Goal: Task Accomplishment & Management: Manage account settings

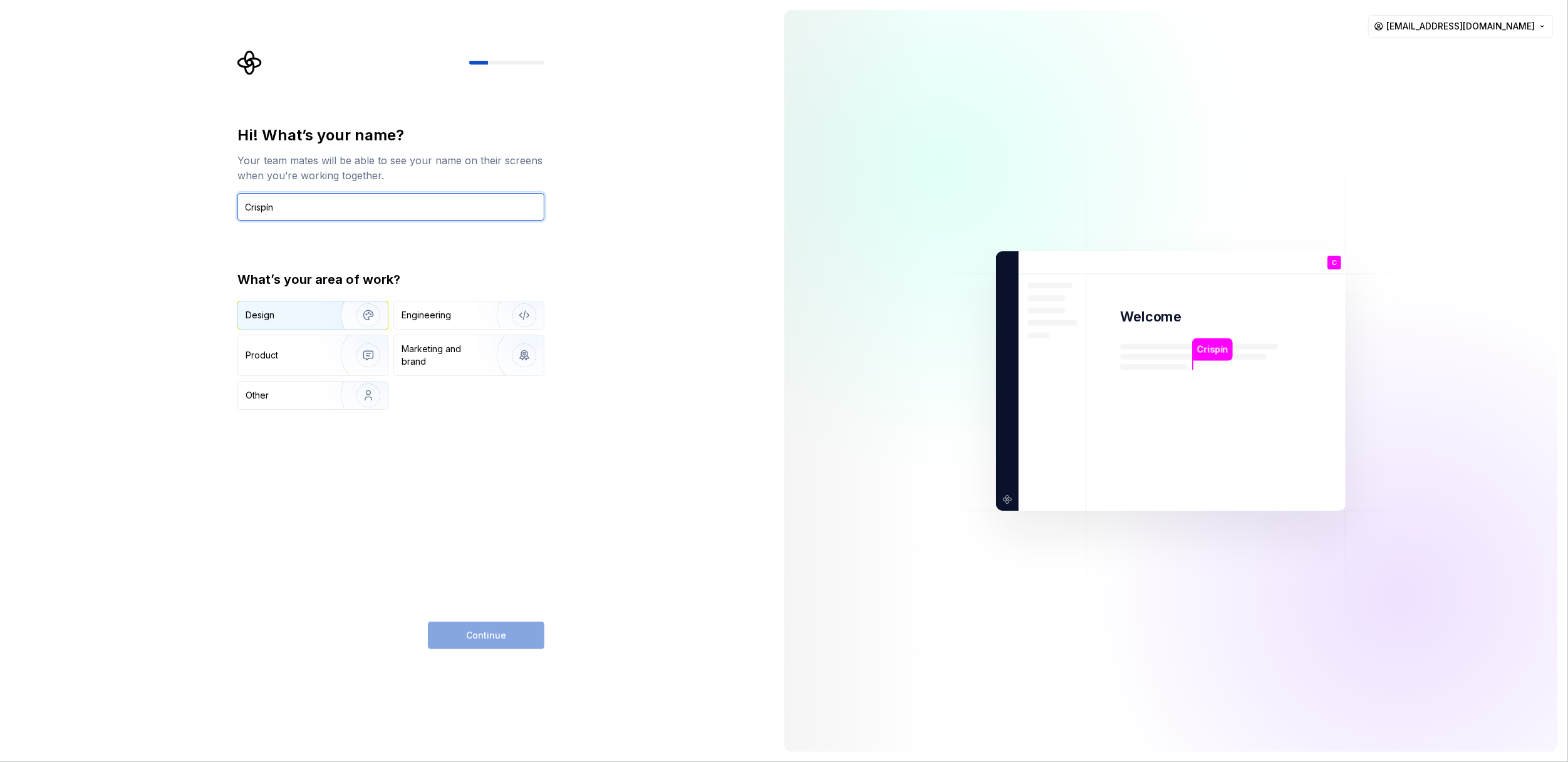
type input "Crispín"
click at [281, 310] on div "Design" at bounding box center [285, 314] width 79 height 12
click at [517, 636] on button "Continue" at bounding box center [485, 635] width 116 height 28
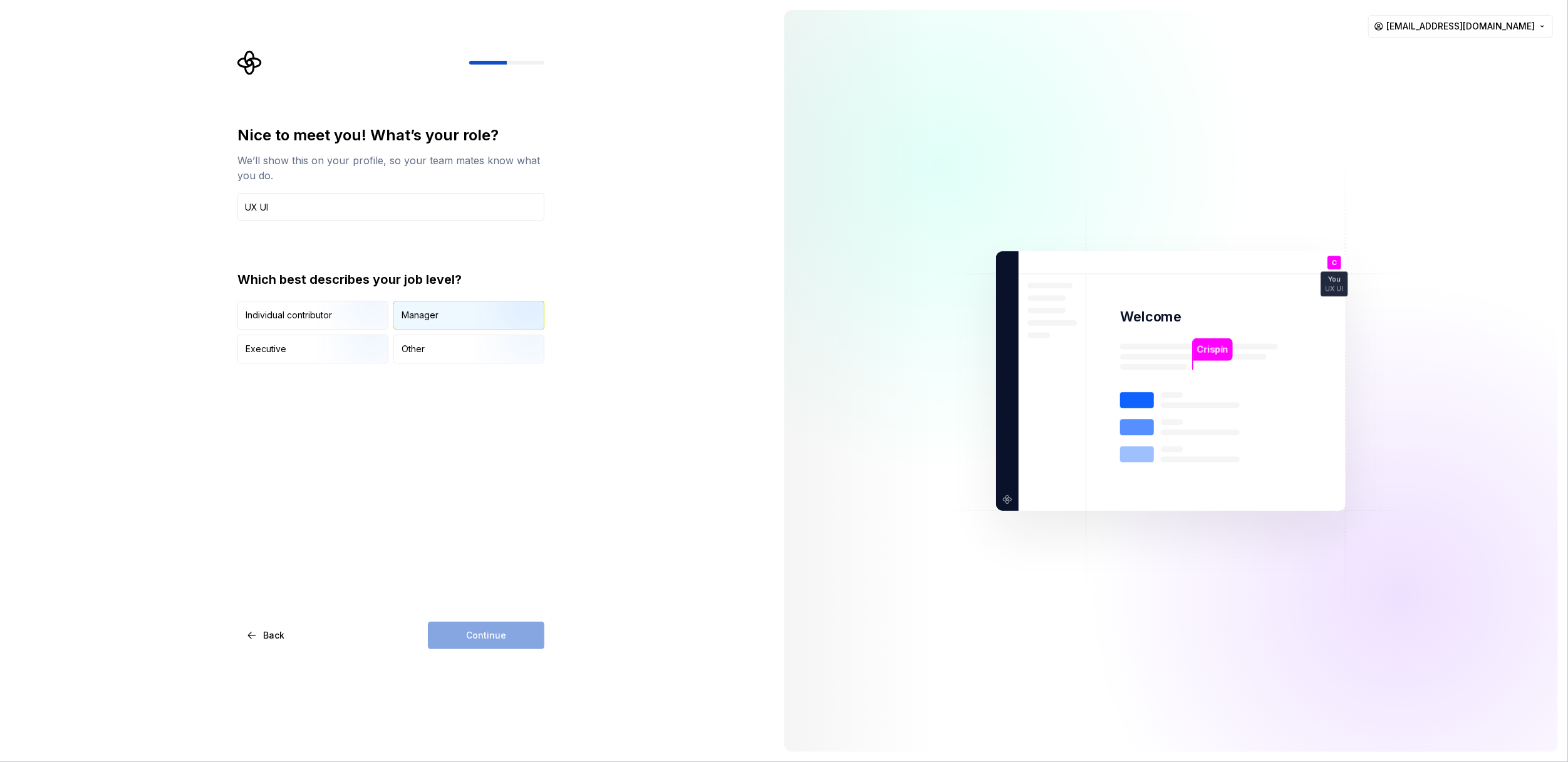
type input "UX UI"
click at [458, 317] on div "Manager" at bounding box center [469, 315] width 150 height 28
click at [484, 633] on span "Continue" at bounding box center [486, 635] width 40 height 12
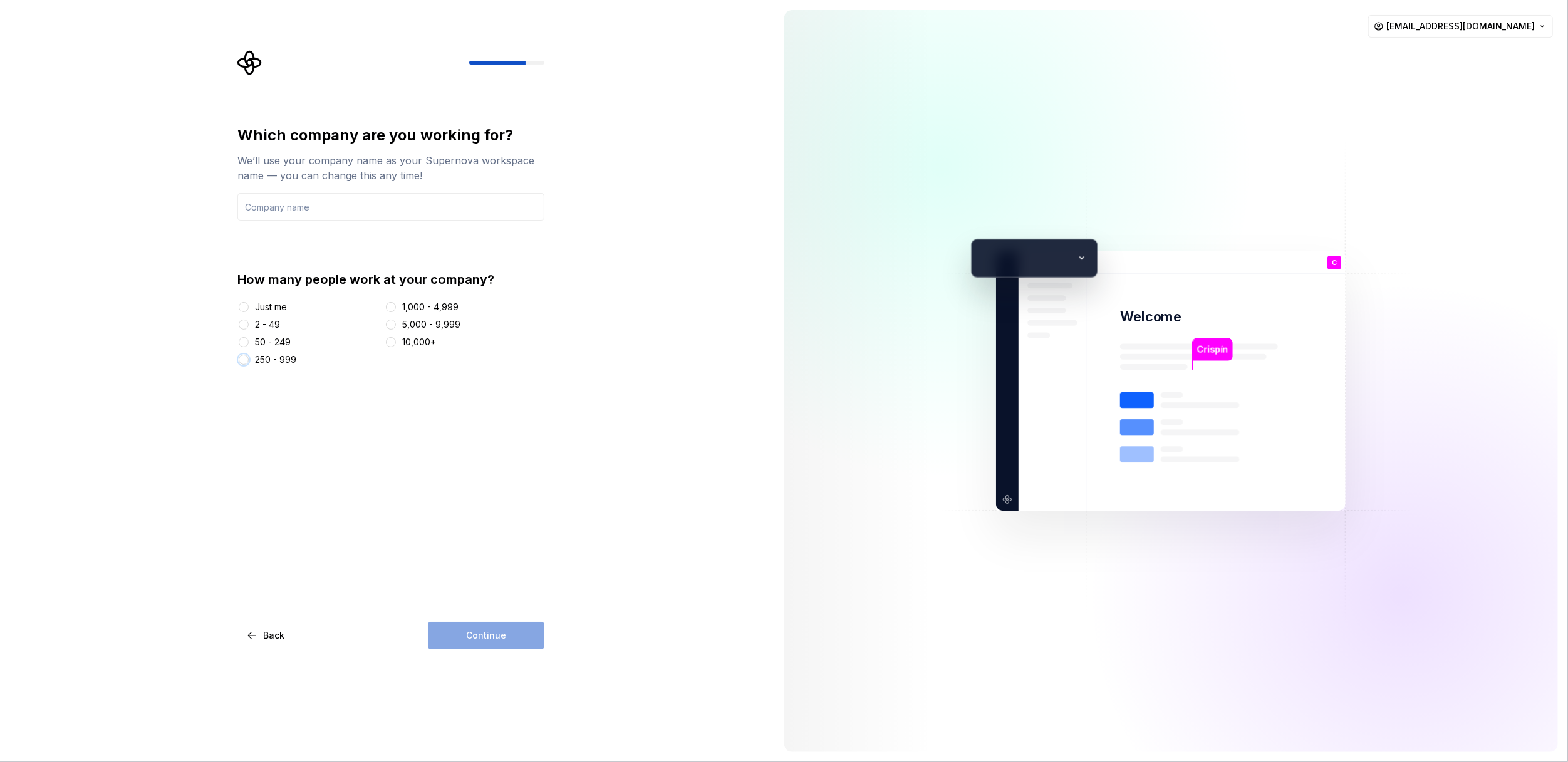
click at [244, 357] on button "250 - 999" at bounding box center [244, 360] width 10 height 10
click at [351, 210] on input "text" at bounding box center [391, 207] width 307 height 28
type input "GTMotive"
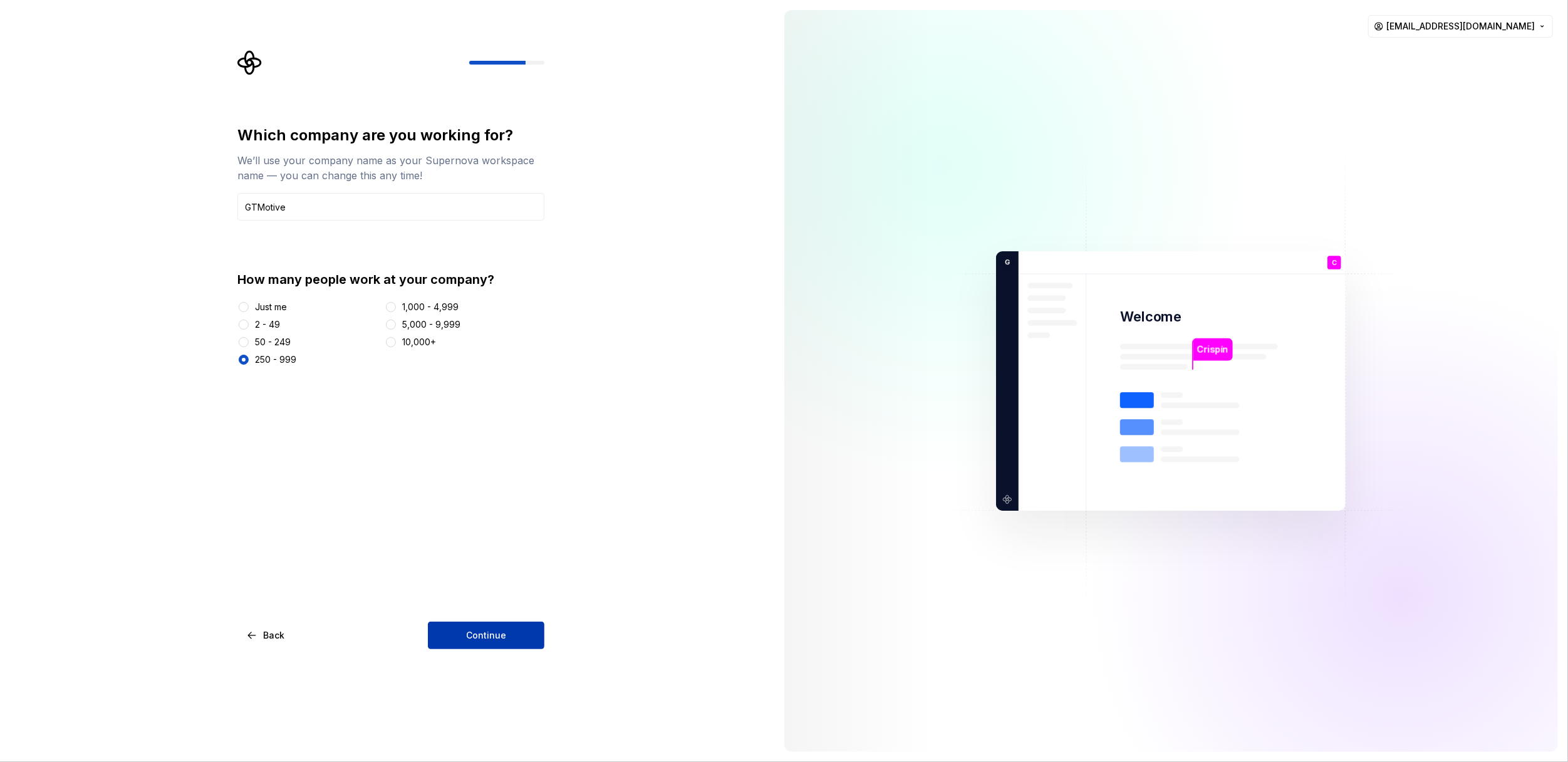
click at [481, 630] on span "Continue" at bounding box center [486, 635] width 40 height 12
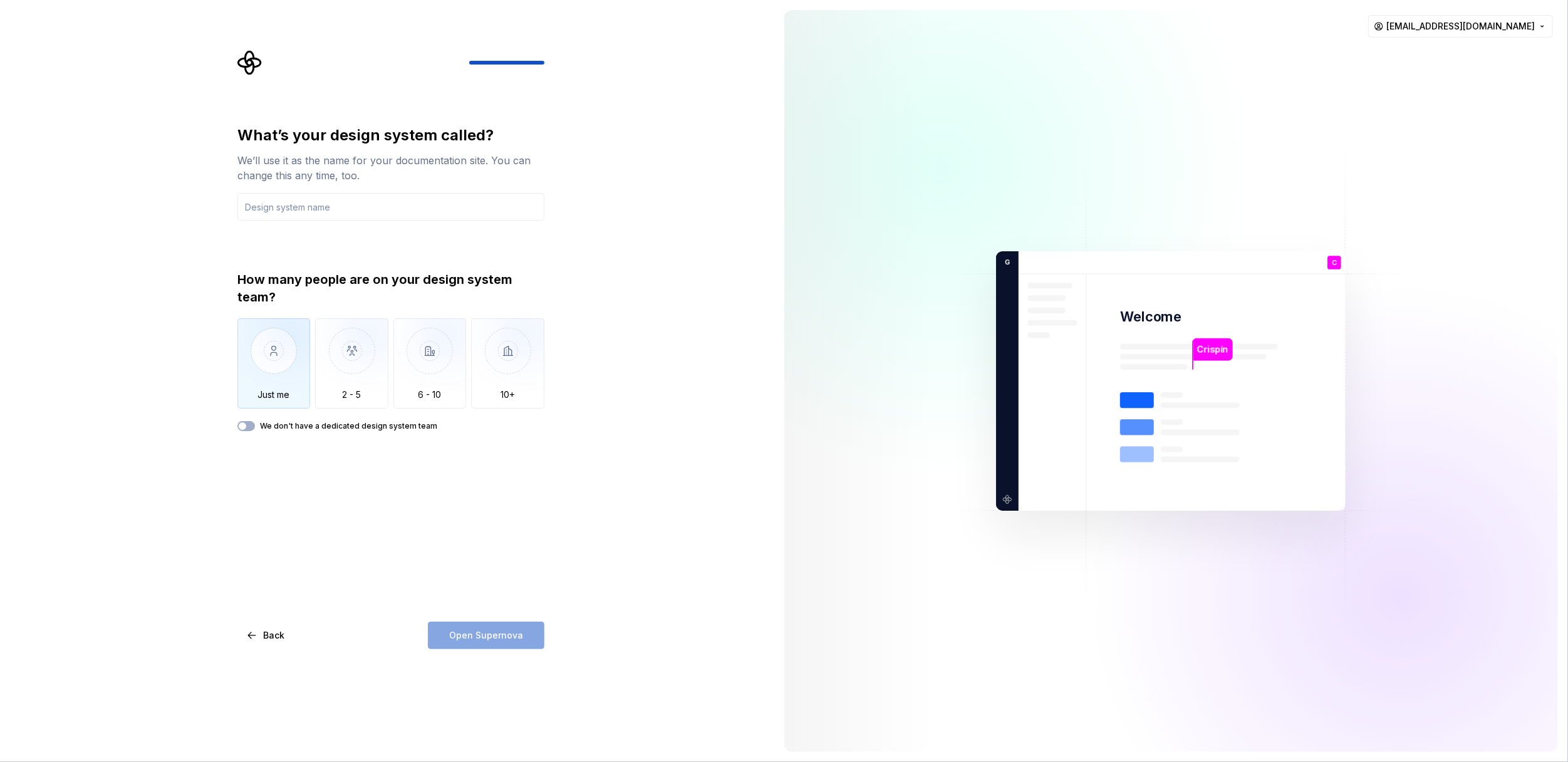
click at [278, 361] on img "button" at bounding box center [274, 360] width 73 height 84
click at [486, 633] on div "Open Supernova" at bounding box center [485, 635] width 116 height 28
click at [330, 369] on img "button" at bounding box center [352, 360] width 73 height 84
click at [358, 204] on input "text" at bounding box center [391, 207] width 307 height 28
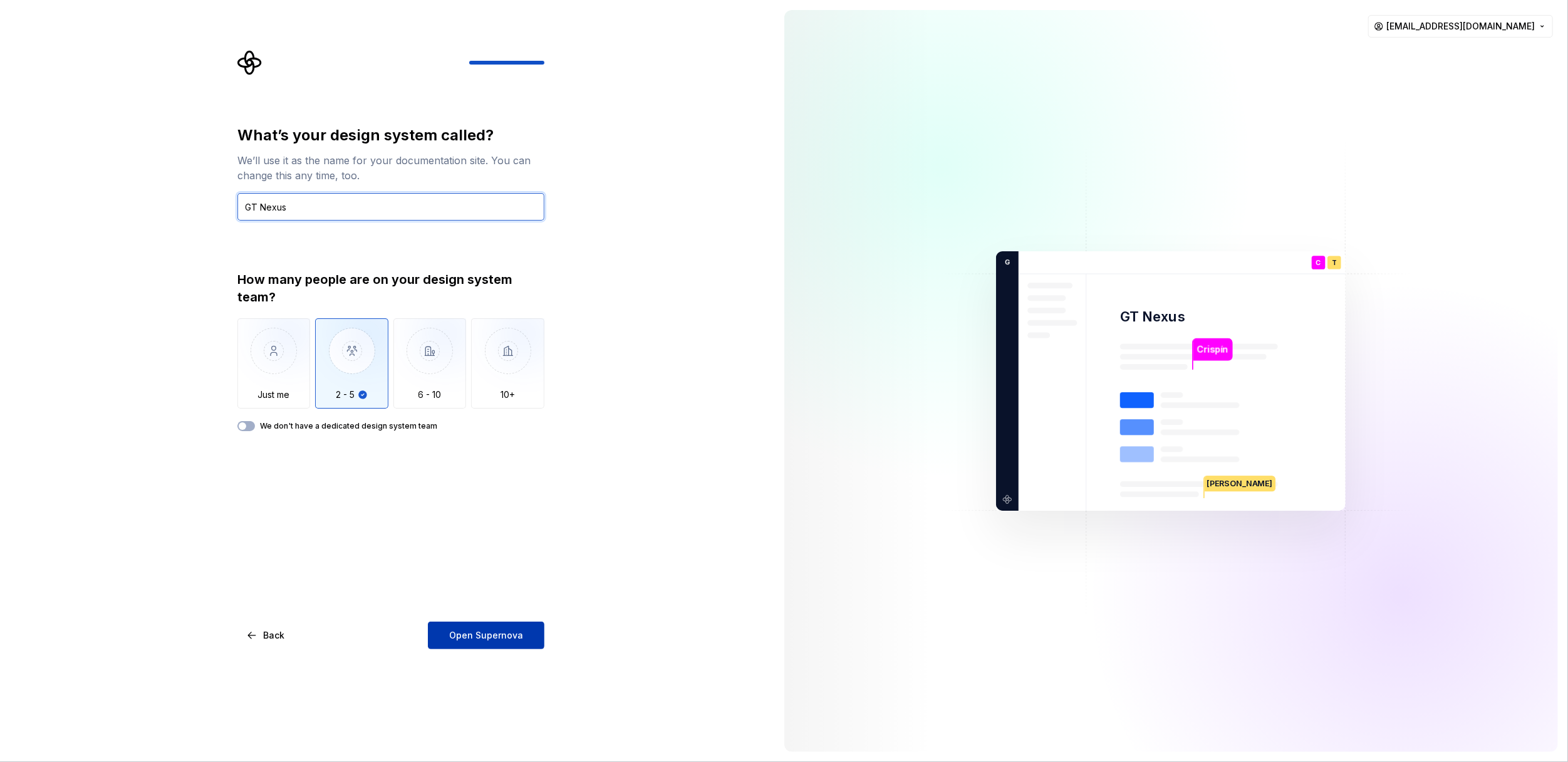
type input "GT Nexus"
click at [501, 633] on span "Open Supernova" at bounding box center [485, 635] width 74 height 12
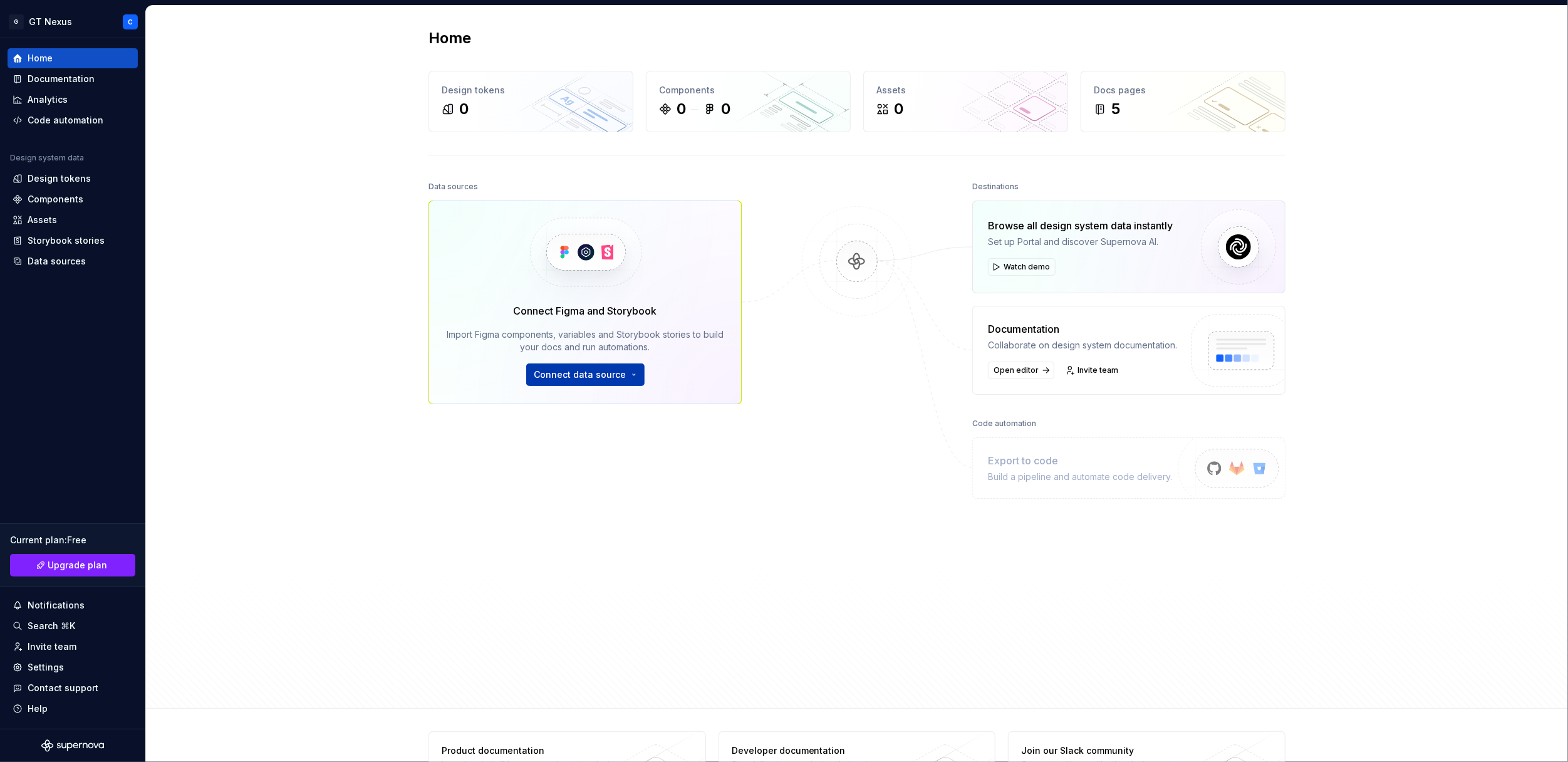
click at [586, 373] on span "Connect data source" at bounding box center [580, 374] width 92 height 12
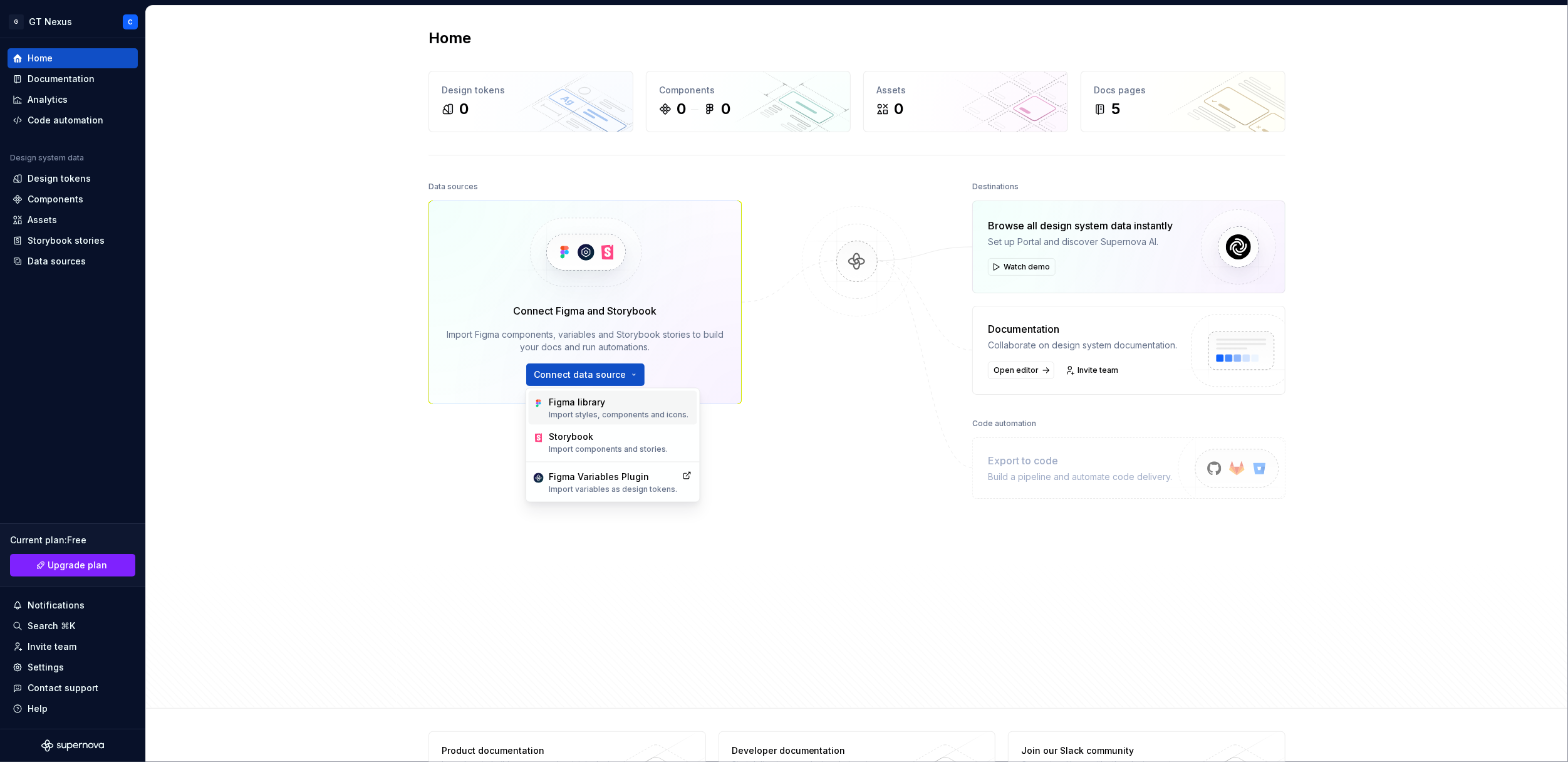
click at [574, 408] on div "Figma library" at bounding box center [618, 402] width 140 height 12
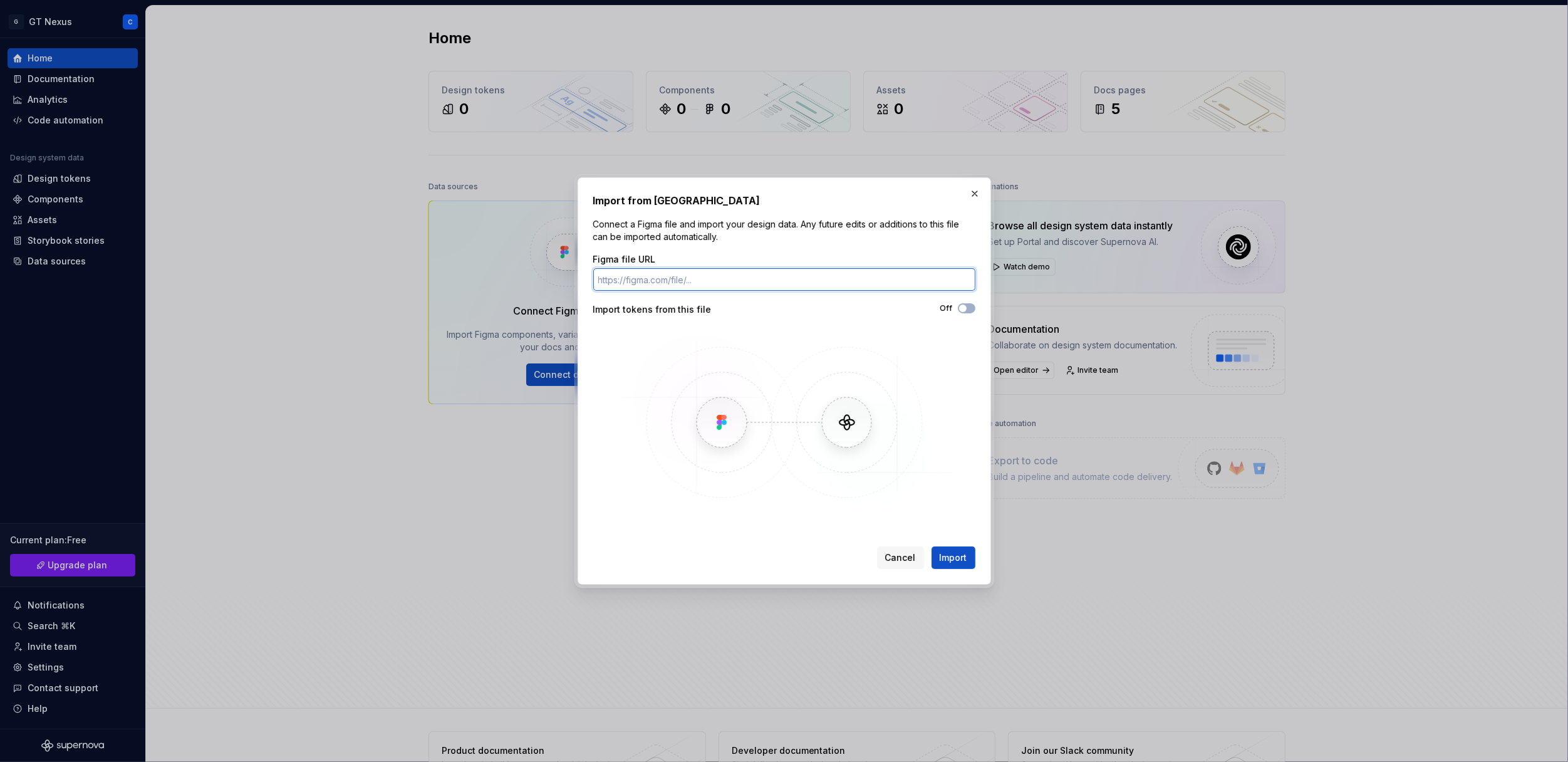
click at [659, 276] on input "Figma file URL" at bounding box center [784, 279] width 382 height 23
paste input "https://www.figma.com/design/GCXu2GWARMKuPTpmfwhmky/GT-Nexus--Foundations--M3-?…"
type input "https://www.figma.com/design/GCXu2GWARMKuPTpmfwhmky/GT-Nexus--Foundations--M3-?…"
click at [960, 555] on span "Import" at bounding box center [953, 557] width 28 height 12
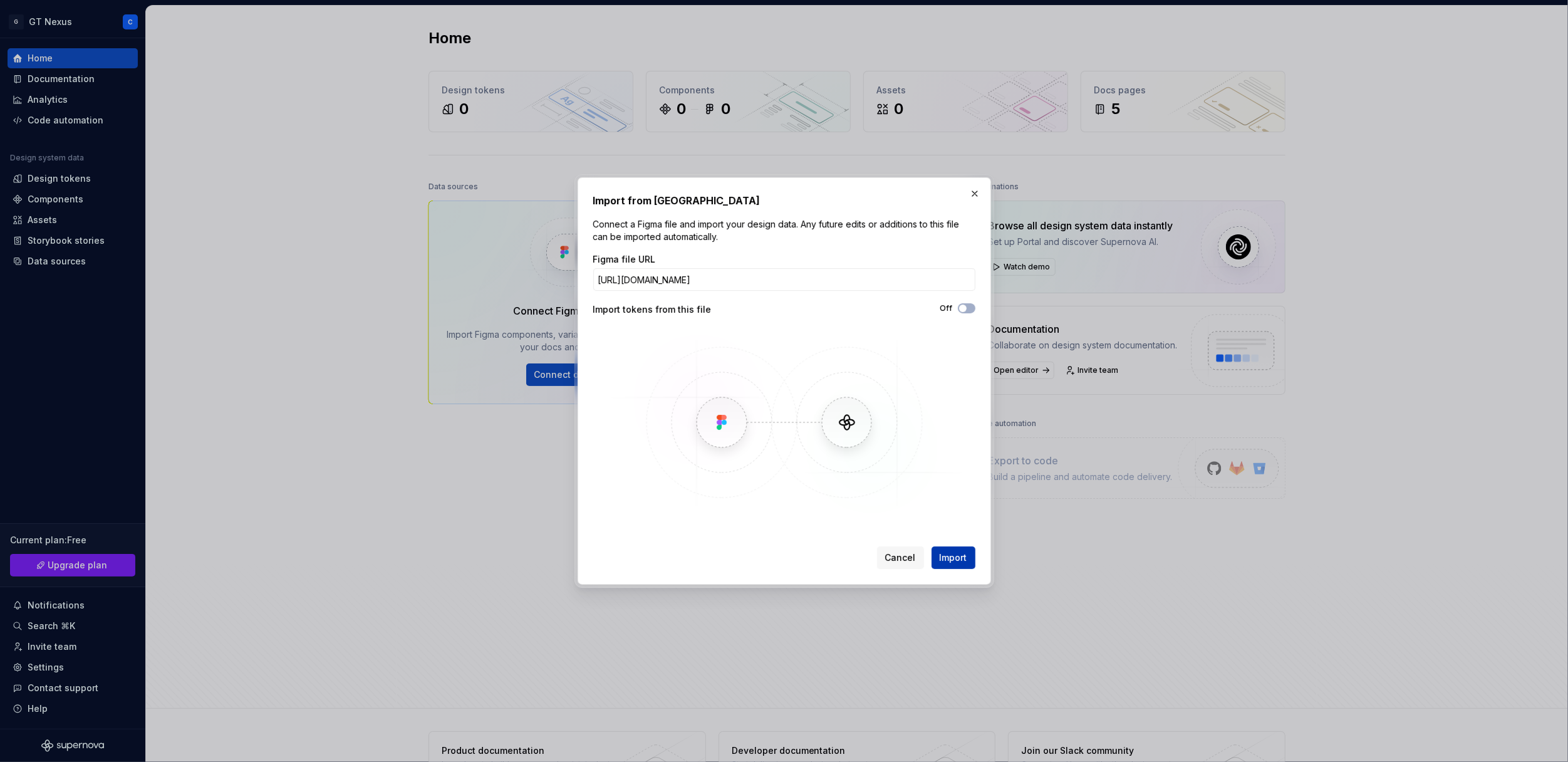
scroll to position [0, 0]
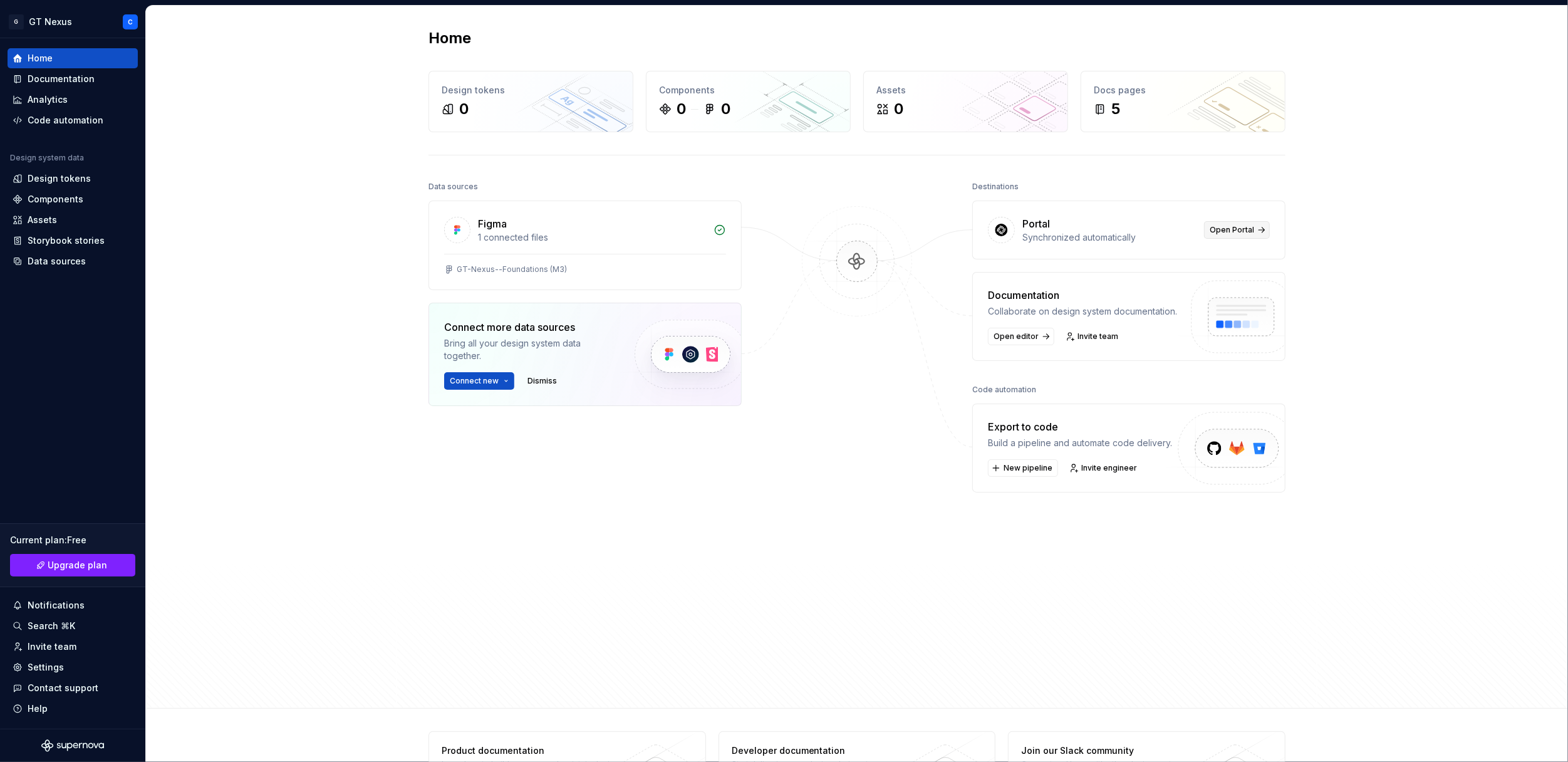
click at [1228, 225] on span "Open Portal" at bounding box center [1232, 230] width 45 height 10
click at [466, 376] on span "Connect new" at bounding box center [474, 381] width 49 height 10
click at [499, 488] on p "Import variables as design tokens." at bounding box center [529, 492] width 129 height 10
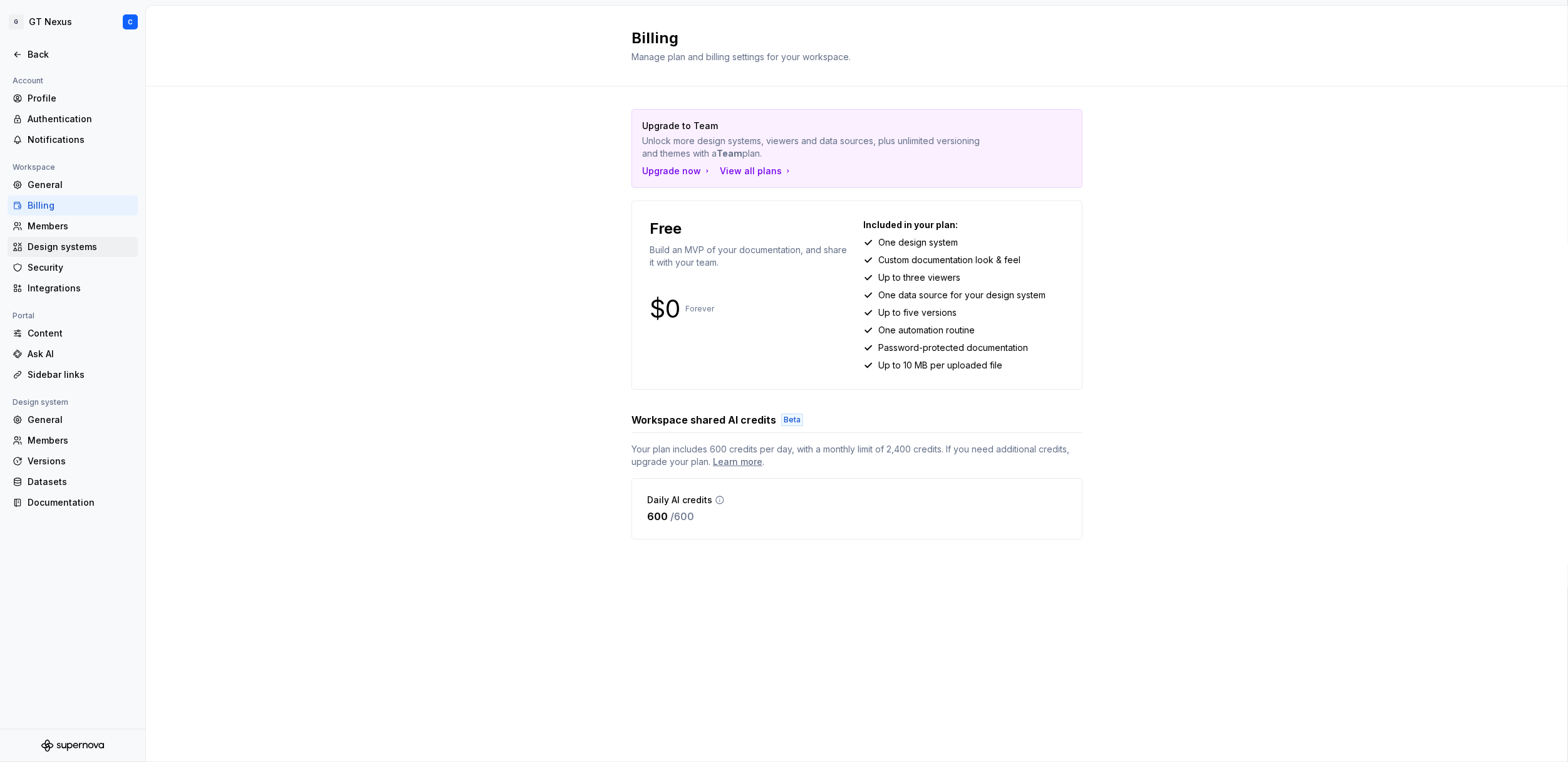
click at [45, 246] on div "Design systems" at bounding box center [80, 246] width 105 height 12
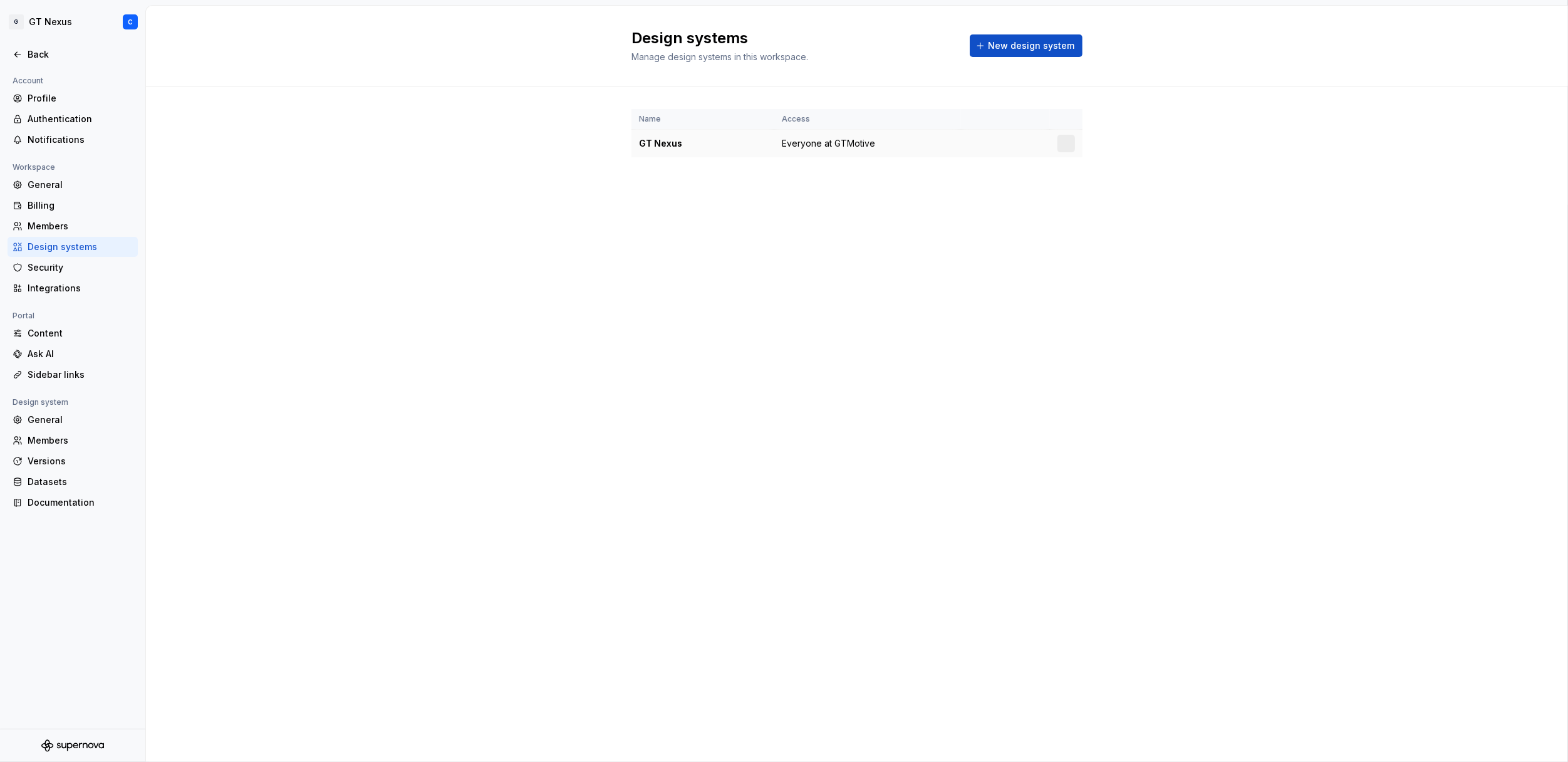
click at [659, 142] on div "GT Nexus" at bounding box center [702, 143] width 128 height 12
click at [1067, 141] on html "G GT Nexus C Back Account Profile Authentication Notifications Workspace Genera…" at bounding box center [784, 381] width 1568 height 762
click at [1112, 192] on div "Design system settings" at bounding box center [1140, 187] width 119 height 12
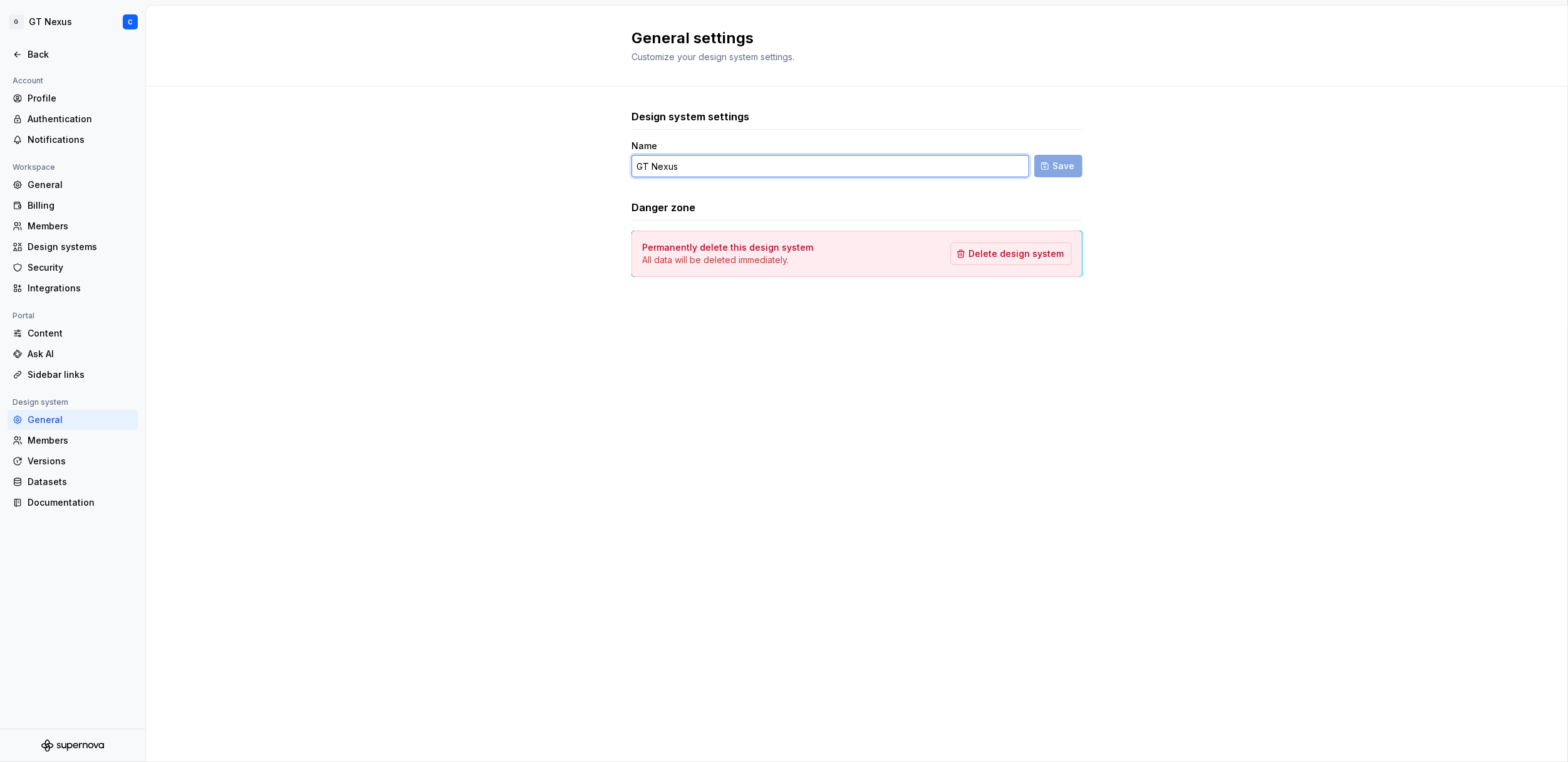
click at [692, 165] on input "GT Nexus" at bounding box center [830, 166] width 398 height 23
type input "GT Nexus Foundations"
click at [1034, 155] on button "Save" at bounding box center [1058, 166] width 48 height 23
click at [45, 187] on div "General" at bounding box center [80, 184] width 105 height 12
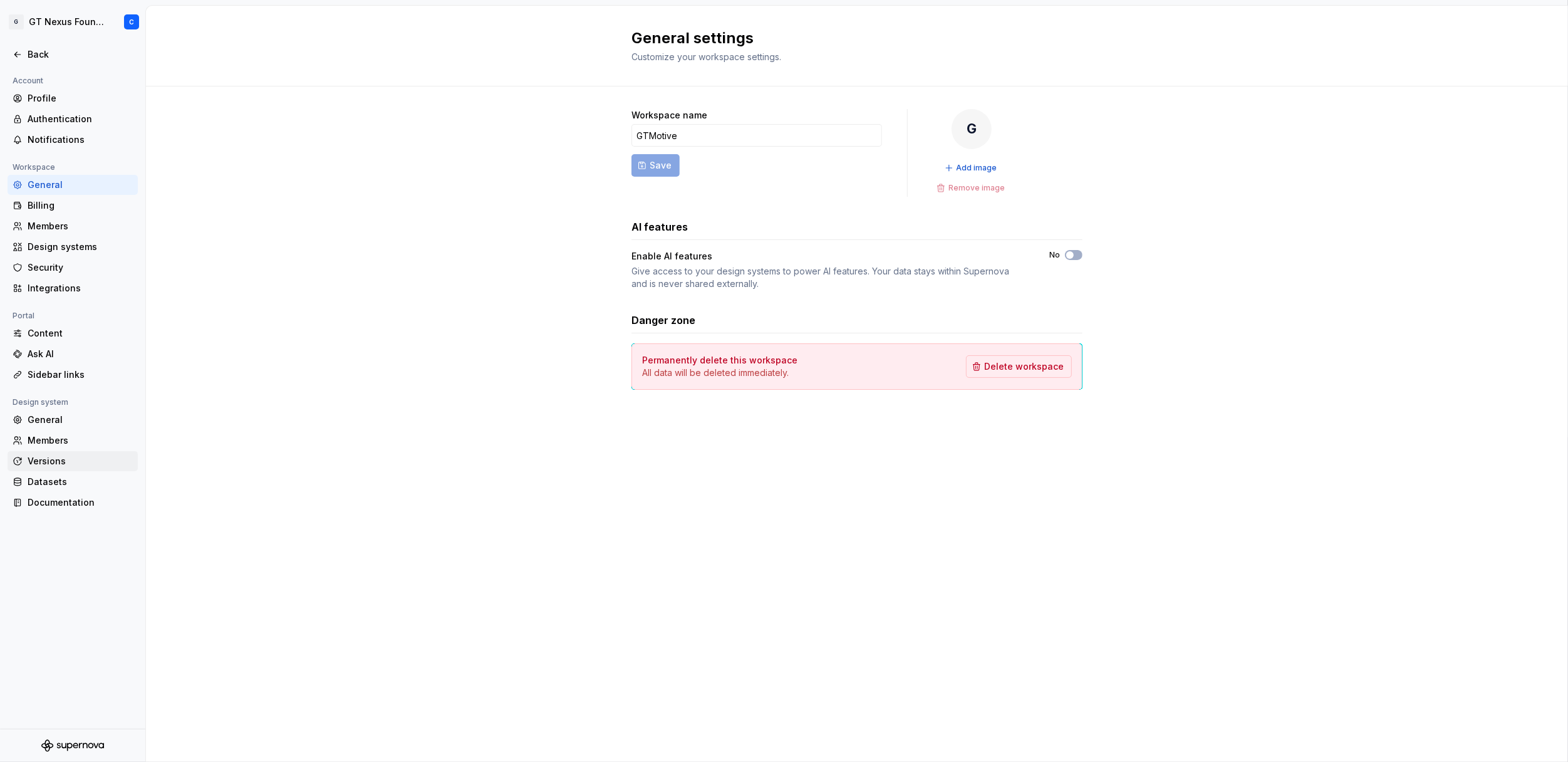
click at [35, 456] on div "Versions" at bounding box center [80, 461] width 105 height 12
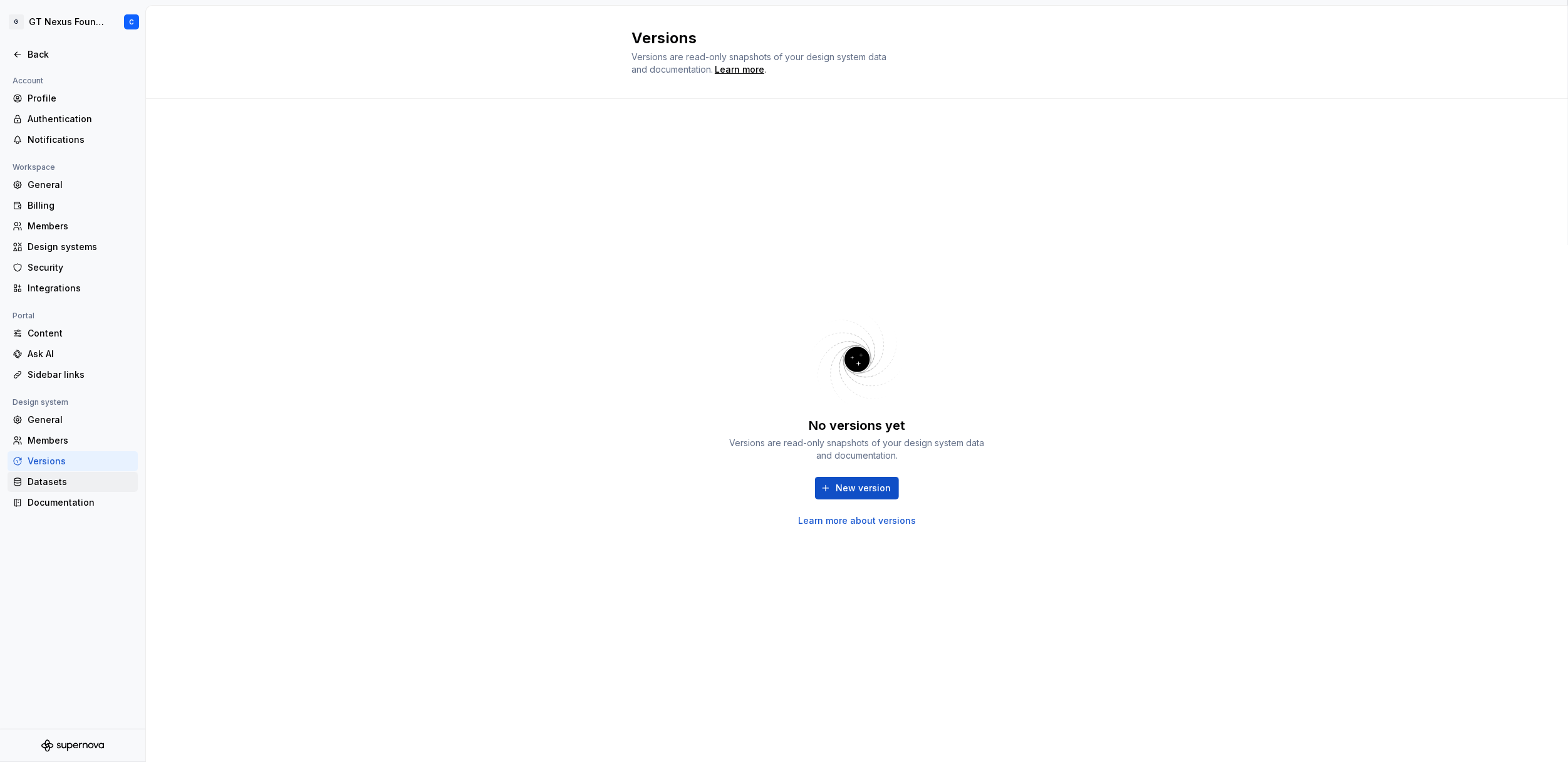
click at [39, 478] on div "Datasets" at bounding box center [80, 481] width 105 height 12
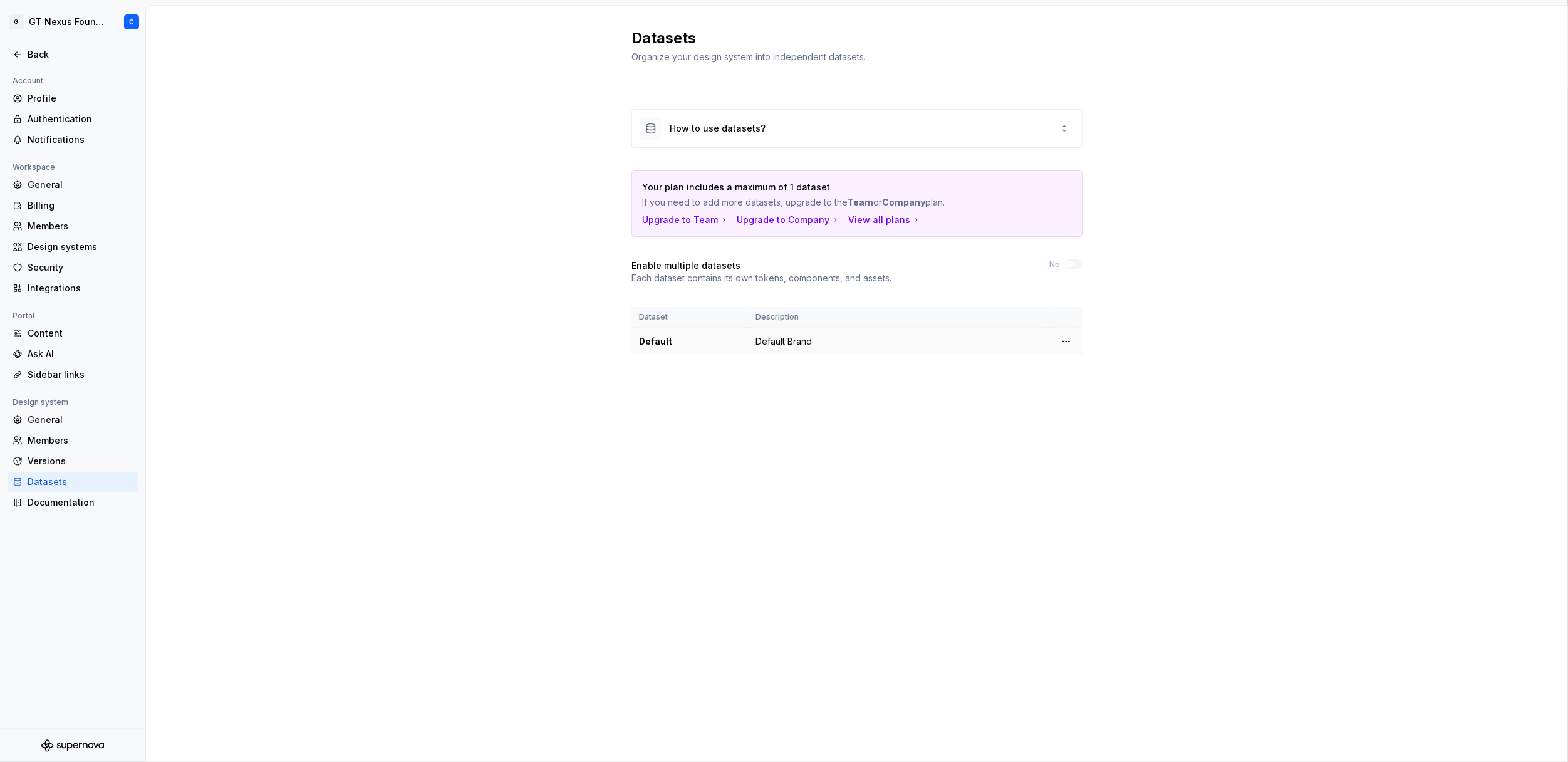
click at [662, 338] on div "Default" at bounding box center [689, 341] width 102 height 12
click at [1065, 335] on html "G GT Nexus Foundations C Back Account Profile Authentication Notifications Work…" at bounding box center [784, 381] width 1568 height 762
click at [795, 341] on html "G GT Nexus Foundations C Back Account Profile Authentication Notifications Work…" at bounding box center [784, 381] width 1568 height 762
click at [752, 127] on div "How to use datasets?" at bounding box center [717, 128] width 96 height 12
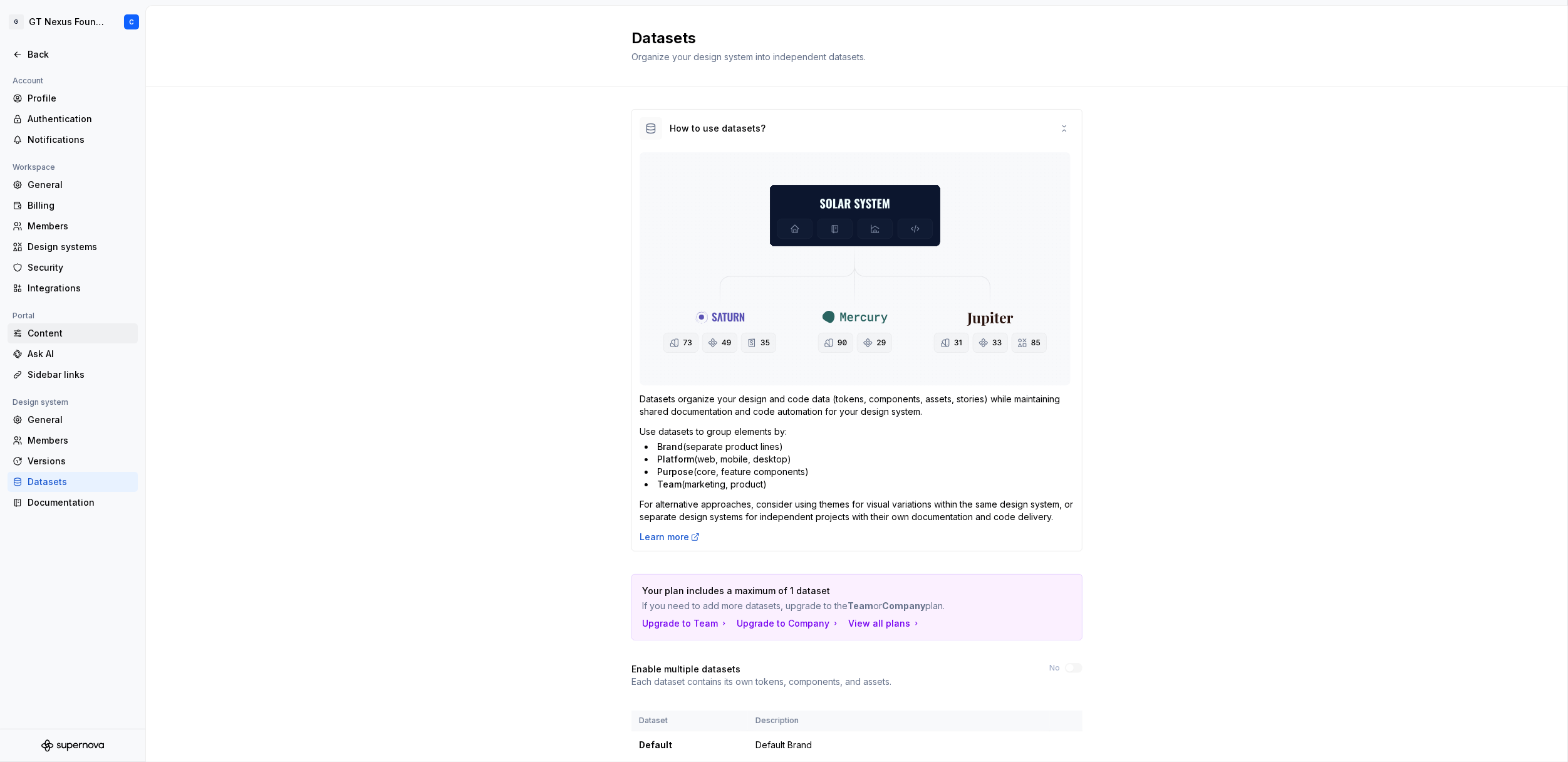
click at [34, 335] on div "Content" at bounding box center [80, 333] width 105 height 12
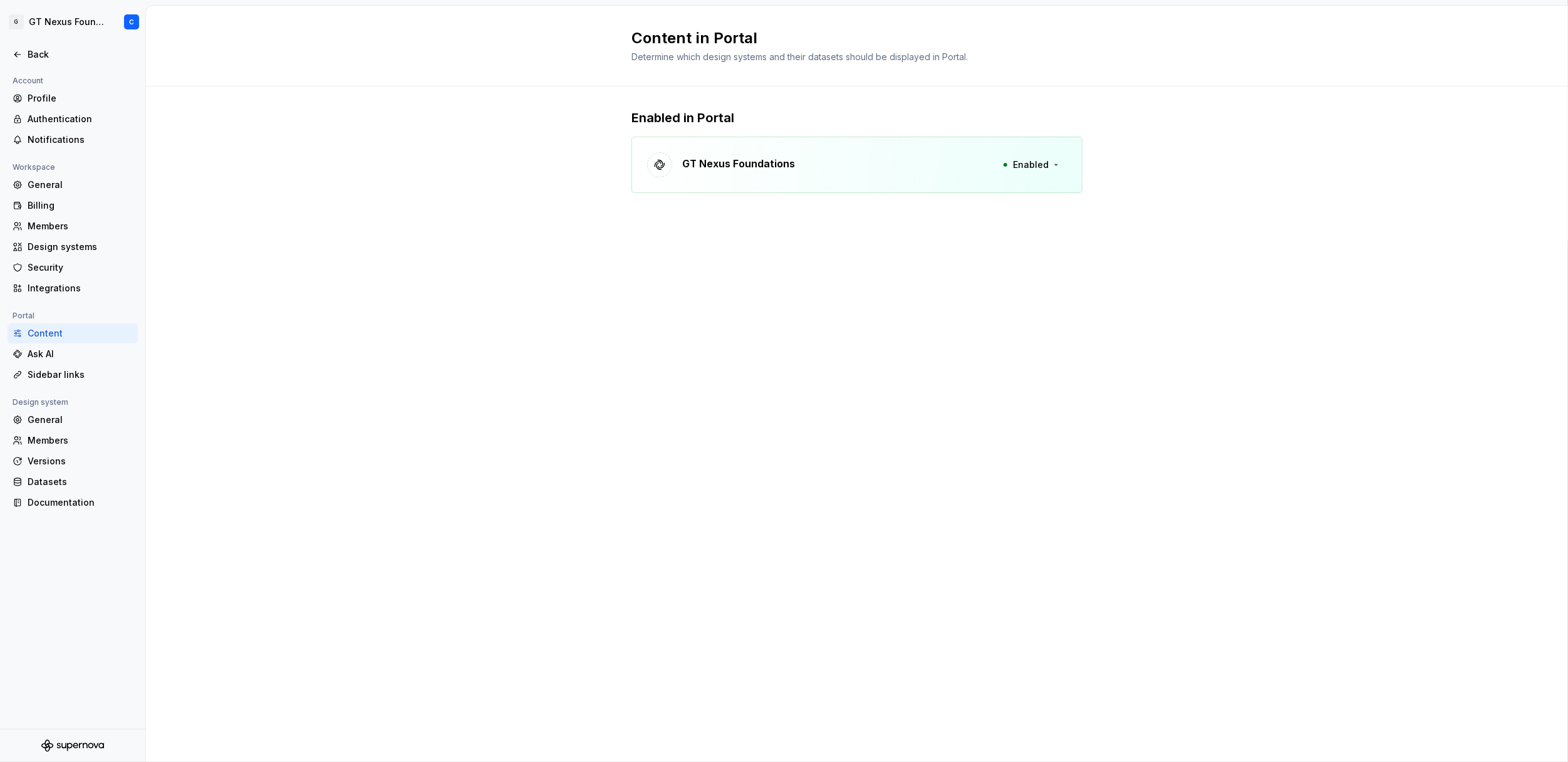
click at [705, 163] on p "GT Nexus Foundations" at bounding box center [738, 163] width 113 height 15
click at [655, 161] on icon at bounding box center [659, 165] width 12 height 12
click at [35, 358] on div "Ask AI" at bounding box center [80, 354] width 105 height 12
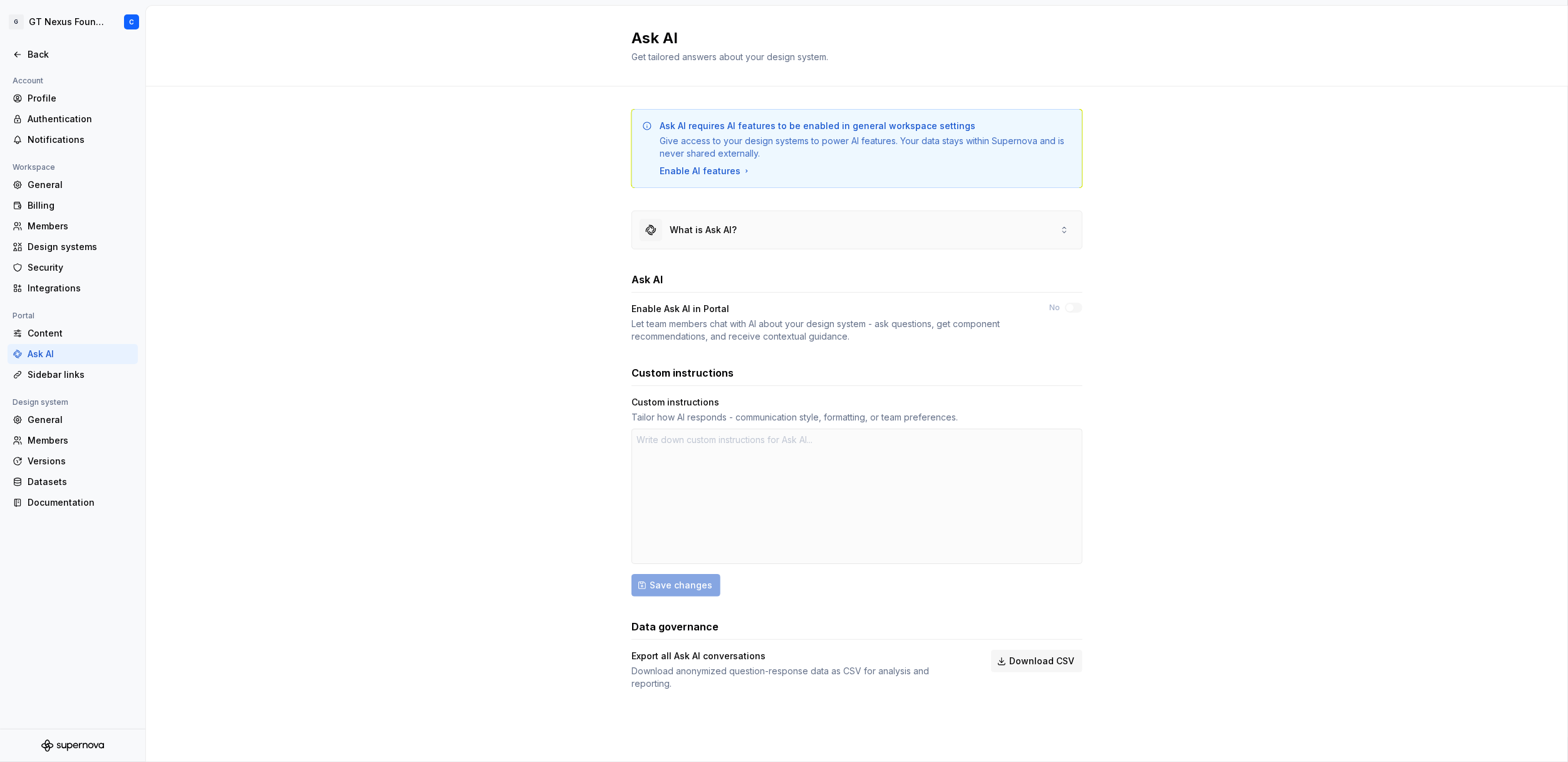
click at [713, 235] on div "What is Ask AI?" at bounding box center [703, 230] width 67 height 12
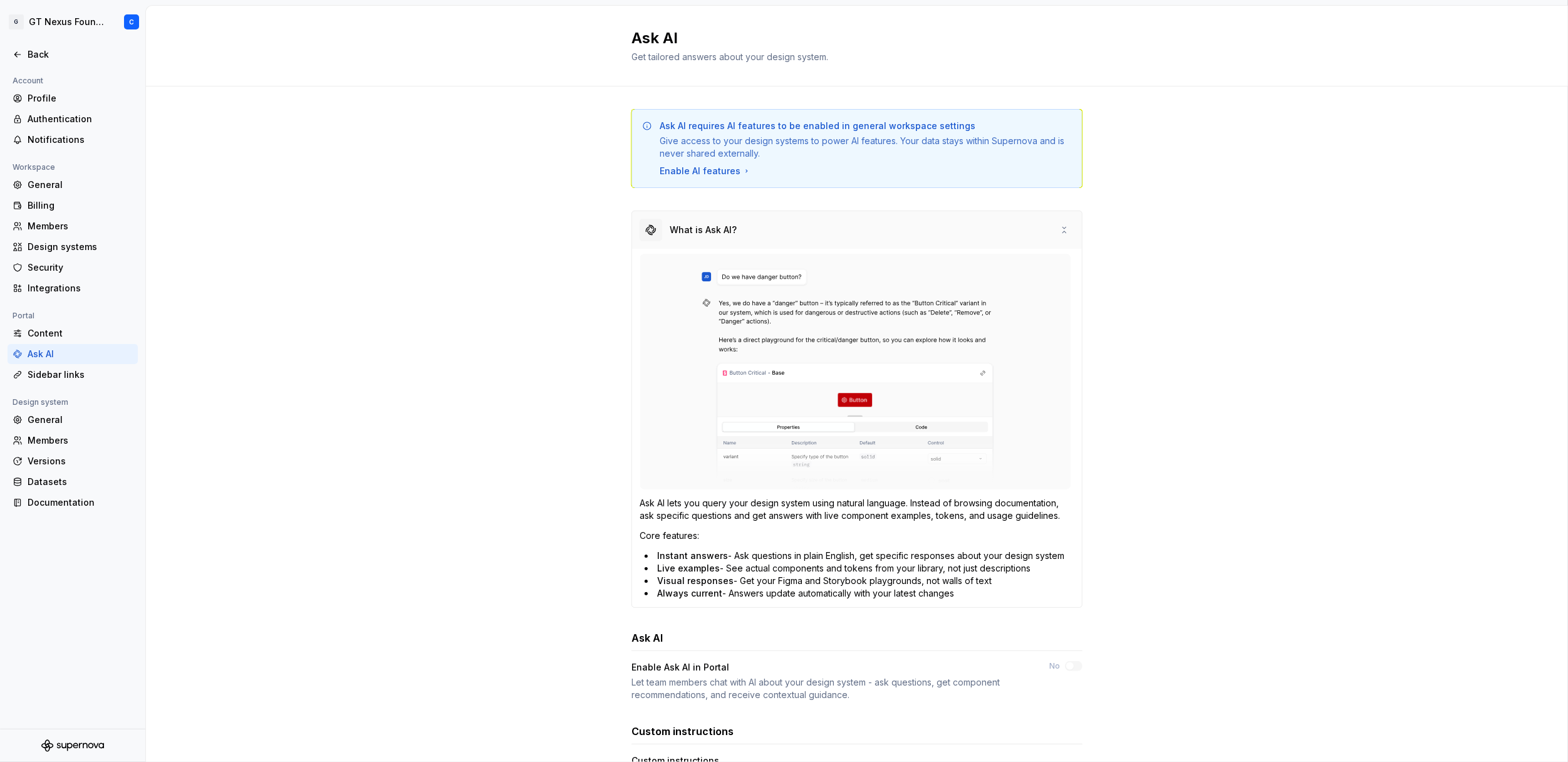
click at [712, 231] on div "What is Ask AI?" at bounding box center [703, 230] width 67 height 12
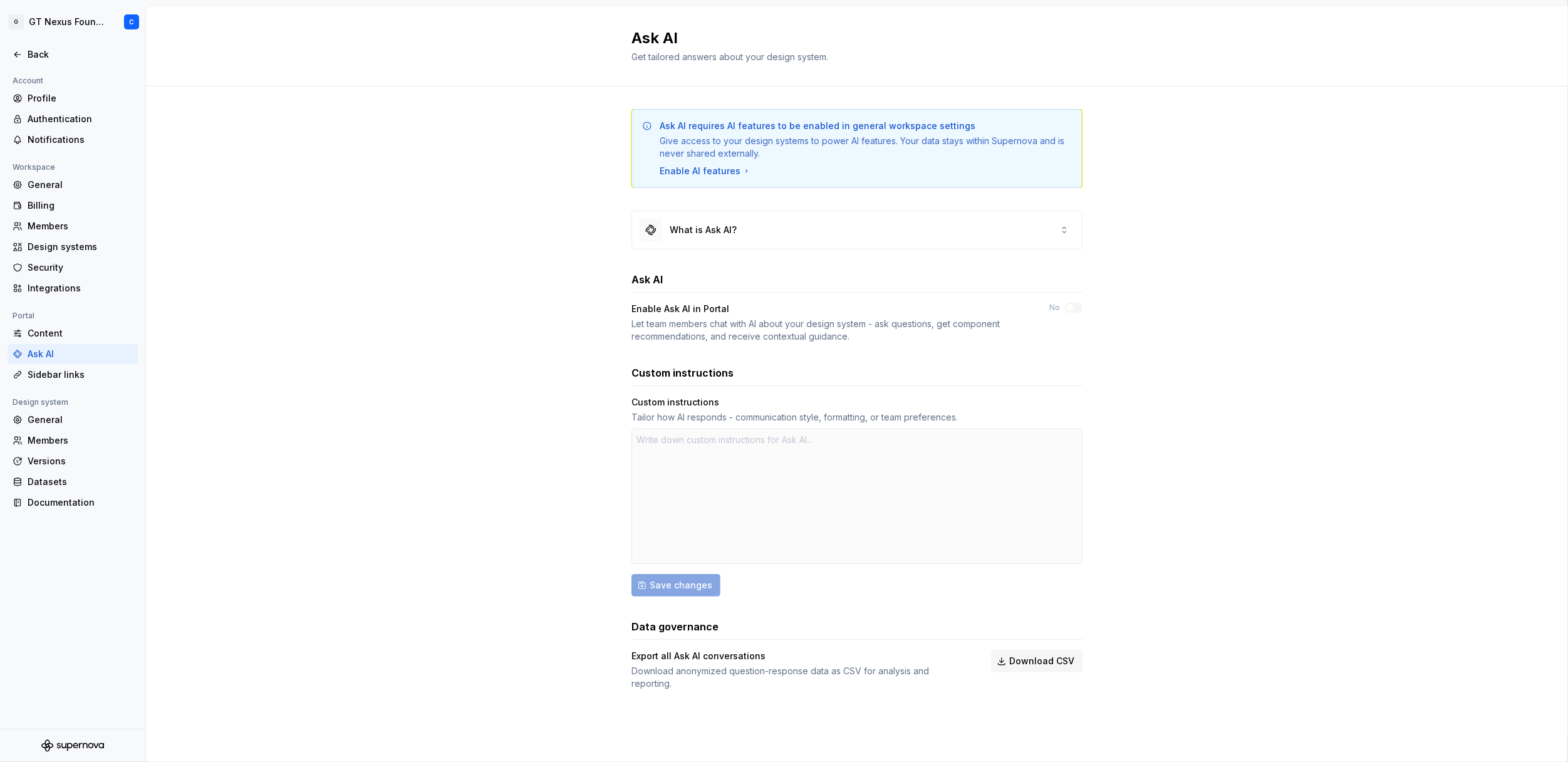
drag, startPoint x: 711, startPoint y: 231, endPoint x: 227, endPoint y: 203, distance: 484.8
click at [227, 203] on div "Ask AI requires AI features to be enabled in general workspace settings Give ac…" at bounding box center [857, 412] width 1422 height 651
click at [47, 243] on div "Design systems" at bounding box center [80, 246] width 105 height 12
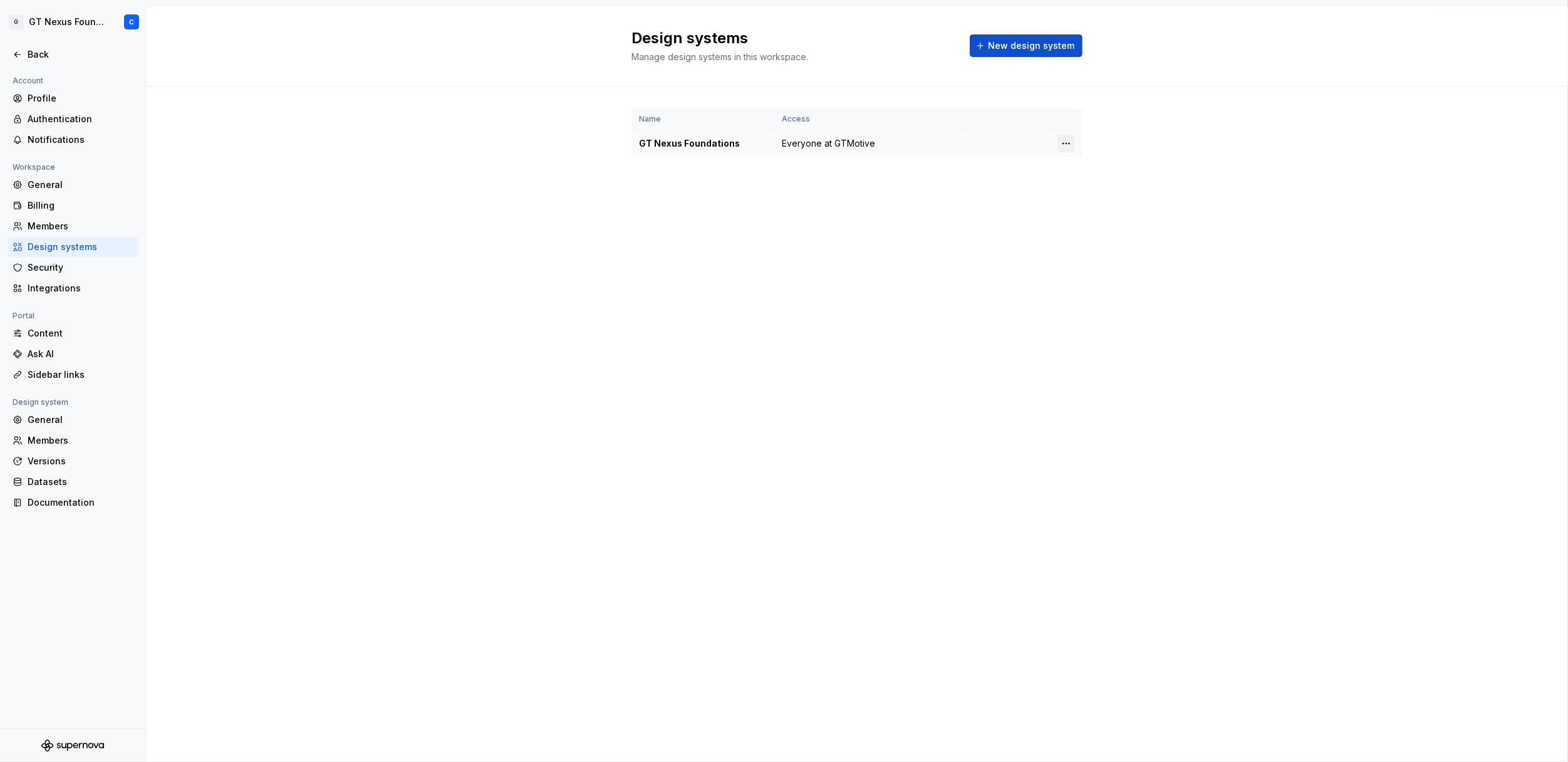
click at [1066, 141] on html "G GT Nexus Foundations C Back Account Profile Authentication Notifications Work…" at bounding box center [784, 381] width 1568 height 762
click at [1118, 182] on div "Design system settings" at bounding box center [1140, 187] width 119 height 12
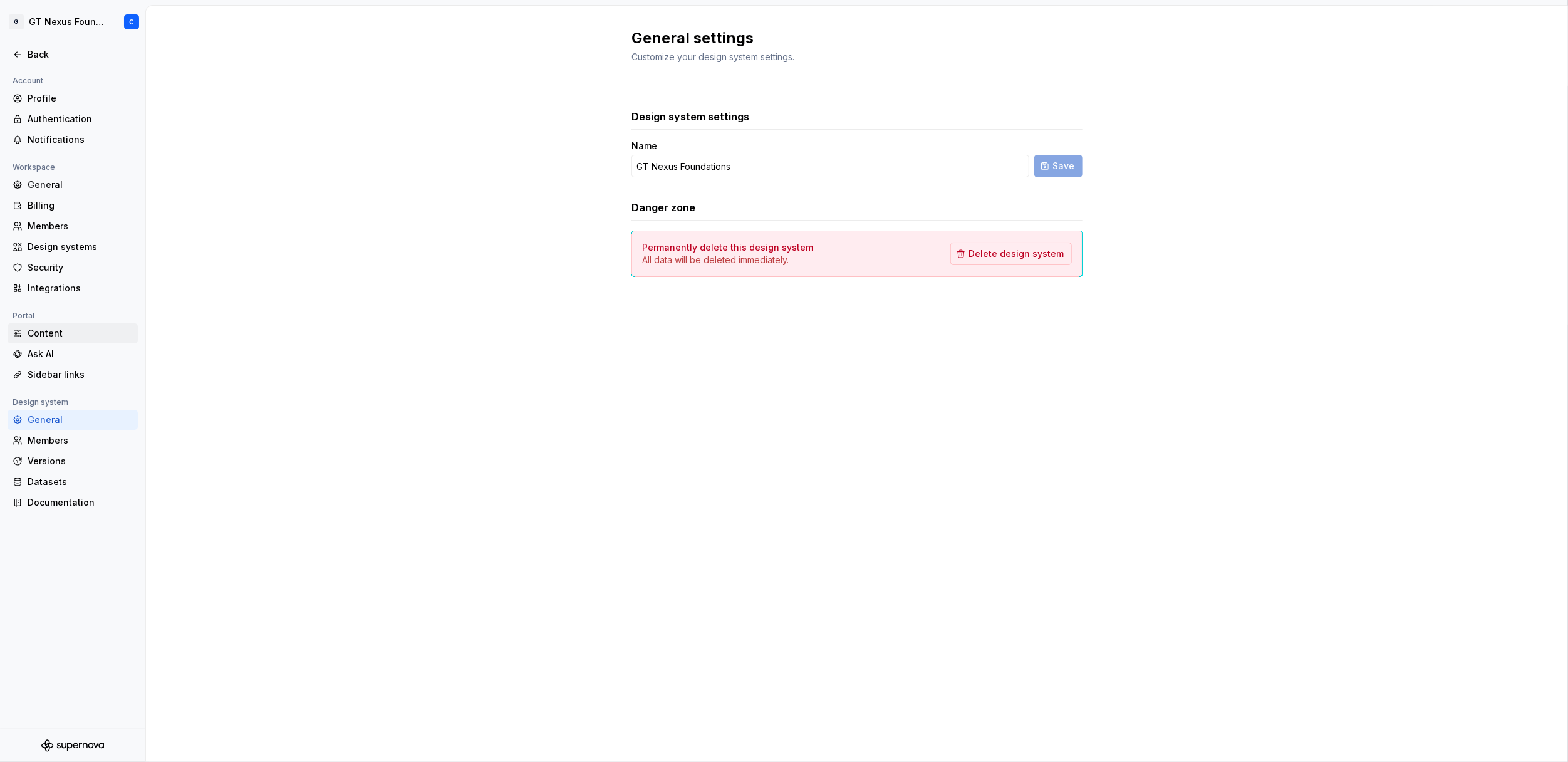
click at [50, 328] on div "Content" at bounding box center [80, 333] width 105 height 12
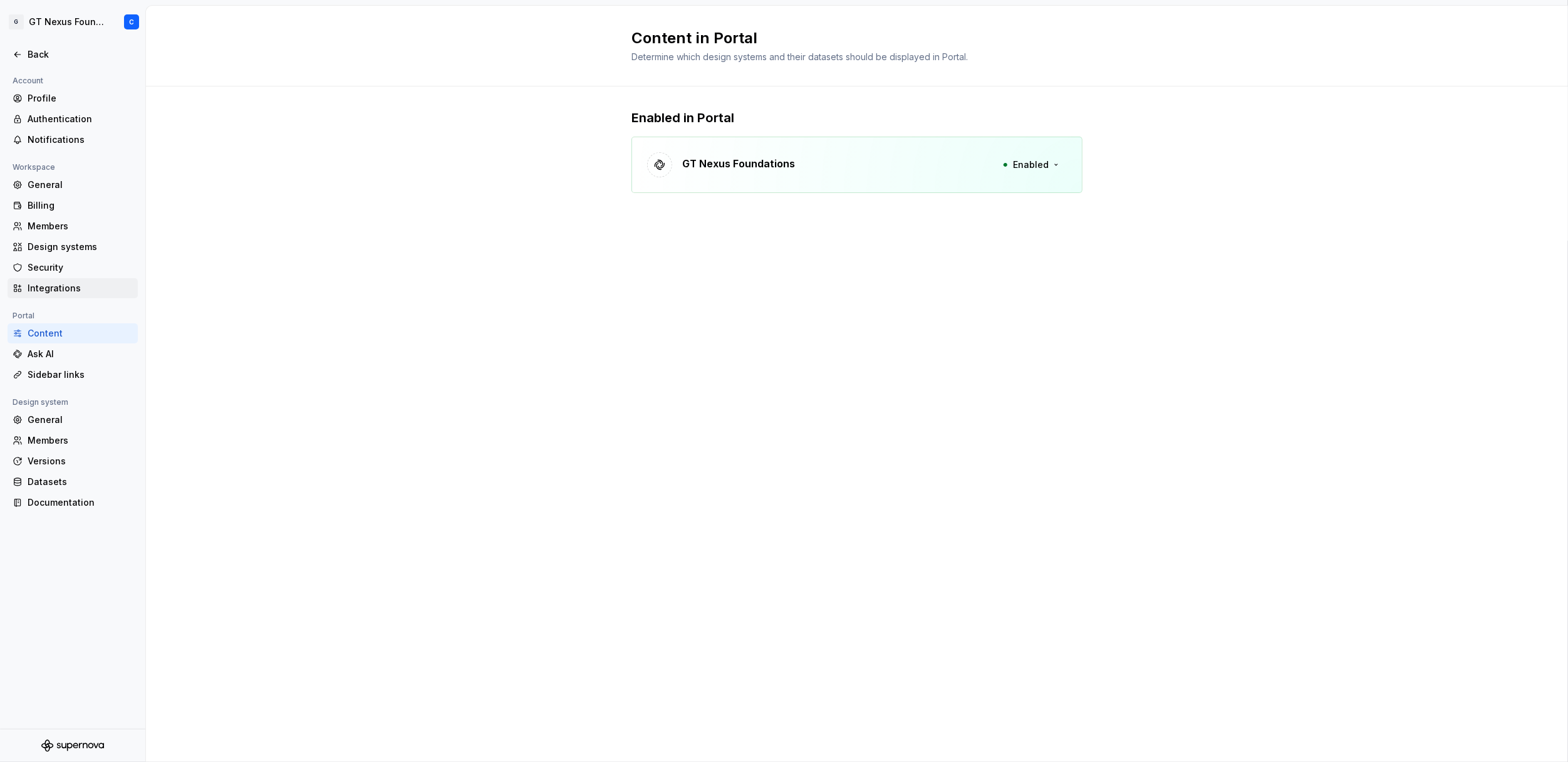
click at [46, 287] on div "Integrations" at bounding box center [80, 288] width 105 height 12
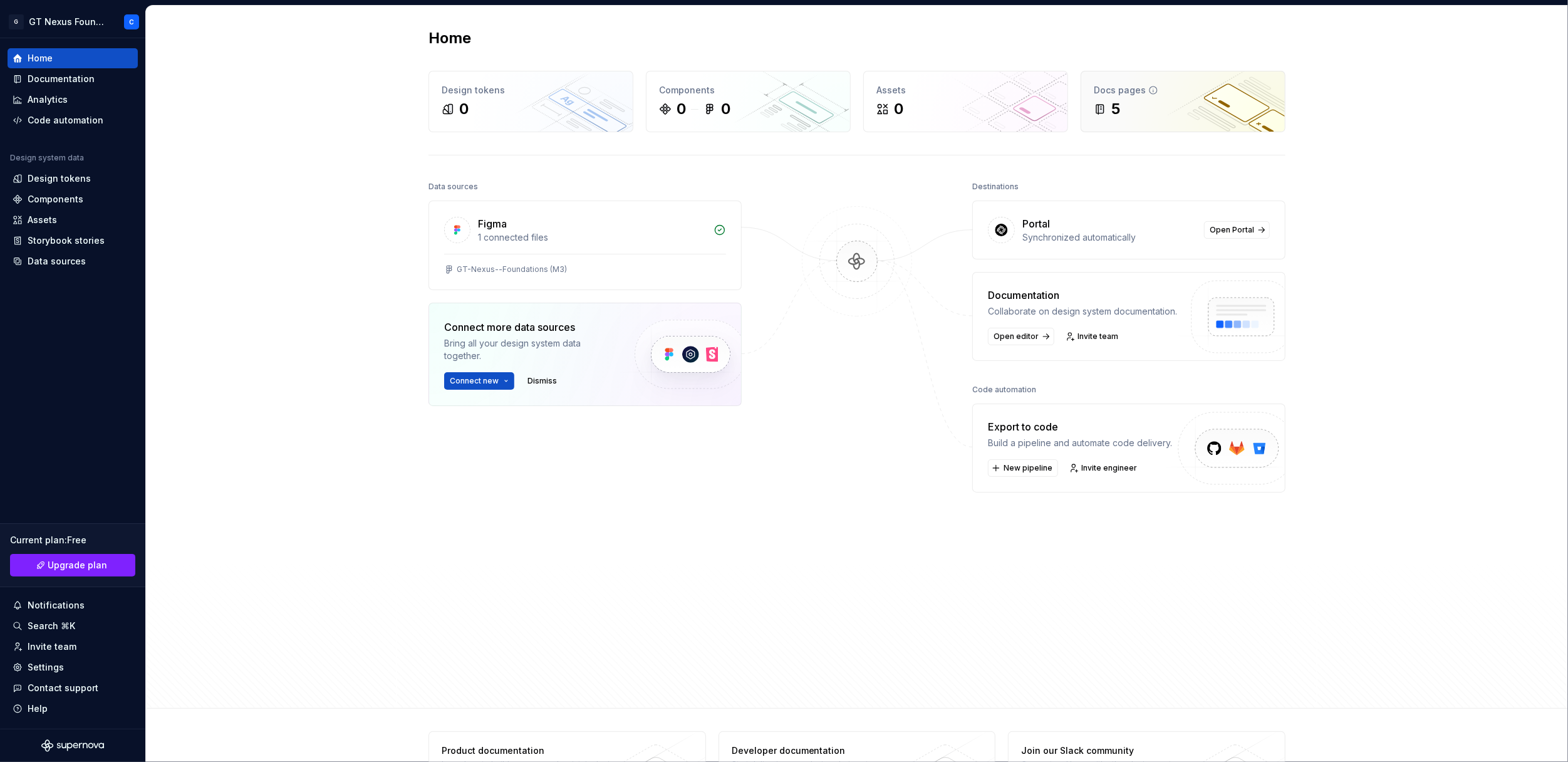
click at [1136, 105] on div "5" at bounding box center [1183, 108] width 178 height 20
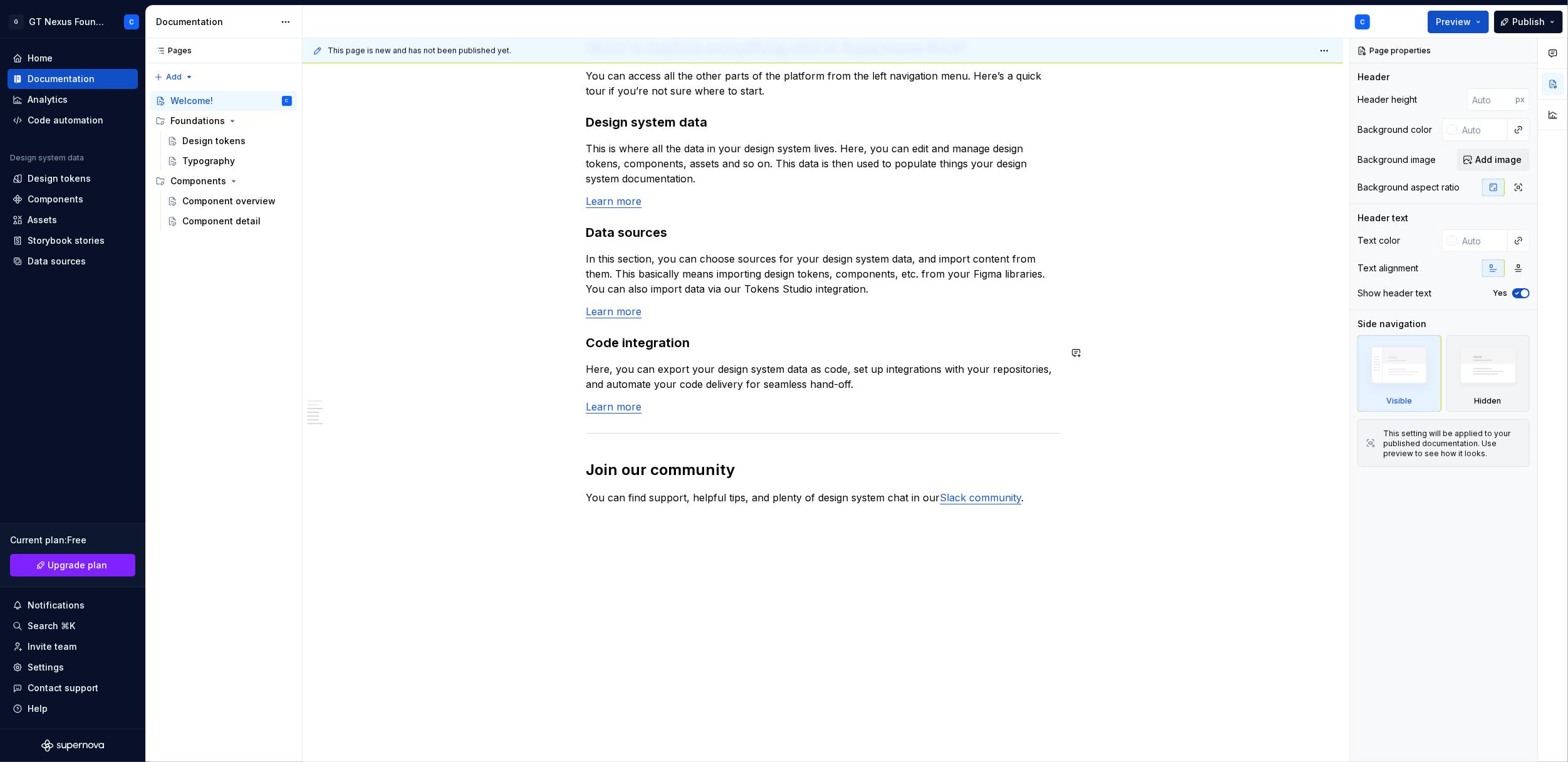
scroll to position [877, 0]
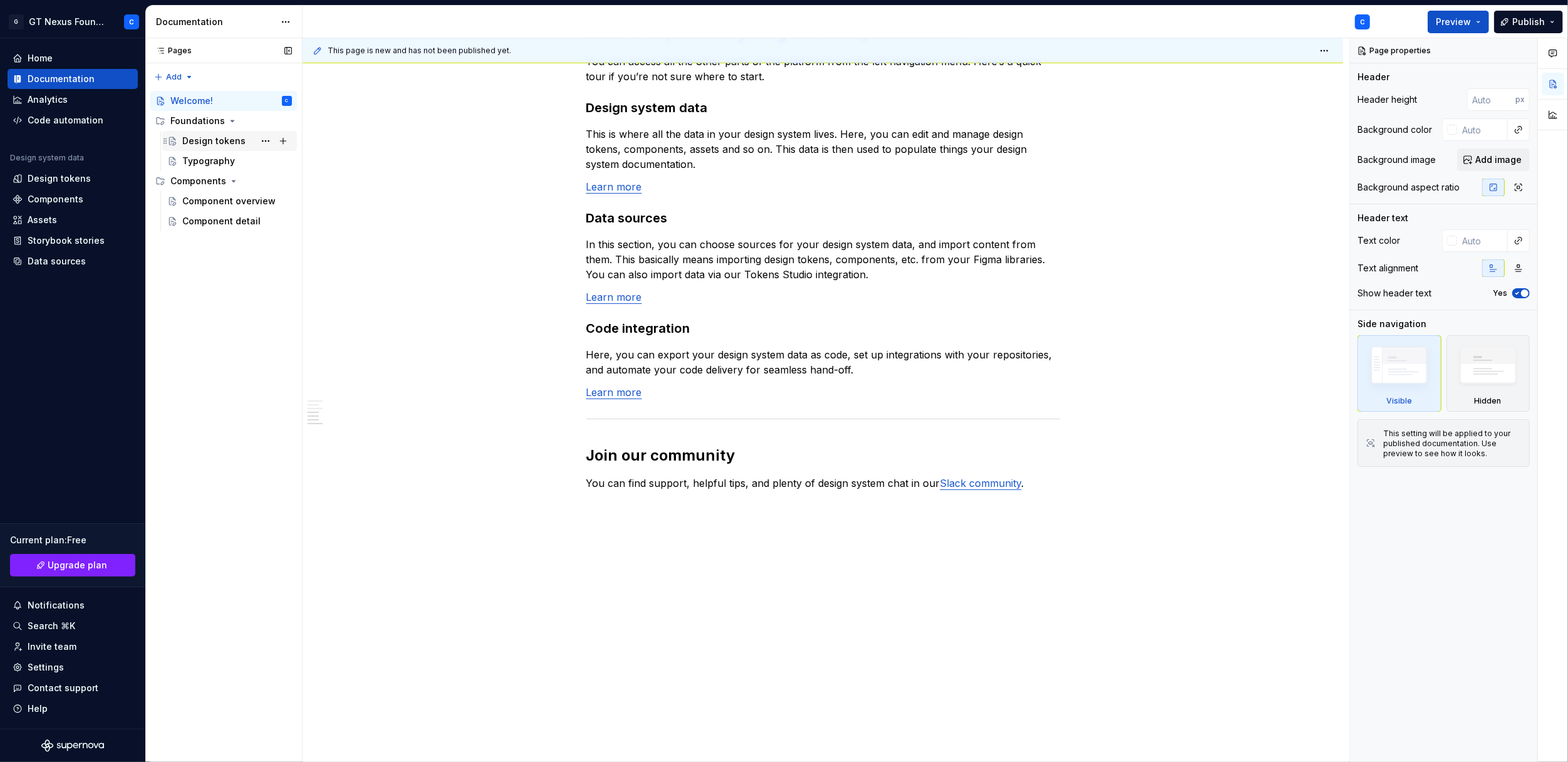
click at [193, 140] on div "Design tokens" at bounding box center [213, 140] width 64 height 12
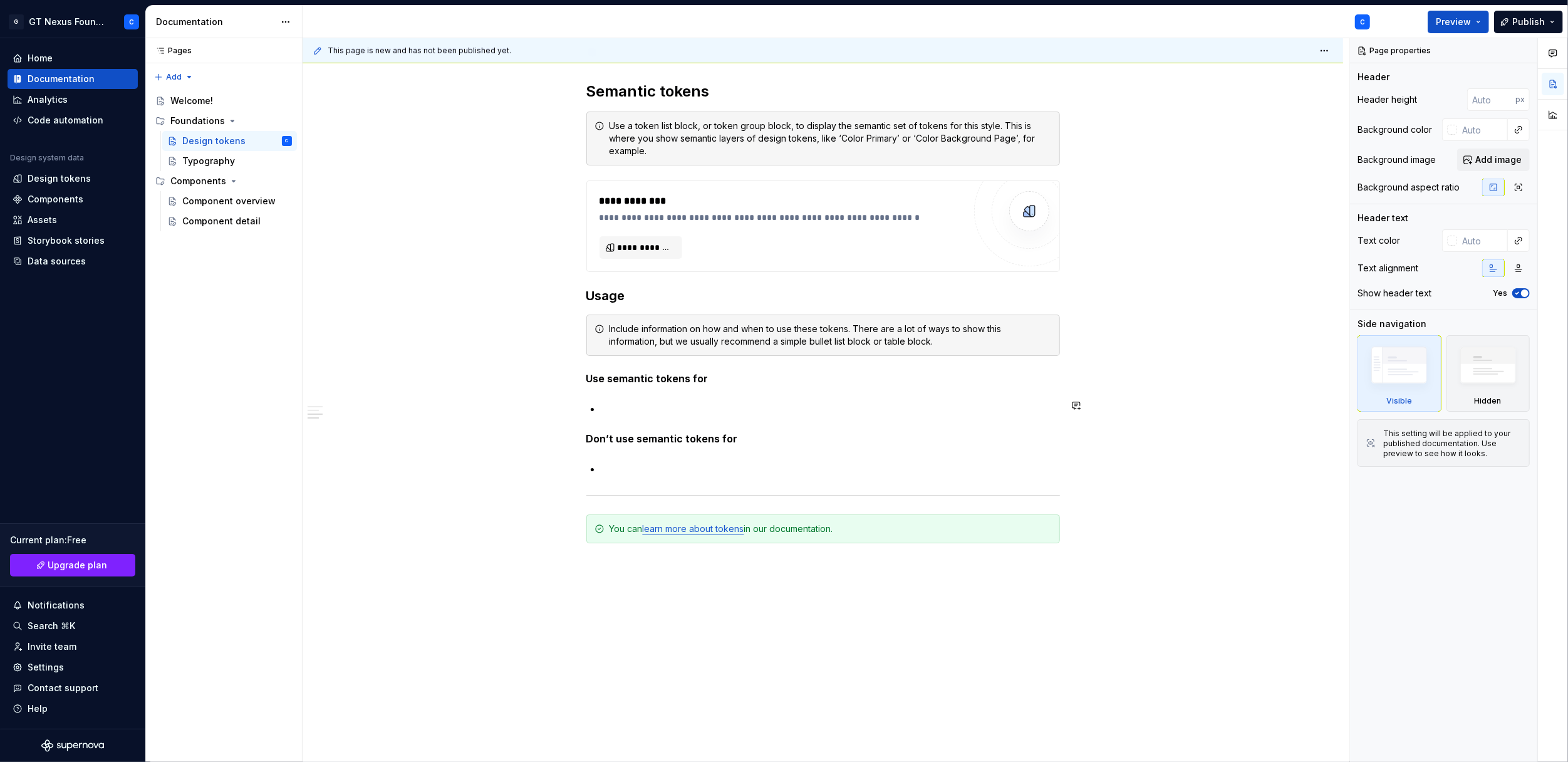
scroll to position [815, 0]
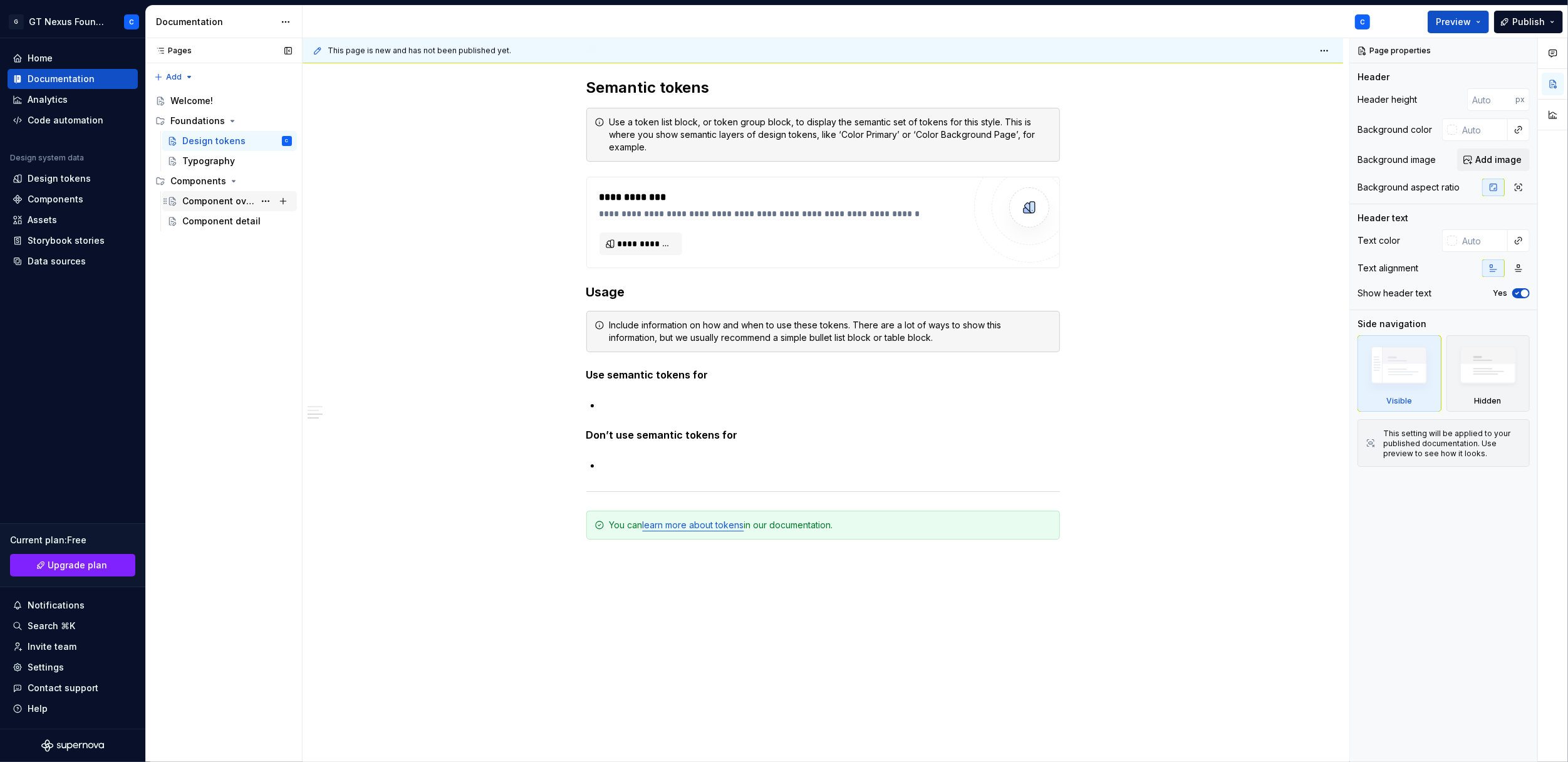
click at [210, 201] on div "Component overview" at bounding box center [218, 201] width 72 height 12
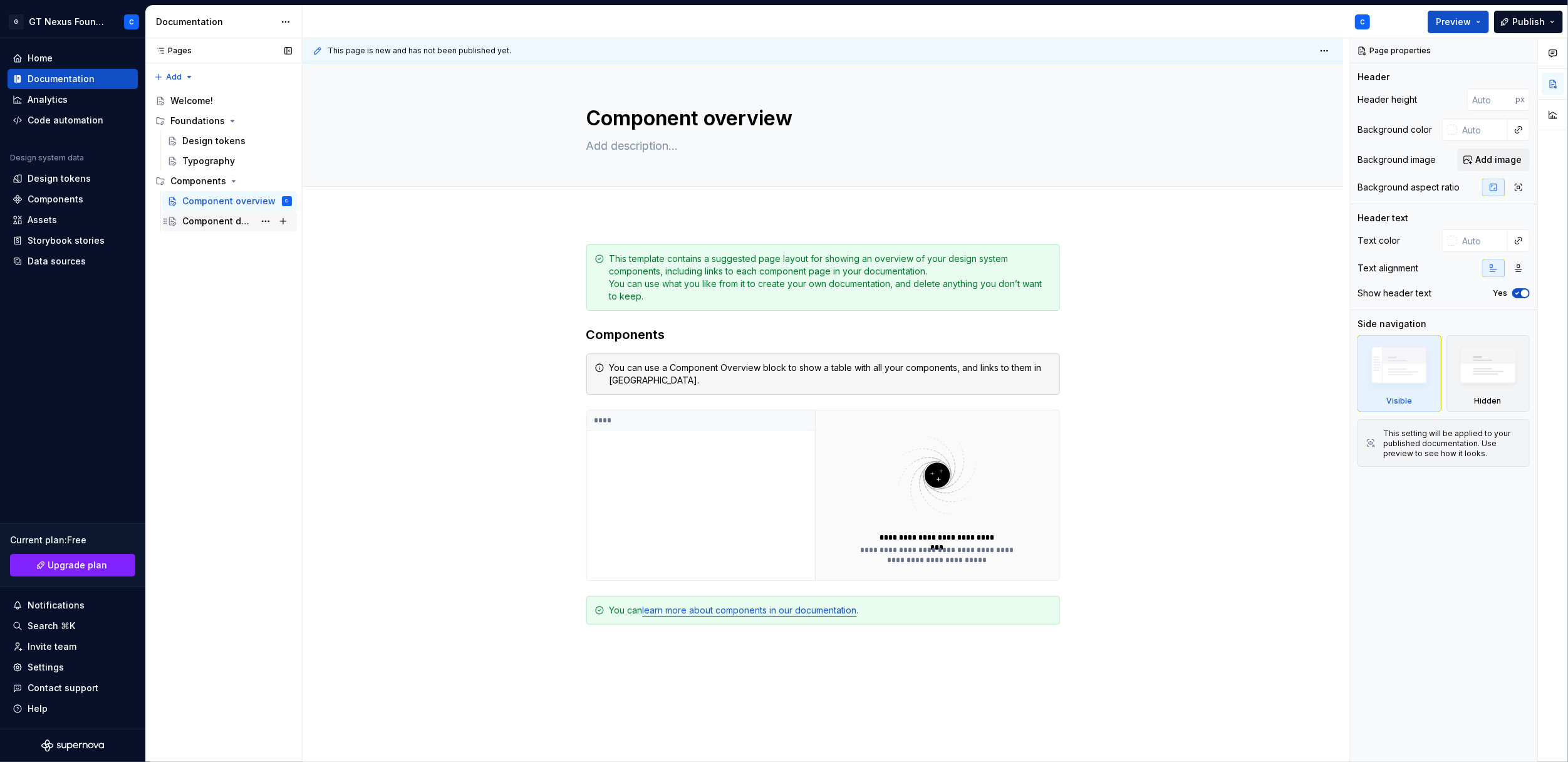
click at [208, 222] on div "Component detail" at bounding box center [218, 221] width 72 height 12
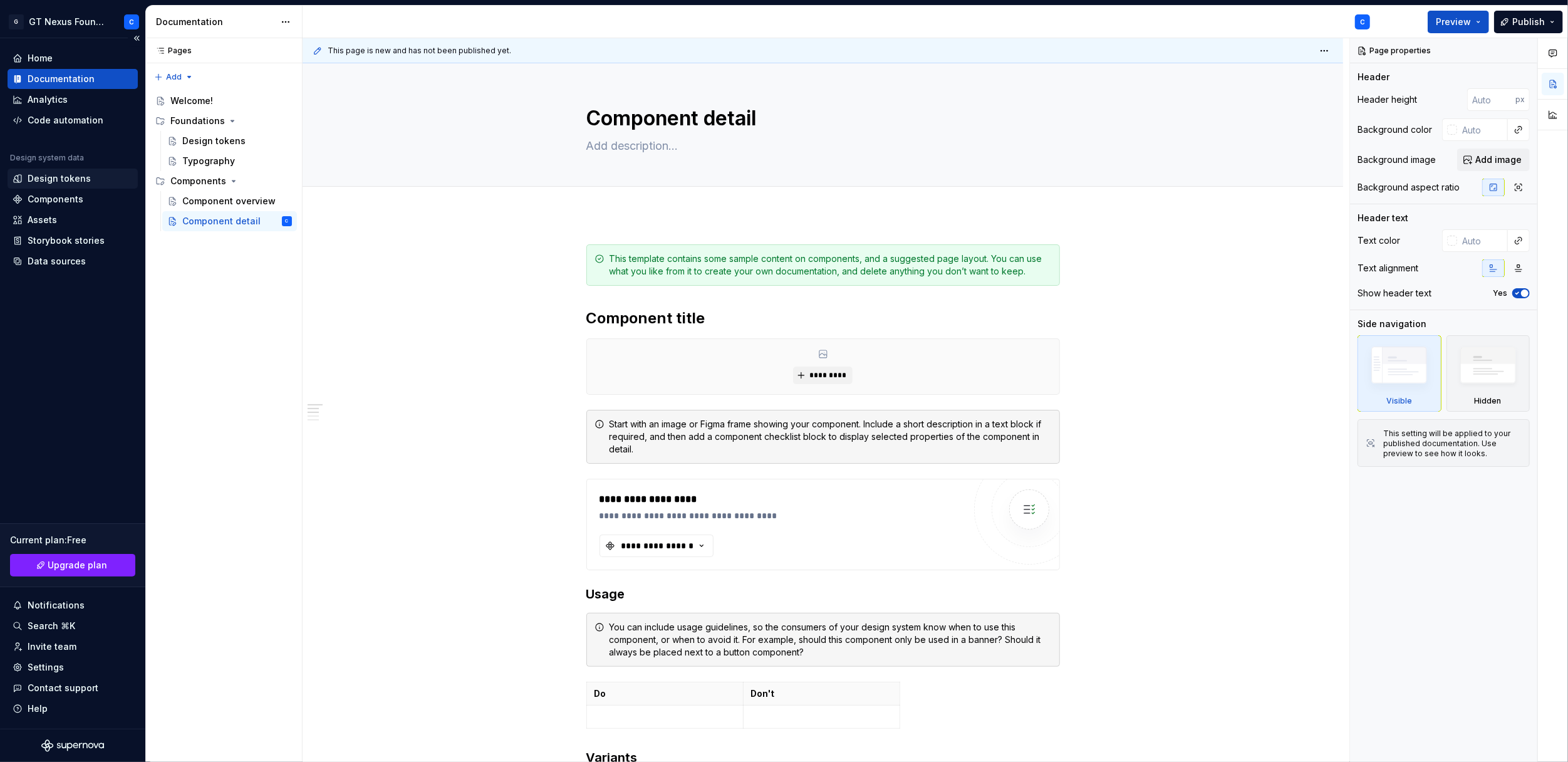
click at [72, 173] on div "Design tokens" at bounding box center [59, 178] width 64 height 12
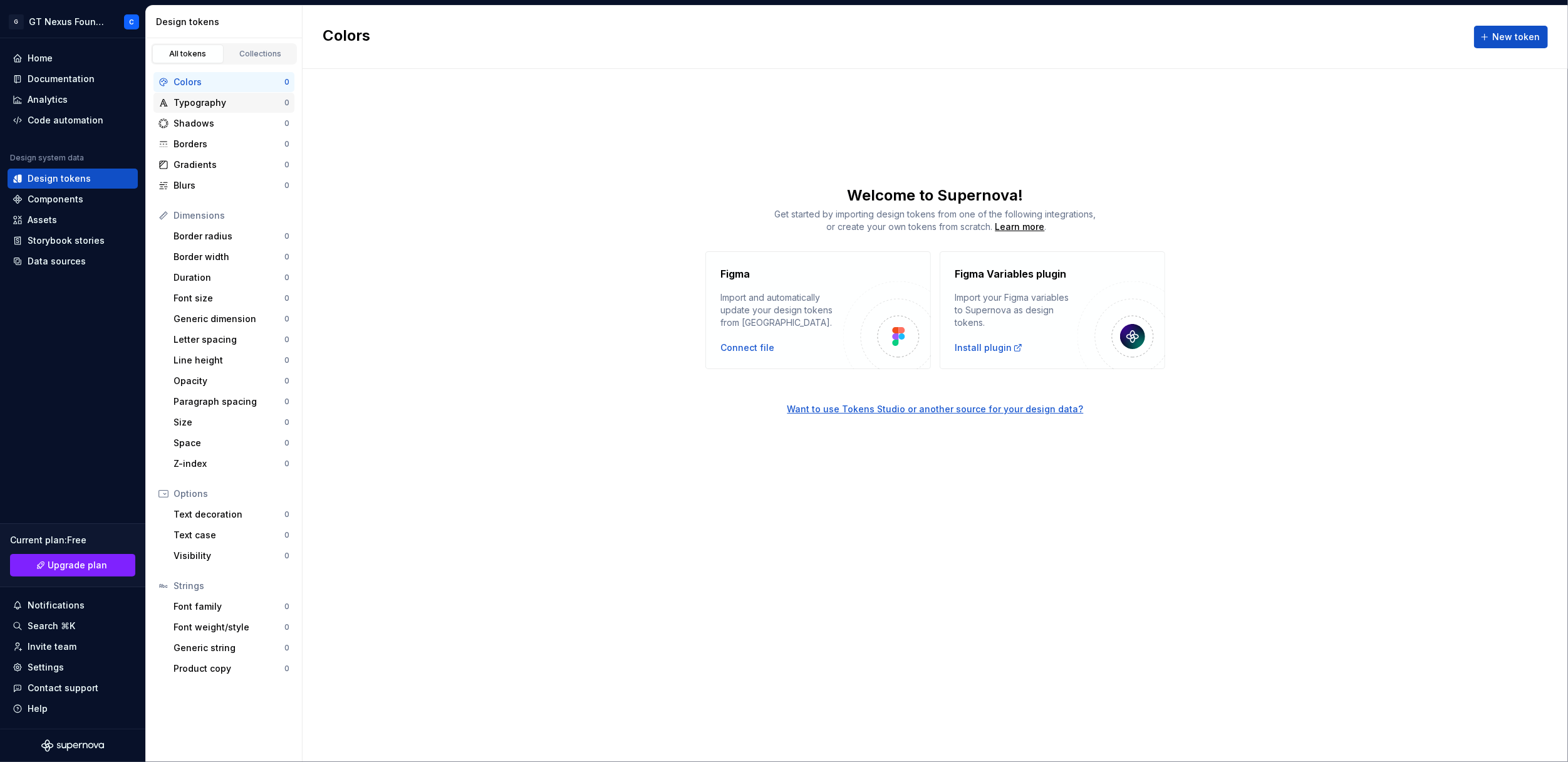
click at [228, 99] on div "Typography" at bounding box center [229, 102] width 111 height 12
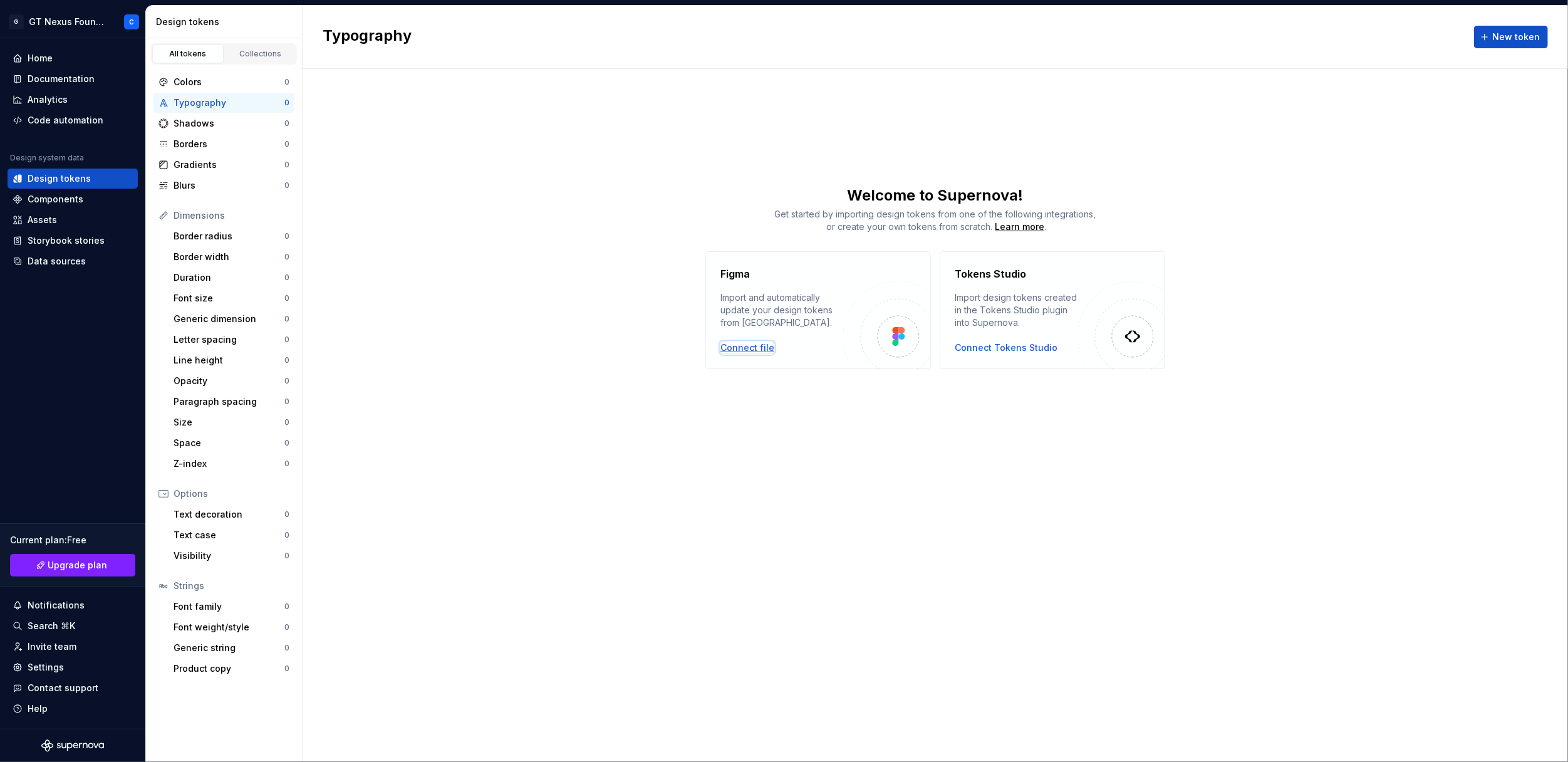
click at [728, 347] on div "Connect file" at bounding box center [748, 347] width 54 height 12
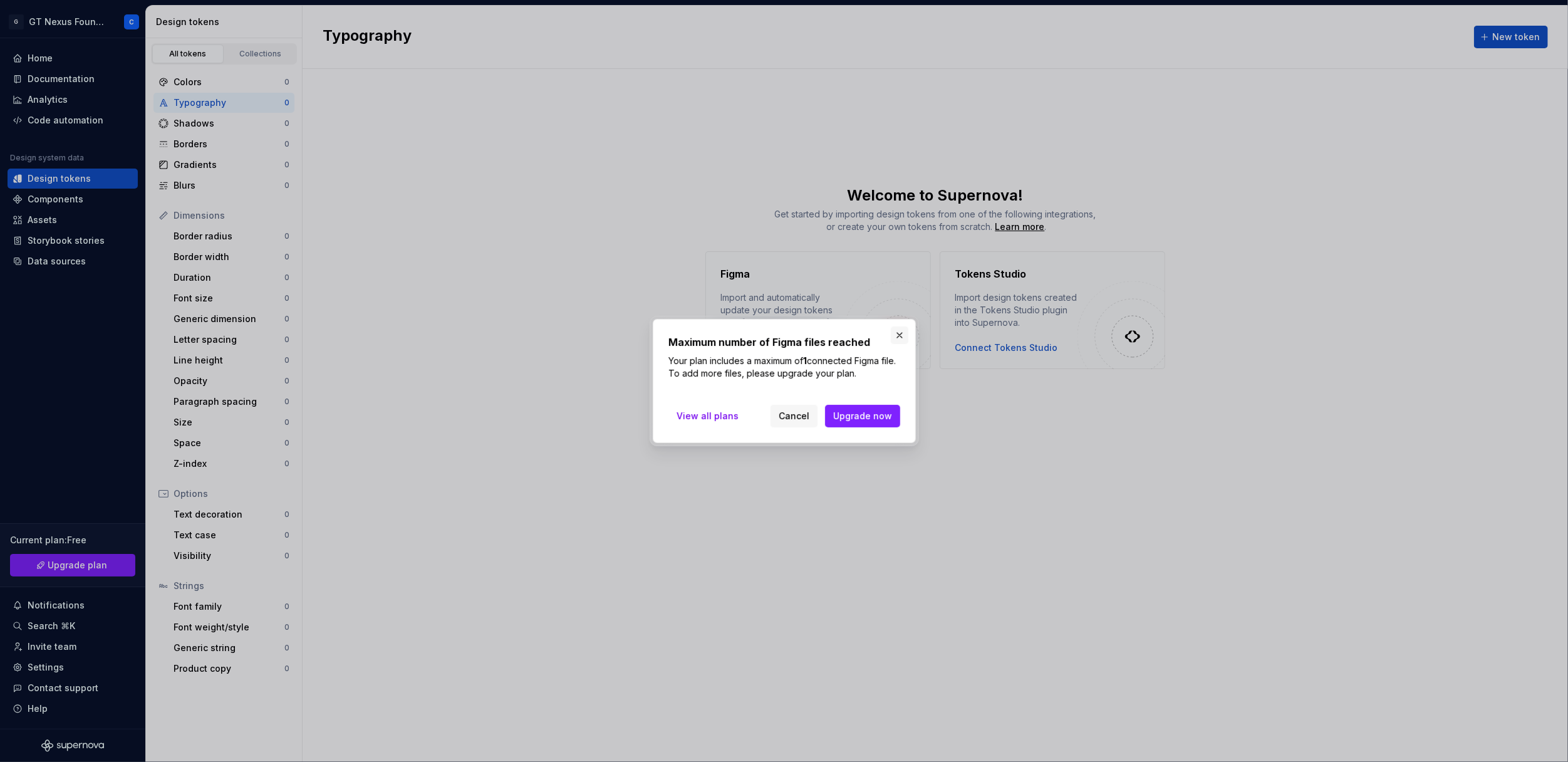
click at [901, 331] on button "button" at bounding box center [900, 335] width 18 height 18
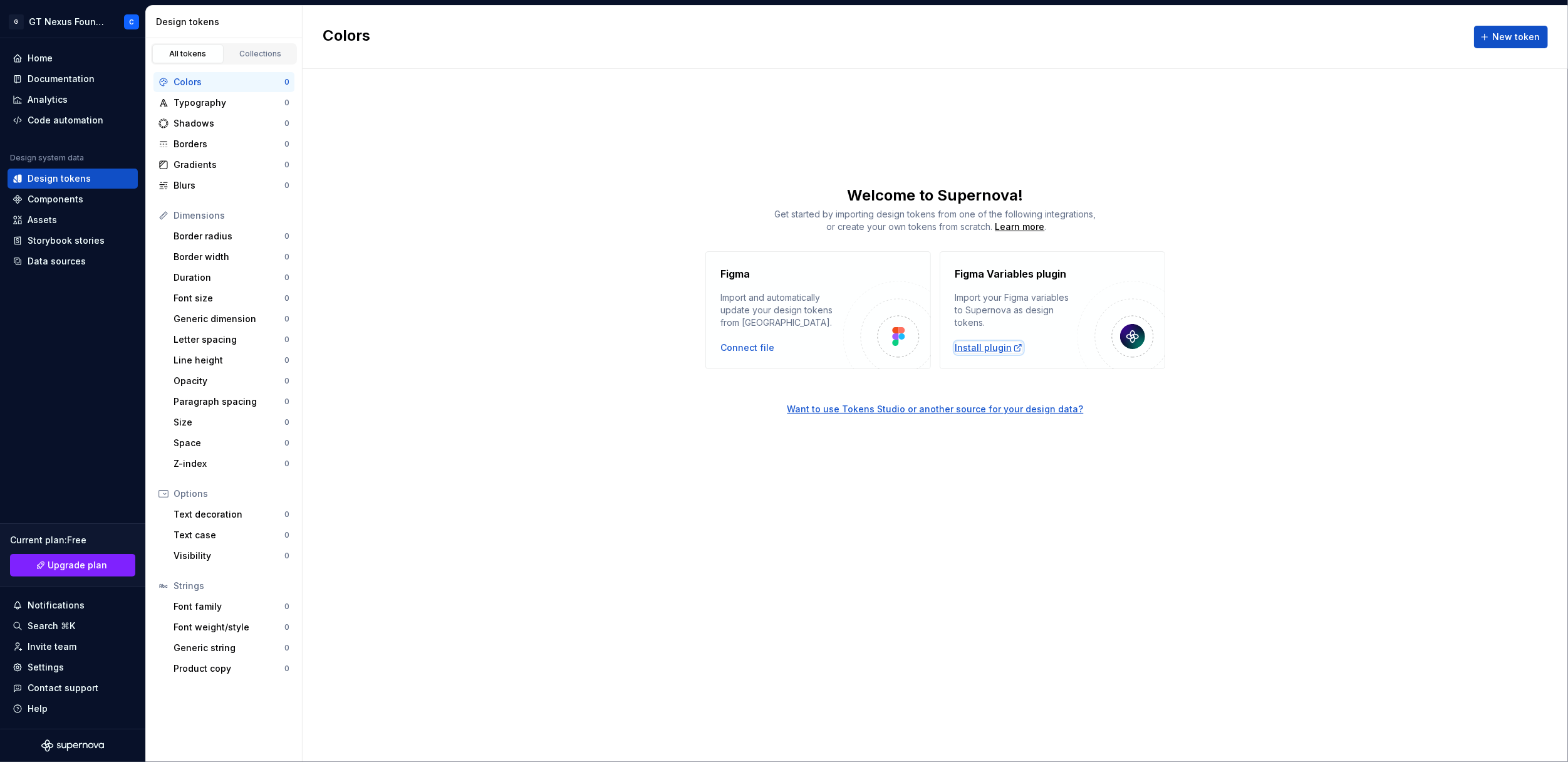
click at [991, 347] on div "Install plugin" at bounding box center [988, 347] width 68 height 12
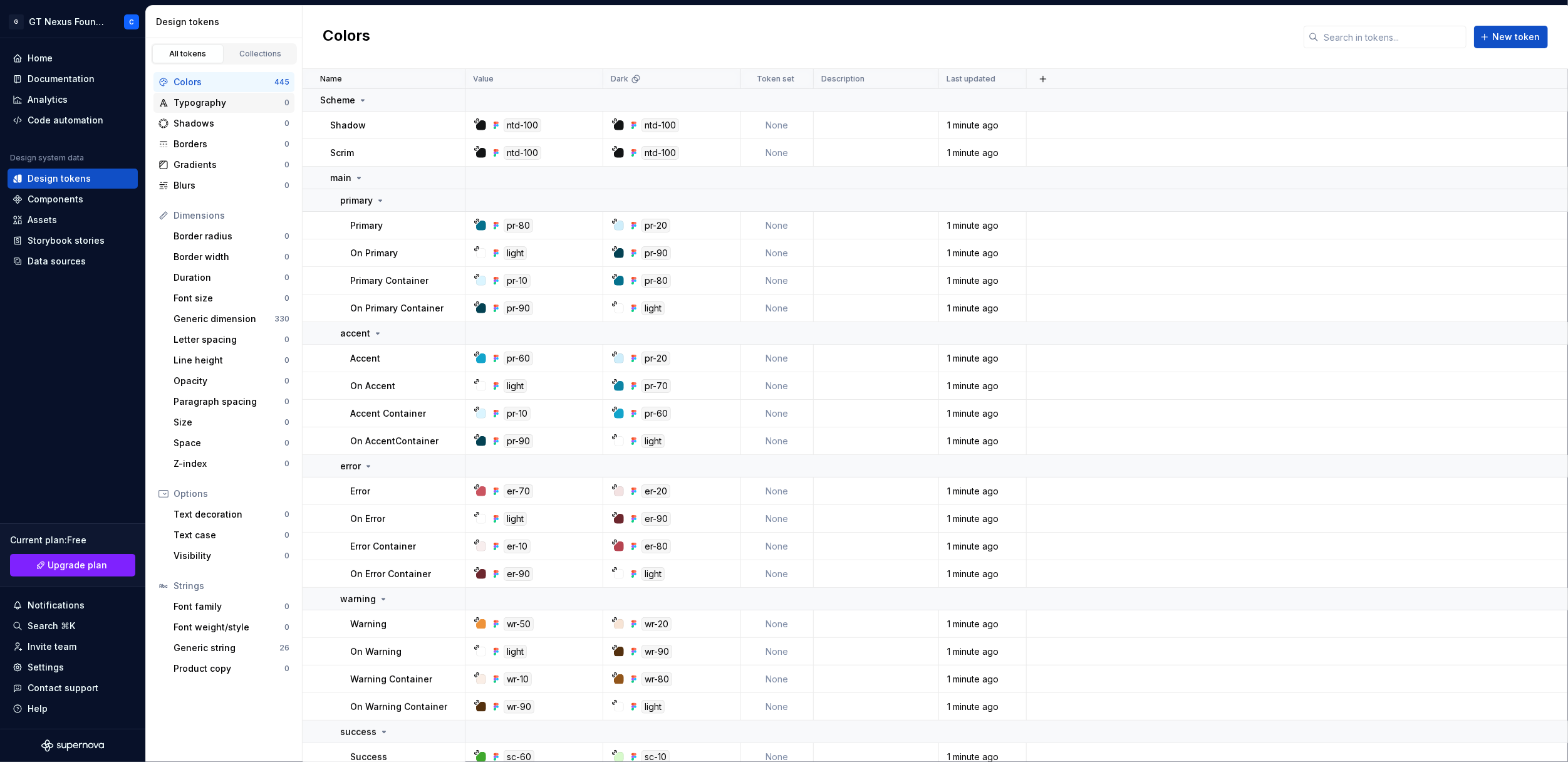
click at [212, 100] on div "Typography" at bounding box center [229, 102] width 111 height 12
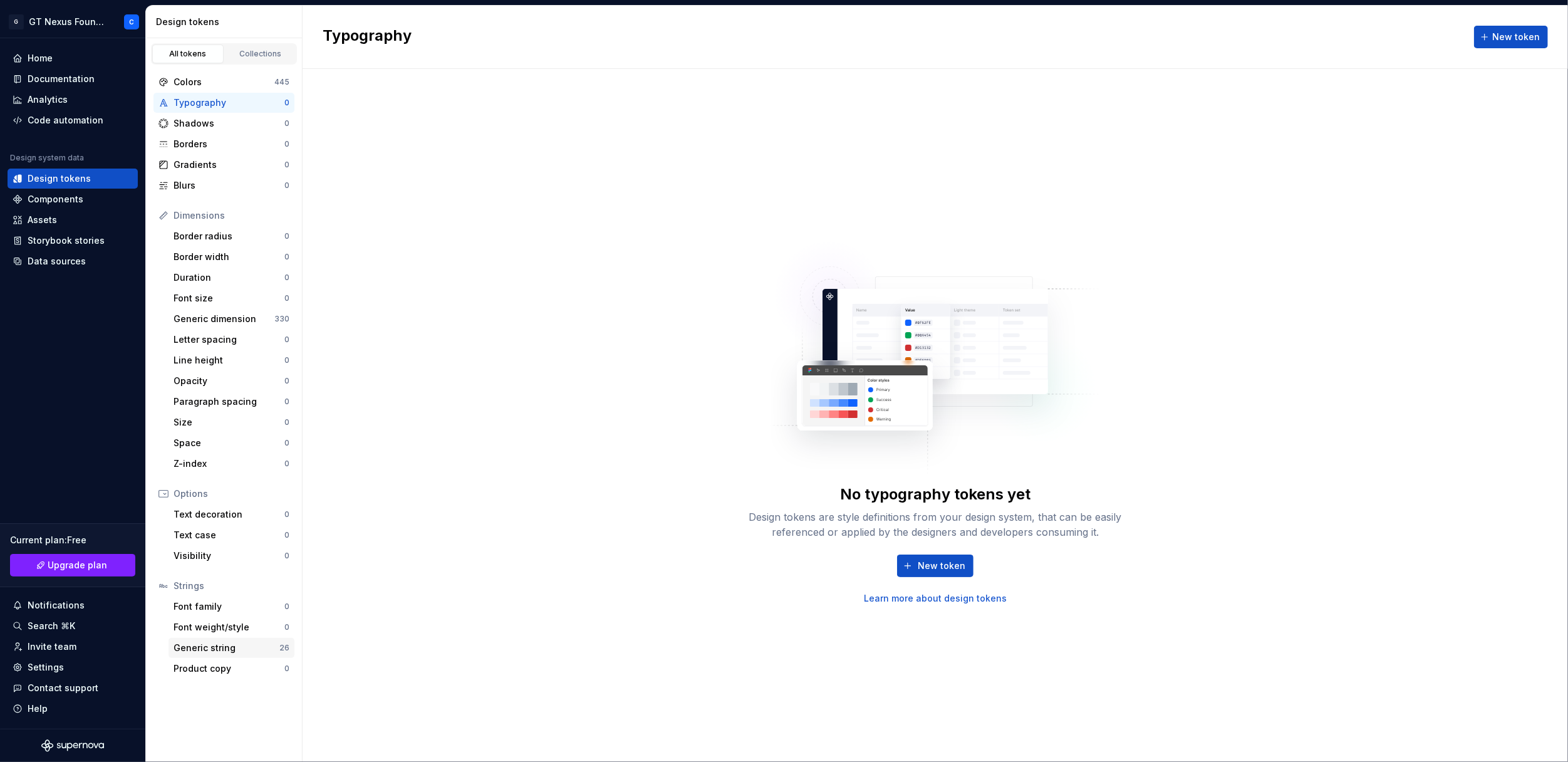
click at [216, 649] on div "Generic string" at bounding box center [226, 648] width 106 height 12
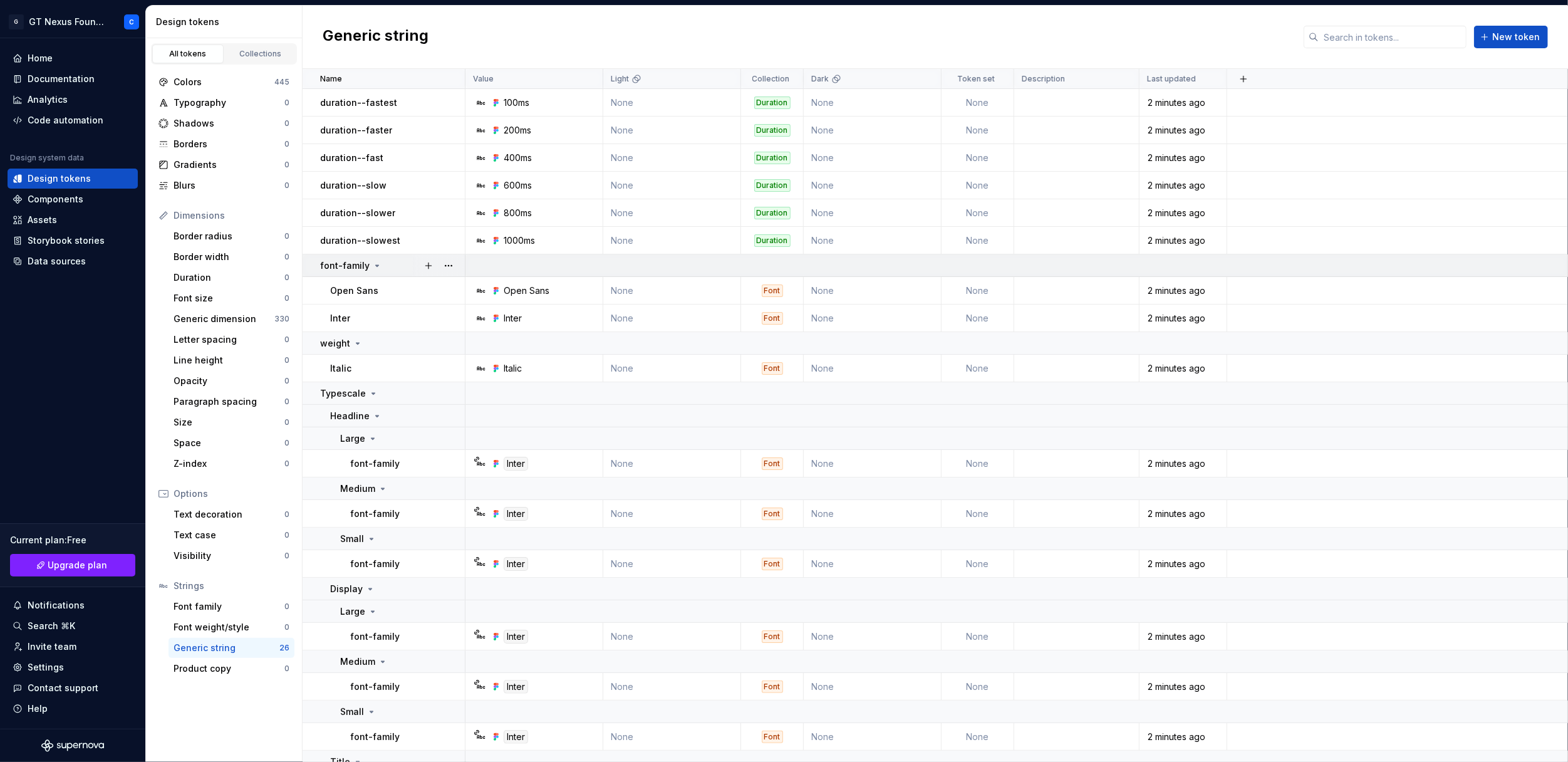
click at [313, 265] on td "font-family" at bounding box center [384, 265] width 163 height 23
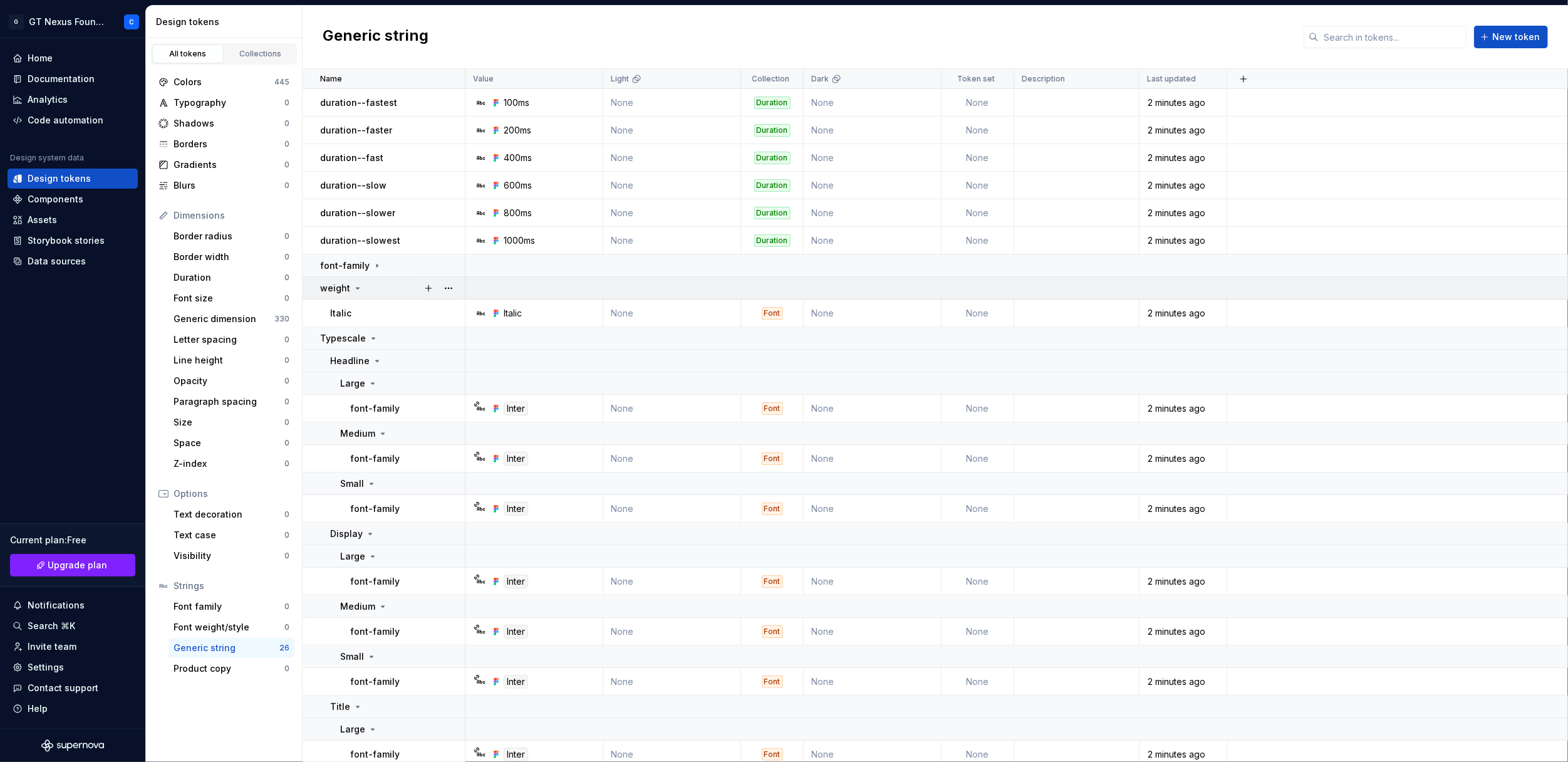
click at [353, 285] on icon at bounding box center [357, 288] width 10 height 10
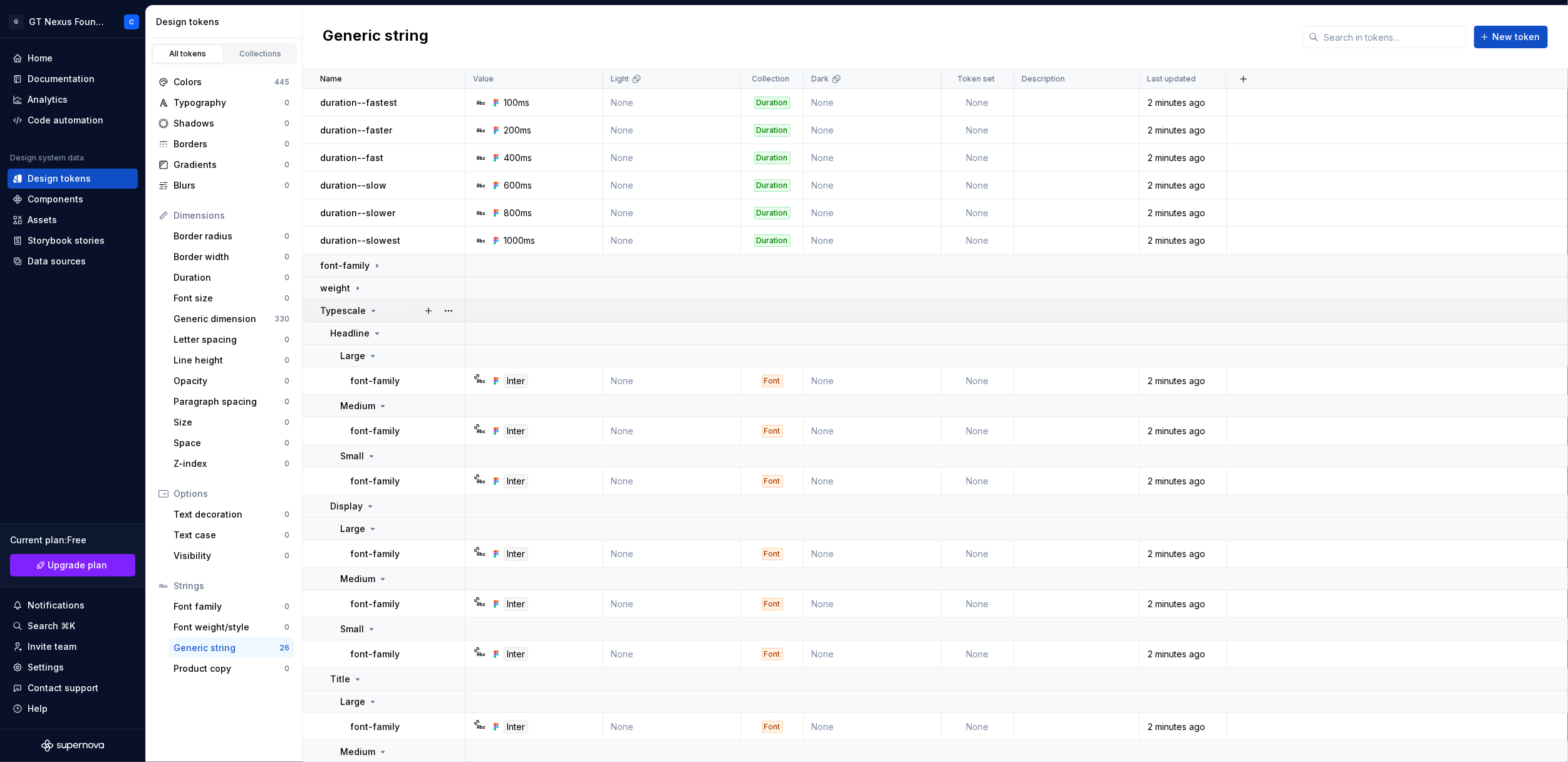
click at [372, 310] on icon at bounding box center [374, 311] width 3 height 1
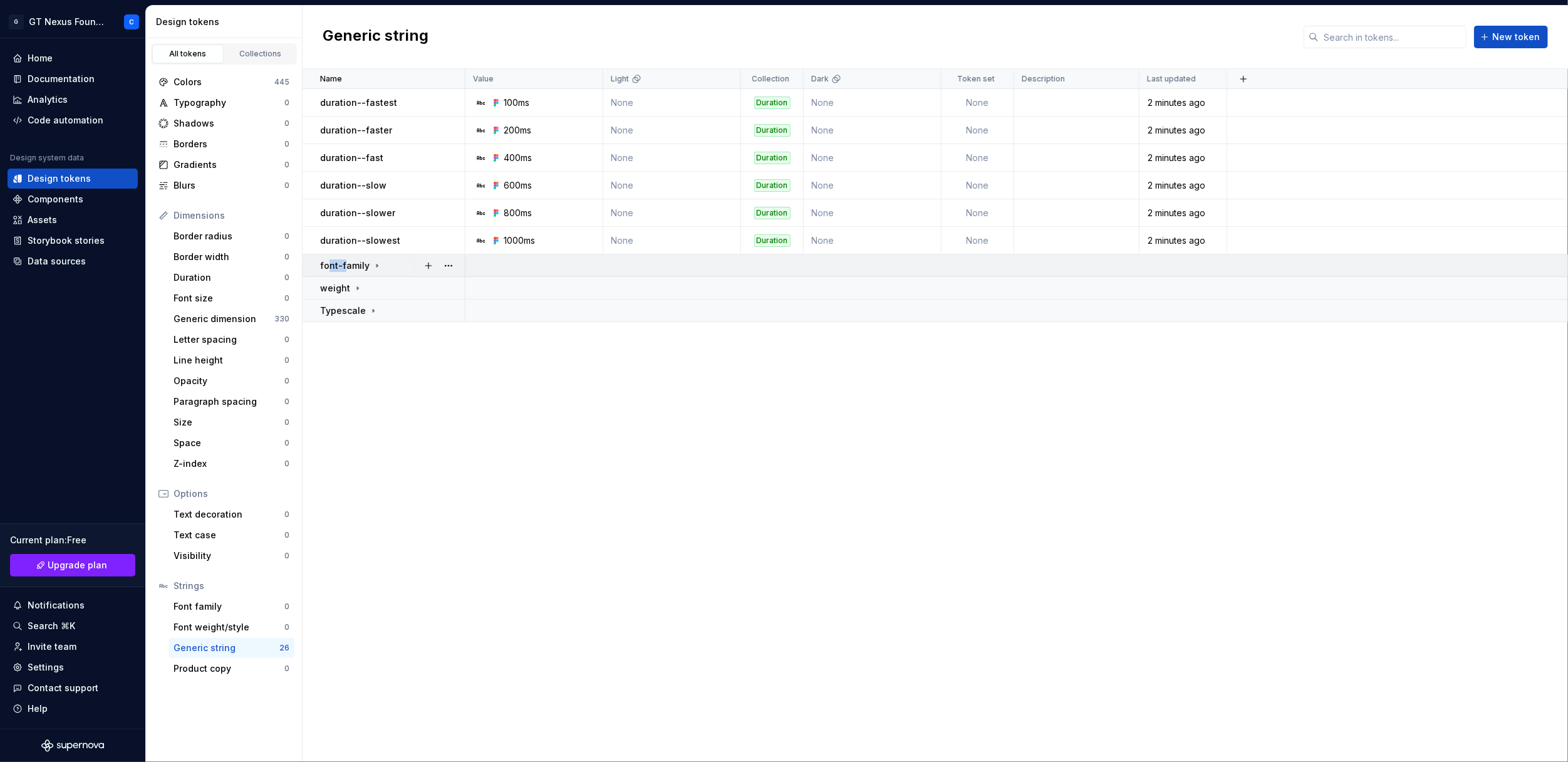
drag, startPoint x: 344, startPoint y: 260, endPoint x: 326, endPoint y: 265, distance: 18.7
click at [326, 265] on p "font-family" at bounding box center [345, 265] width 50 height 12
drag, startPoint x: 326, startPoint y: 265, endPoint x: 315, endPoint y: 264, distance: 11.0
click at [315, 264] on td "font-family" at bounding box center [384, 265] width 163 height 23
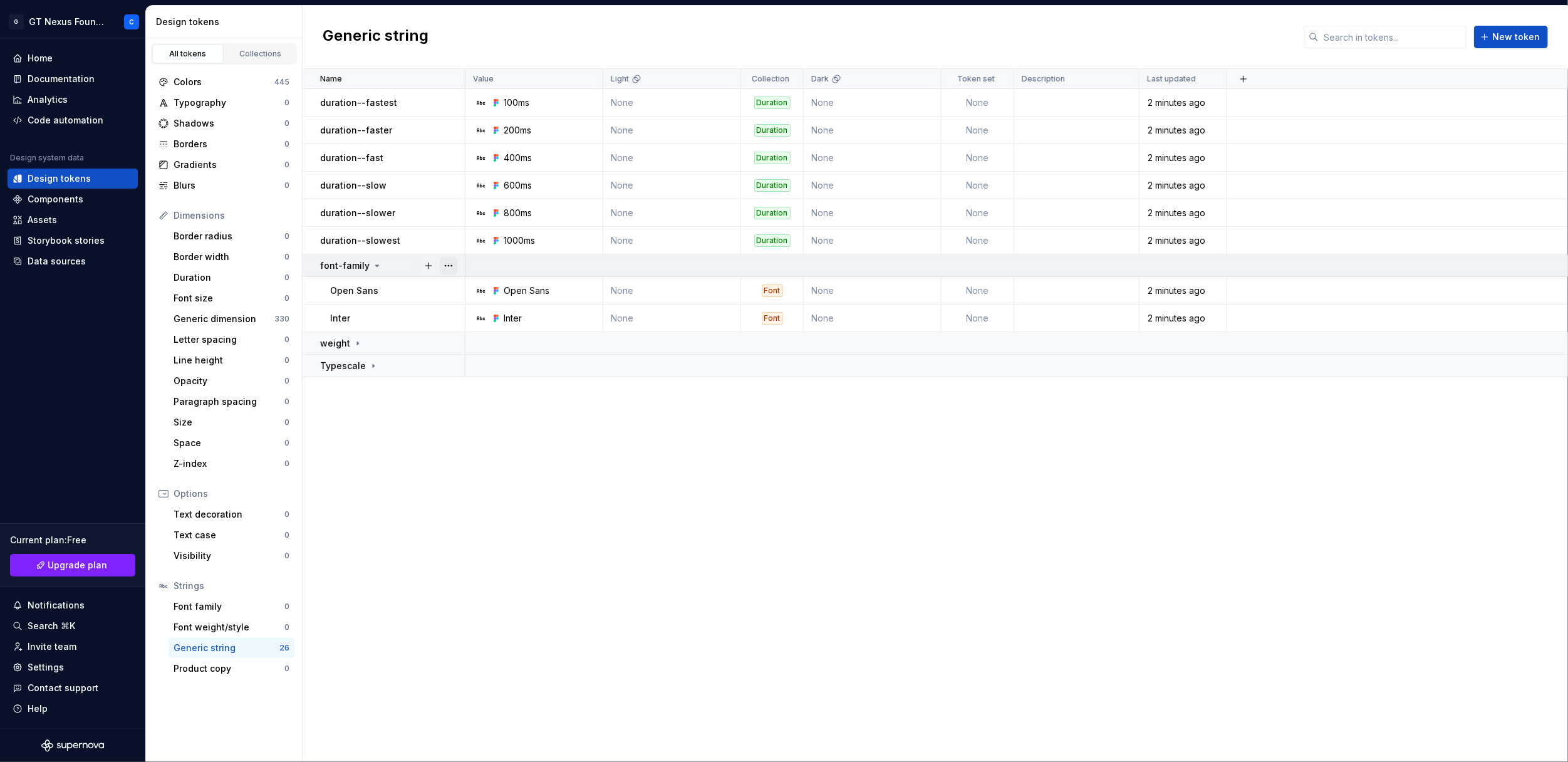
click at [452, 263] on button "button" at bounding box center [449, 265] width 18 height 18
drag, startPoint x: 383, startPoint y: 389, endPoint x: 352, endPoint y: 401, distance: 33.2
click at [352, 401] on div "Name Value Light Collection Dark Token set Description Last updated duration--f…" at bounding box center [935, 415] width 1265 height 693
click at [230, 318] on div "Generic dimension" at bounding box center [224, 319] width 101 height 12
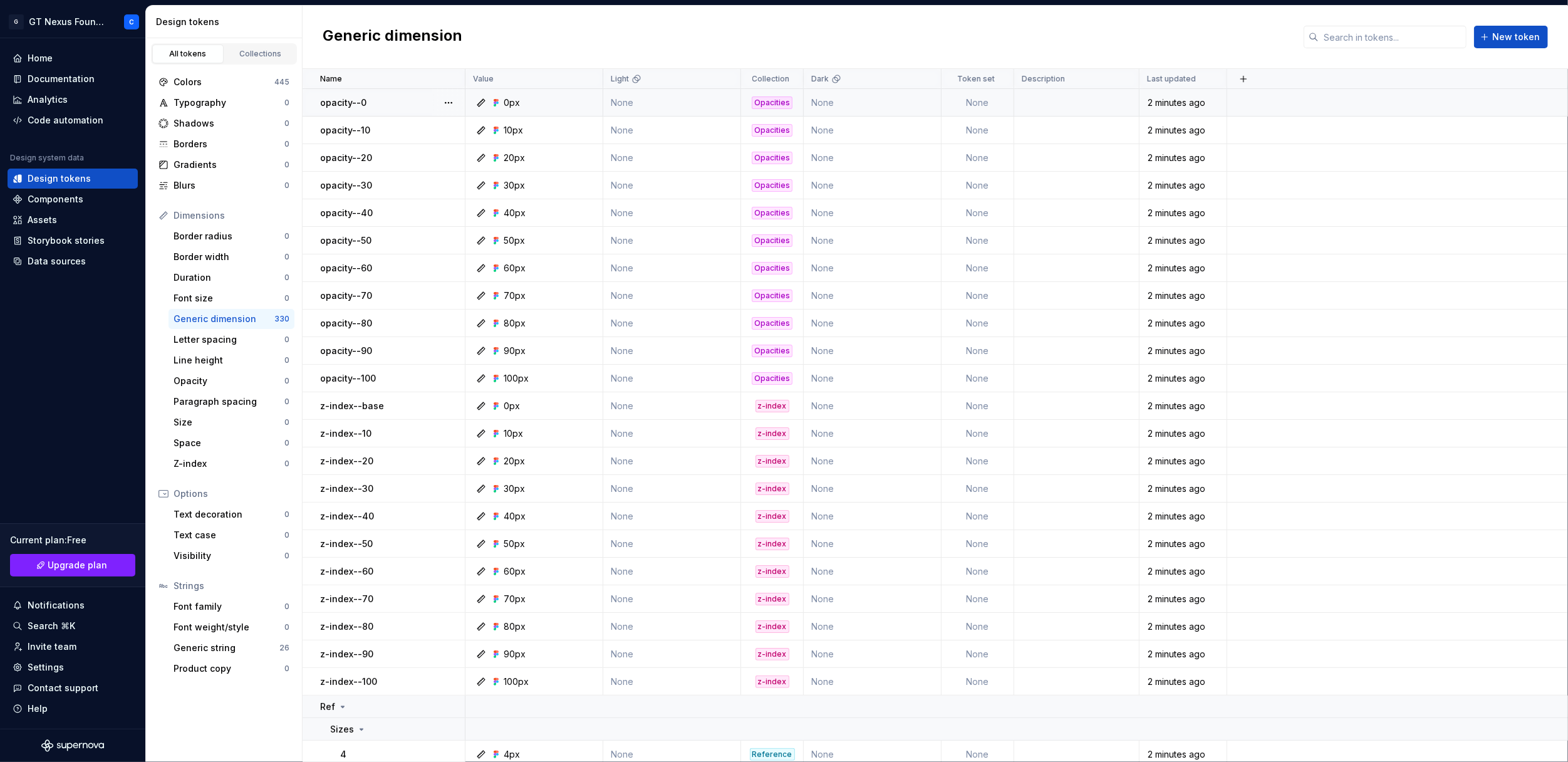
click at [379, 97] on div "opacity--0" at bounding box center [392, 102] width 144 height 12
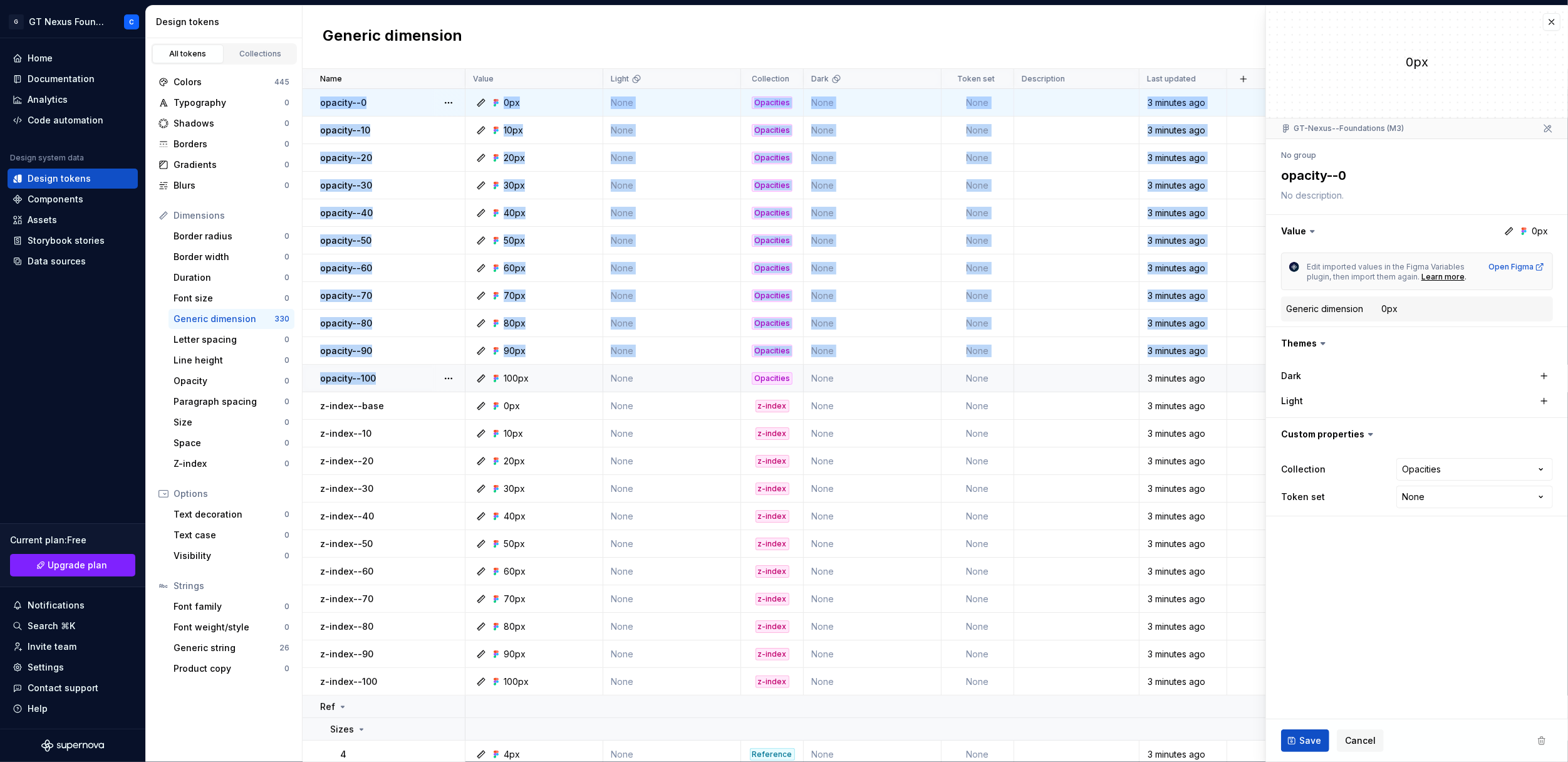
click at [386, 375] on div "opacity--100" at bounding box center [392, 378] width 144 height 12
type textarea "*"
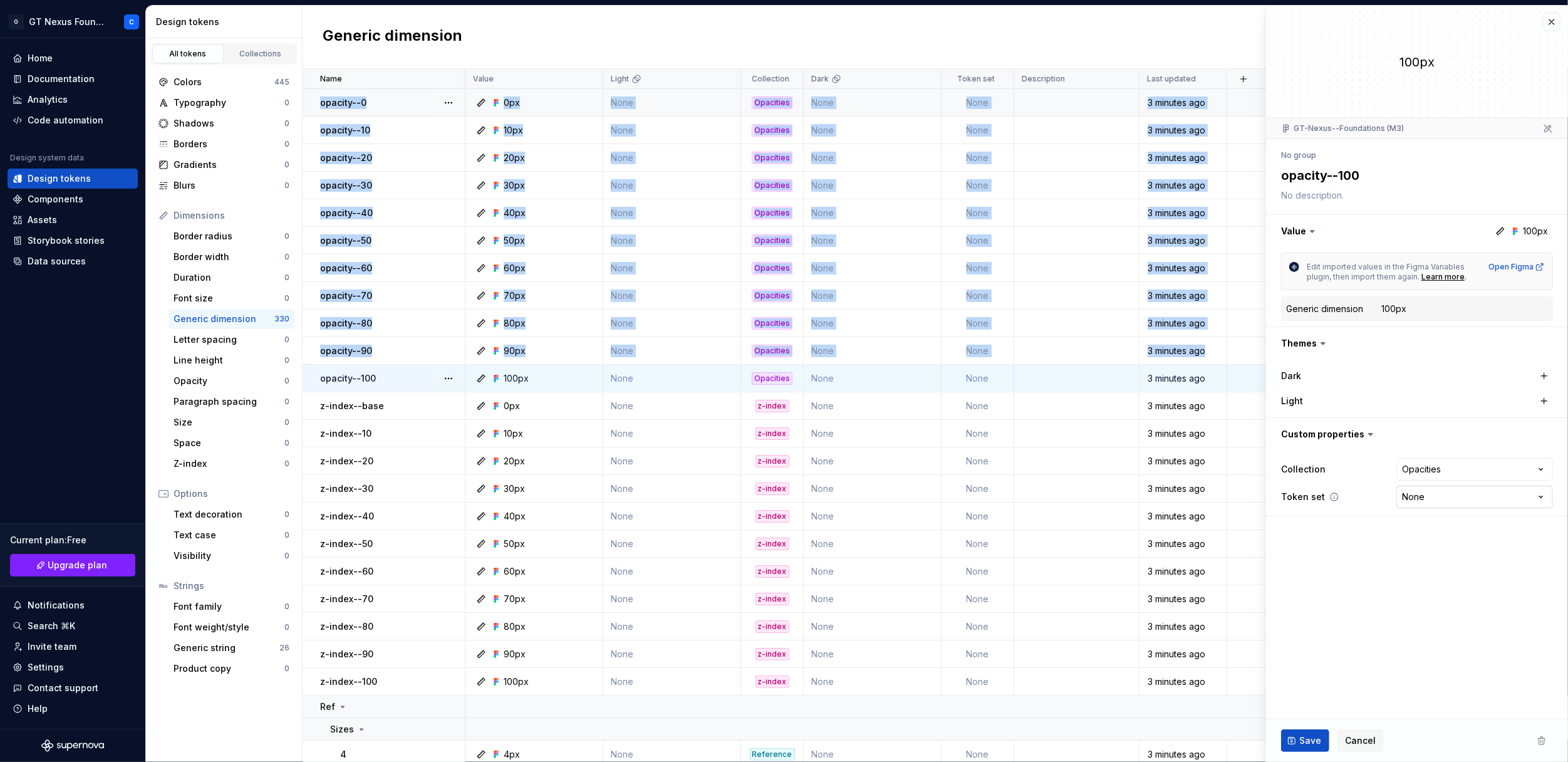
click at [1428, 496] on html "G GT Nexus Foundations C Home Documentation Analytics Code automation Design sy…" at bounding box center [784, 381] width 1568 height 762
select select "**********"
click at [390, 380] on div "opacity--100" at bounding box center [392, 378] width 144 height 12
click at [447, 378] on button "button" at bounding box center [449, 379] width 18 height 18
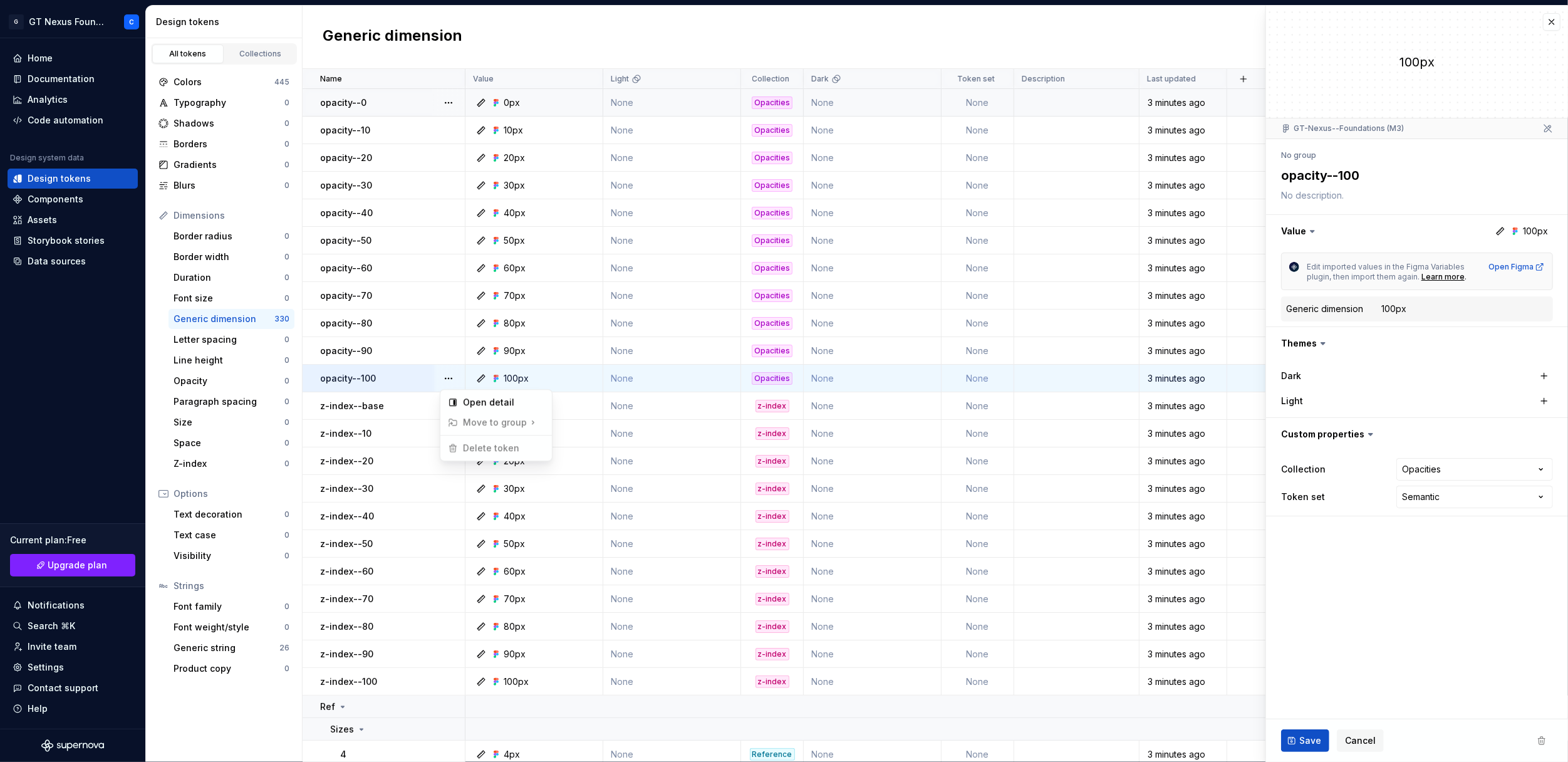
click at [488, 419] on span "Move to group" at bounding box center [493, 422] width 102 height 20
click at [311, 102] on html "G GT Nexus Foundations C Home Documentation Analytics Code automation Design sy…" at bounding box center [784, 381] width 1568 height 762
drag, startPoint x: 311, startPoint y: 102, endPoint x: 333, endPoint y: 107, distance: 22.6
click at [333, 107] on td "opacity--0" at bounding box center [384, 103] width 163 height 28
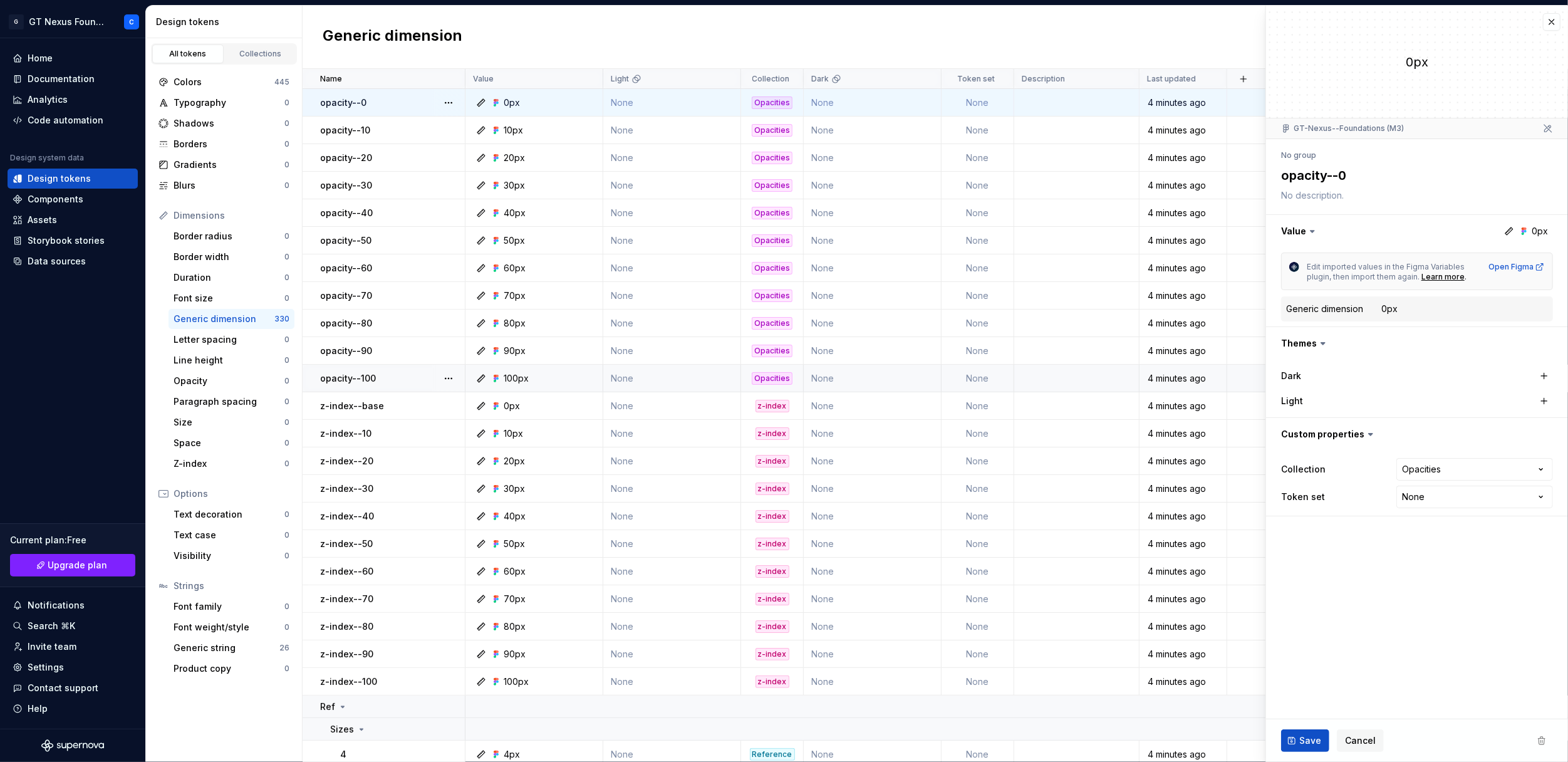
drag, startPoint x: 385, startPoint y: 101, endPoint x: 376, endPoint y: 95, distance: 10.8
click at [376, 97] on div "opacity--0" at bounding box center [392, 102] width 144 height 12
click at [449, 101] on button "button" at bounding box center [449, 103] width 18 height 18
drag, startPoint x: 391, startPoint y: 99, endPoint x: 314, endPoint y: 103, distance: 77.1
click at [314, 103] on html "G GT Nexus Foundations C Home Documentation Analytics Code automation Design sy…" at bounding box center [784, 381] width 1568 height 762
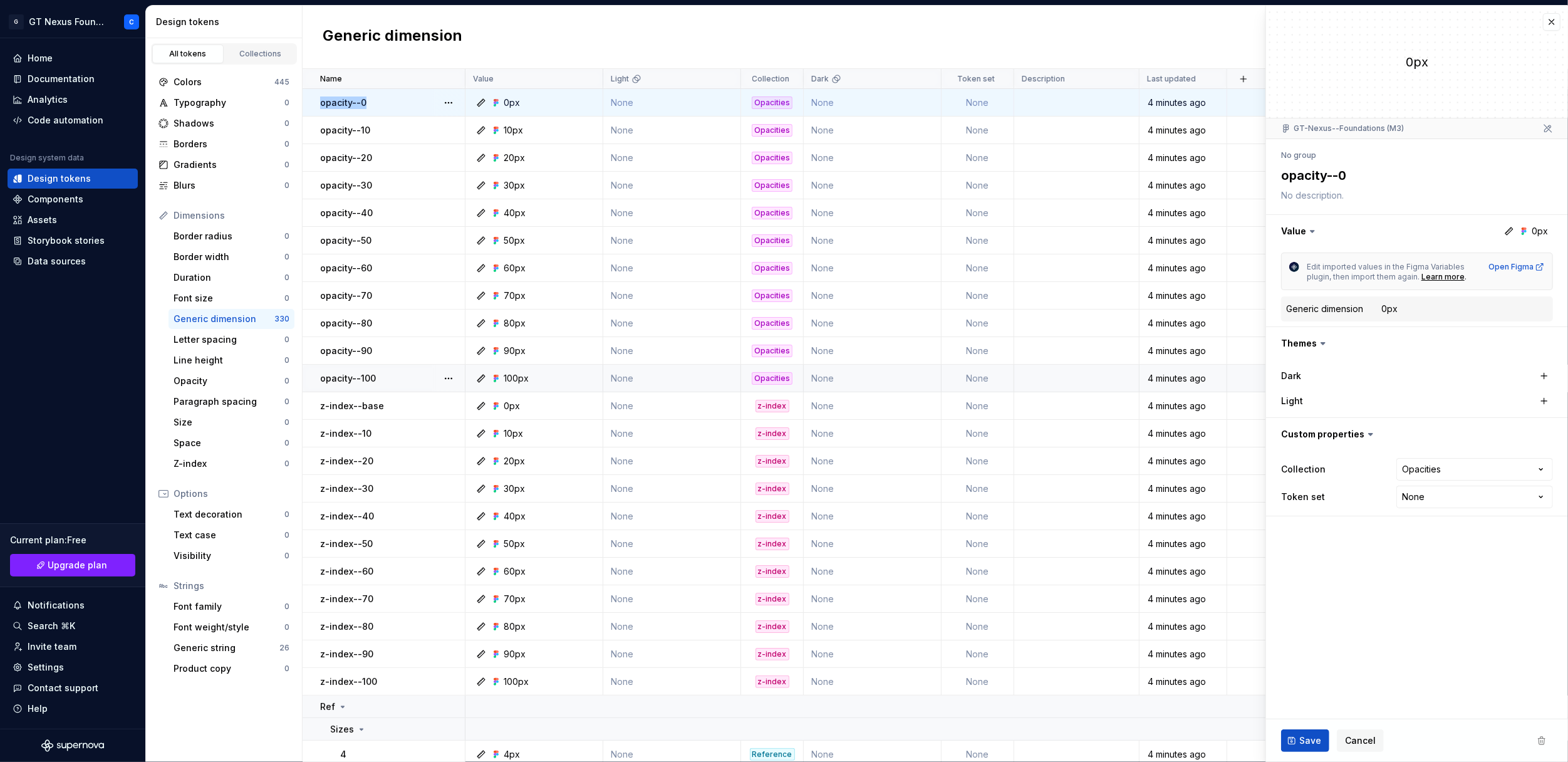
click at [309, 103] on td "opacity--0" at bounding box center [384, 103] width 163 height 28
drag, startPoint x: 309, startPoint y: 103, endPoint x: 437, endPoint y: 97, distance: 128.1
click at [437, 97] on td "opacity--0" at bounding box center [384, 103] width 163 height 28
drag, startPoint x: 437, startPoint y: 97, endPoint x: 427, endPoint y: 100, distance: 10.4
click at [427, 100] on div "opacity--0" at bounding box center [392, 102] width 144 height 12
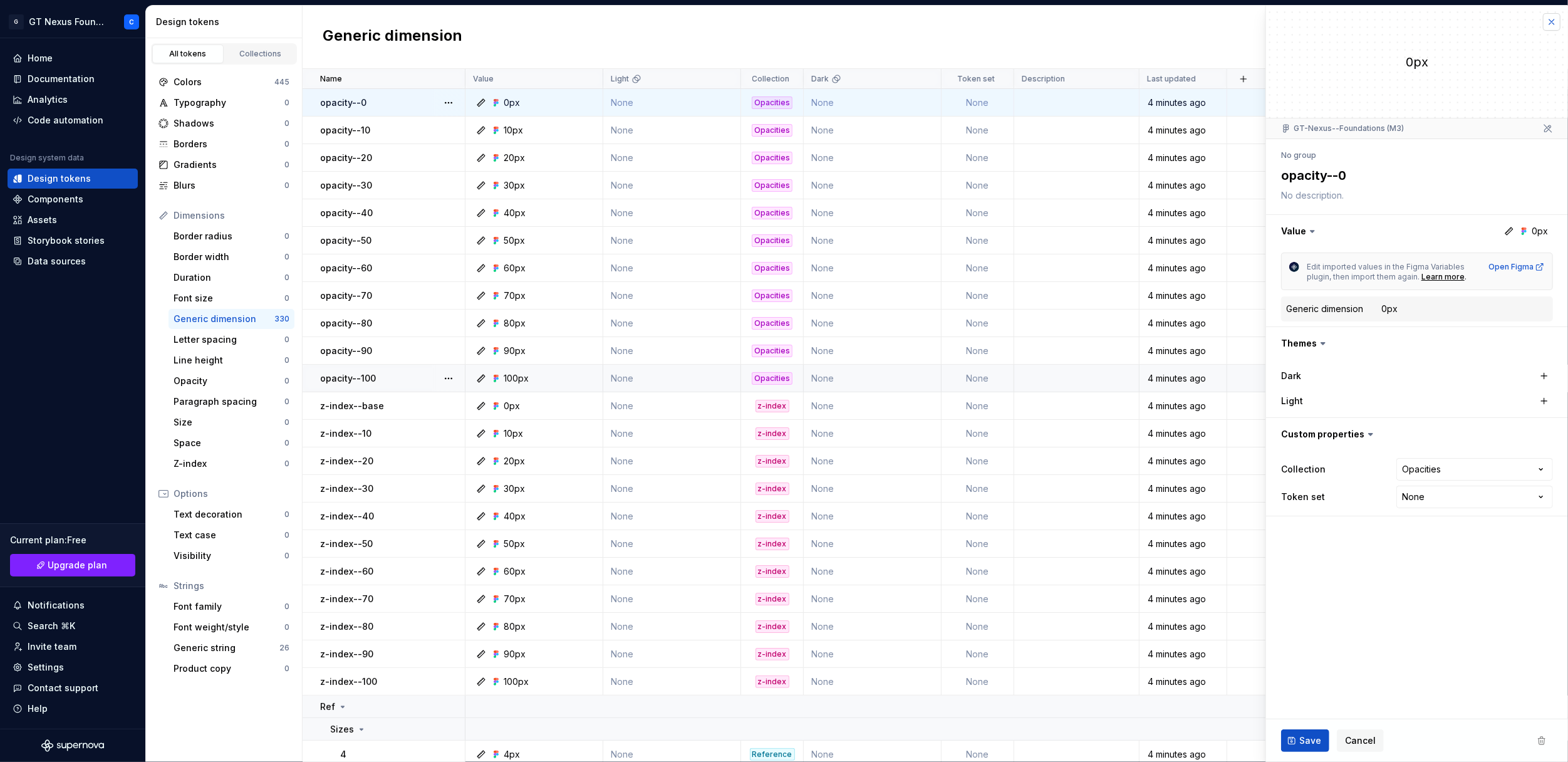
click at [1551, 19] on button "button" at bounding box center [1552, 22] width 18 height 18
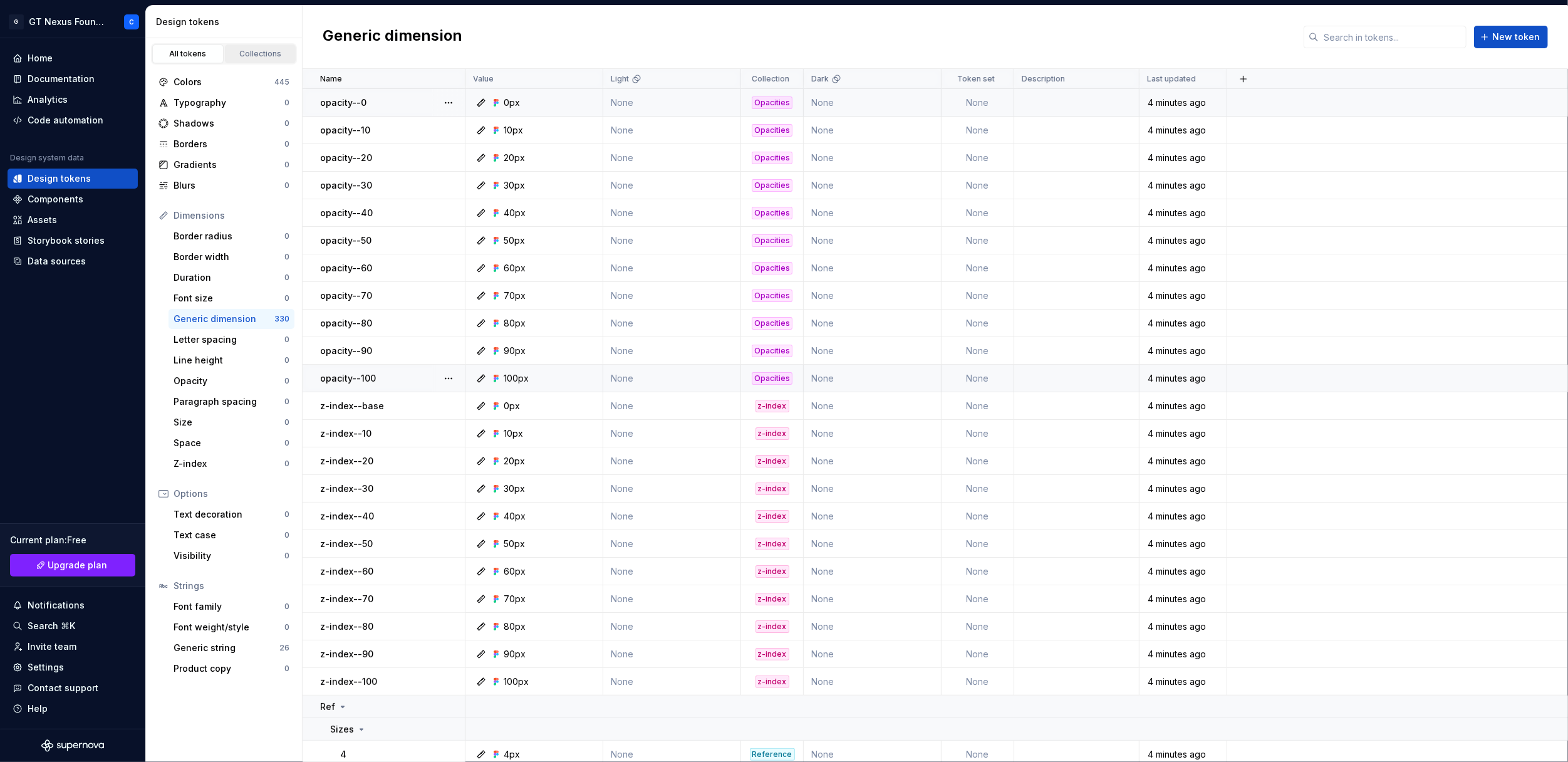
click at [260, 52] on div "Collections" at bounding box center [261, 54] width 63 height 10
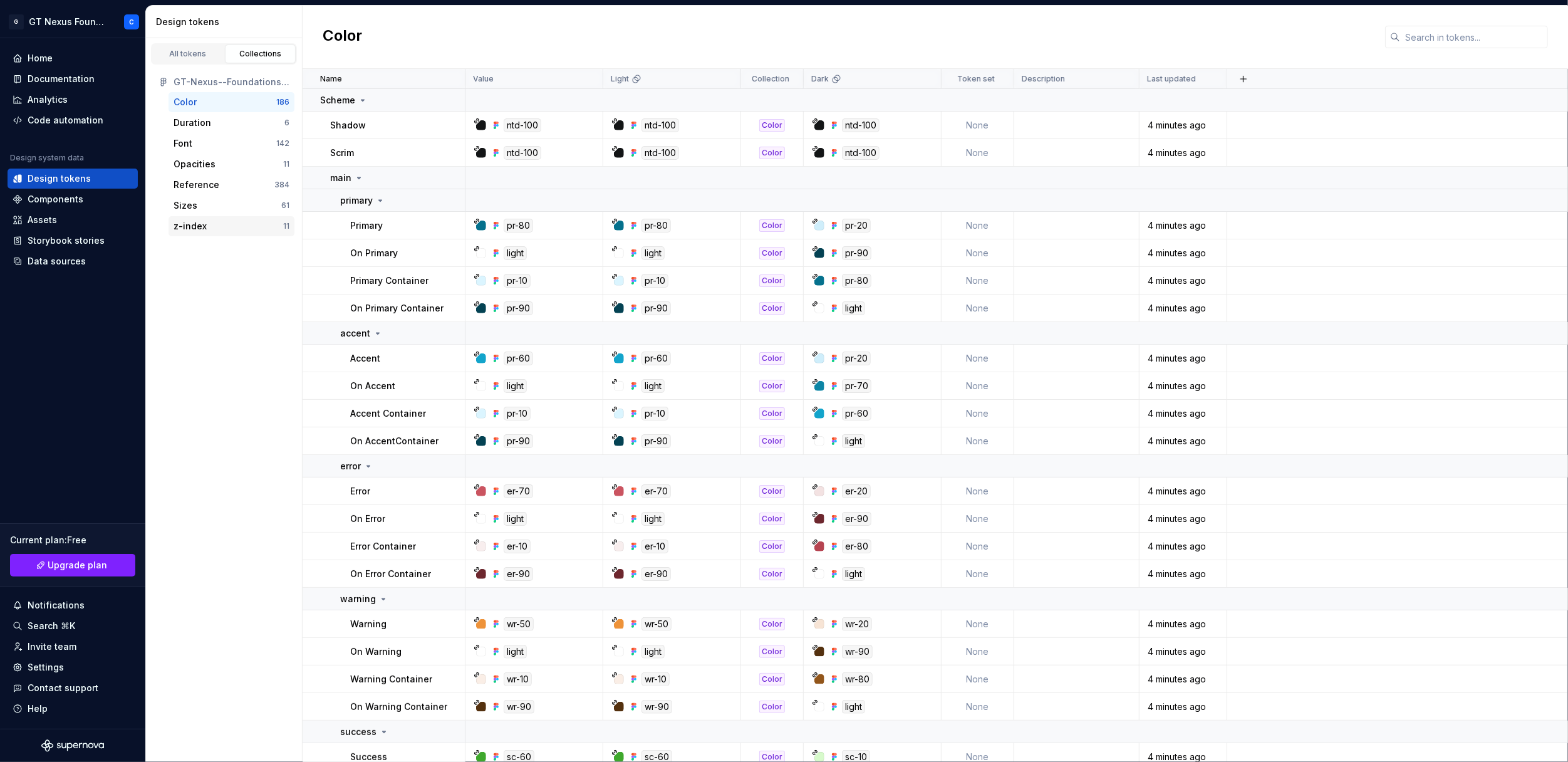
click at [195, 225] on div "z-index" at bounding box center [189, 226] width 33 height 12
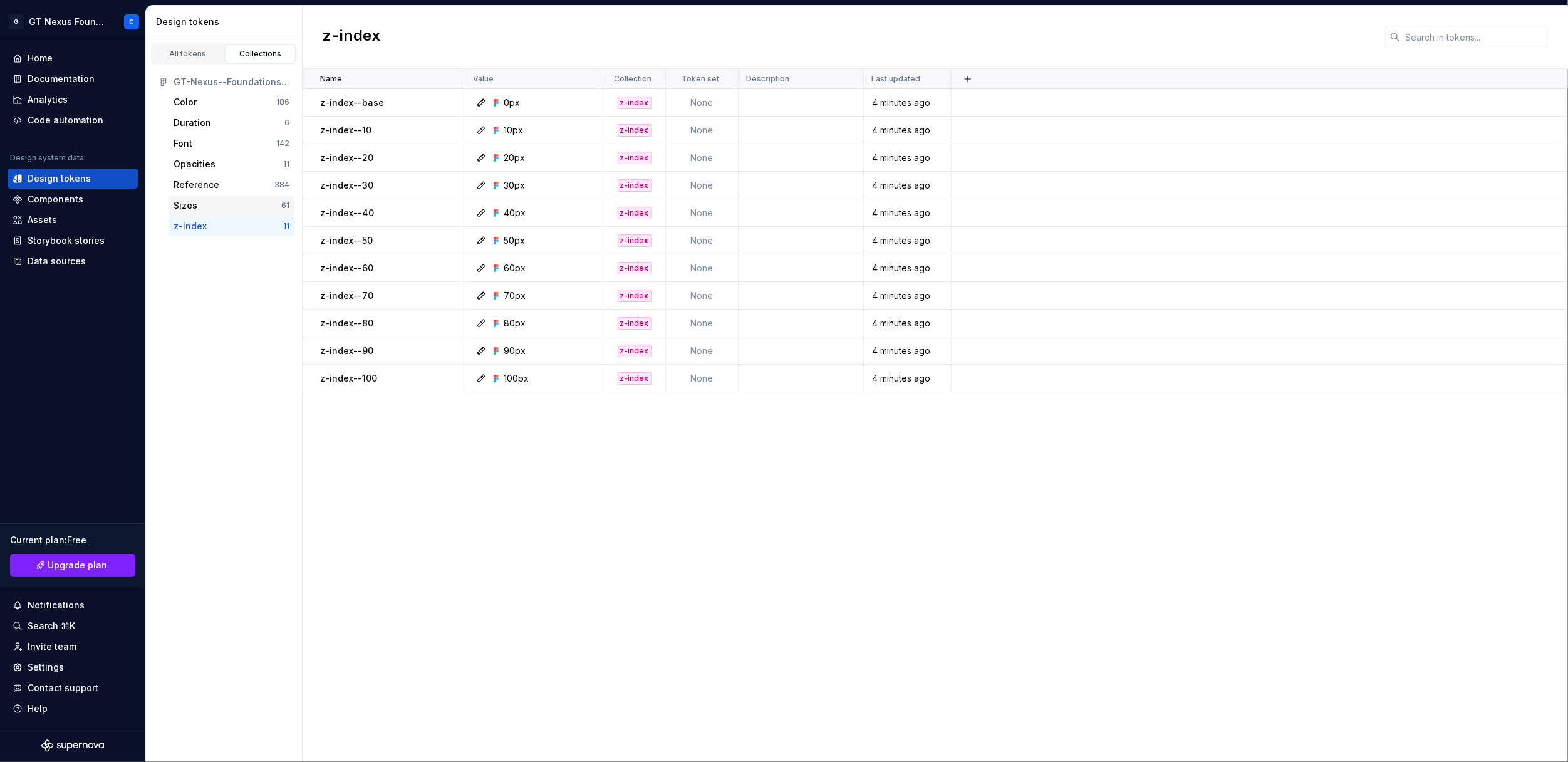
click at [197, 206] on div "Sizes" at bounding box center [227, 205] width 107 height 12
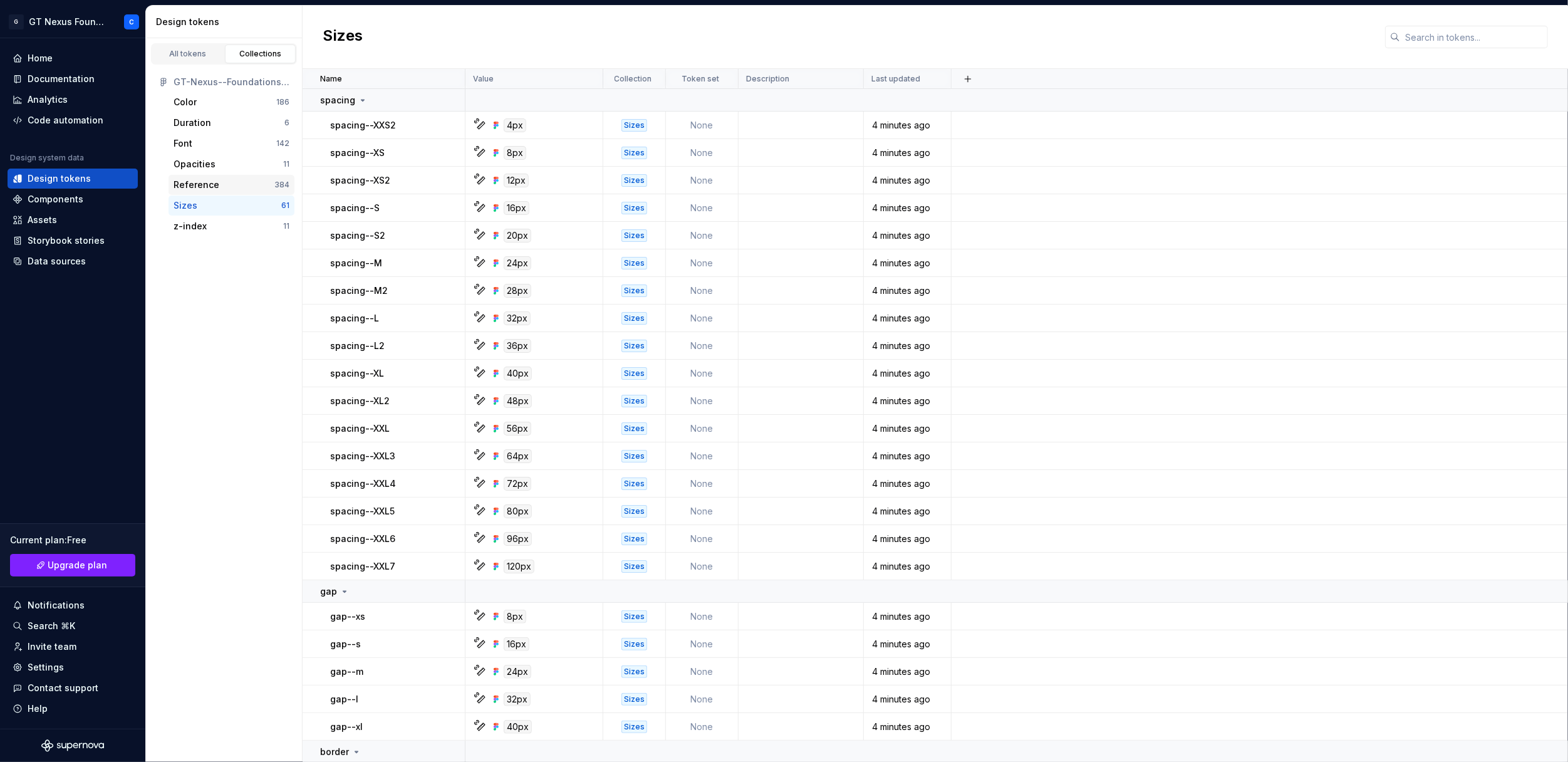
click at [202, 184] on div "Reference" at bounding box center [196, 184] width 46 height 12
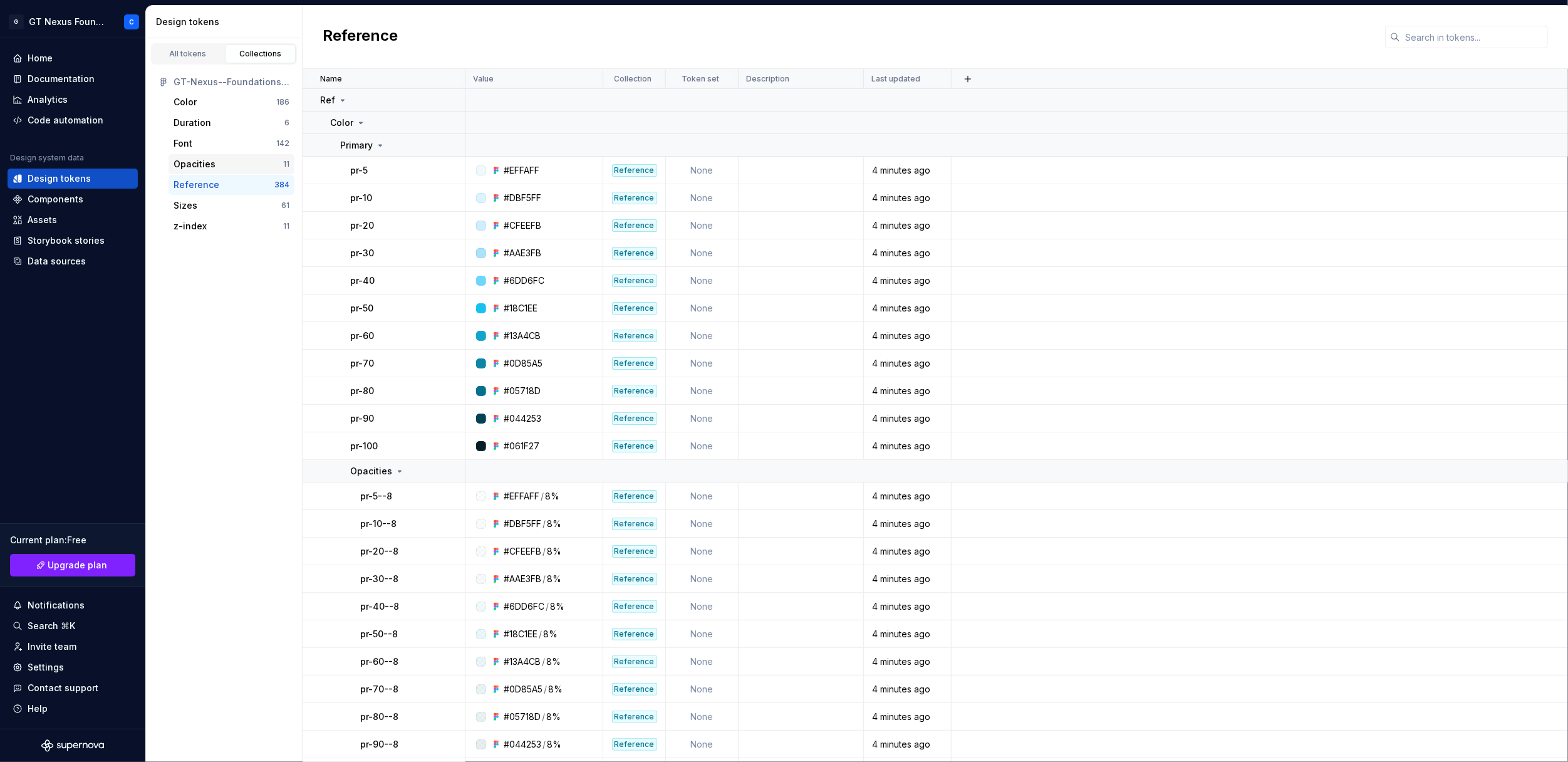
click at [208, 162] on div "Opacities" at bounding box center [194, 164] width 42 height 12
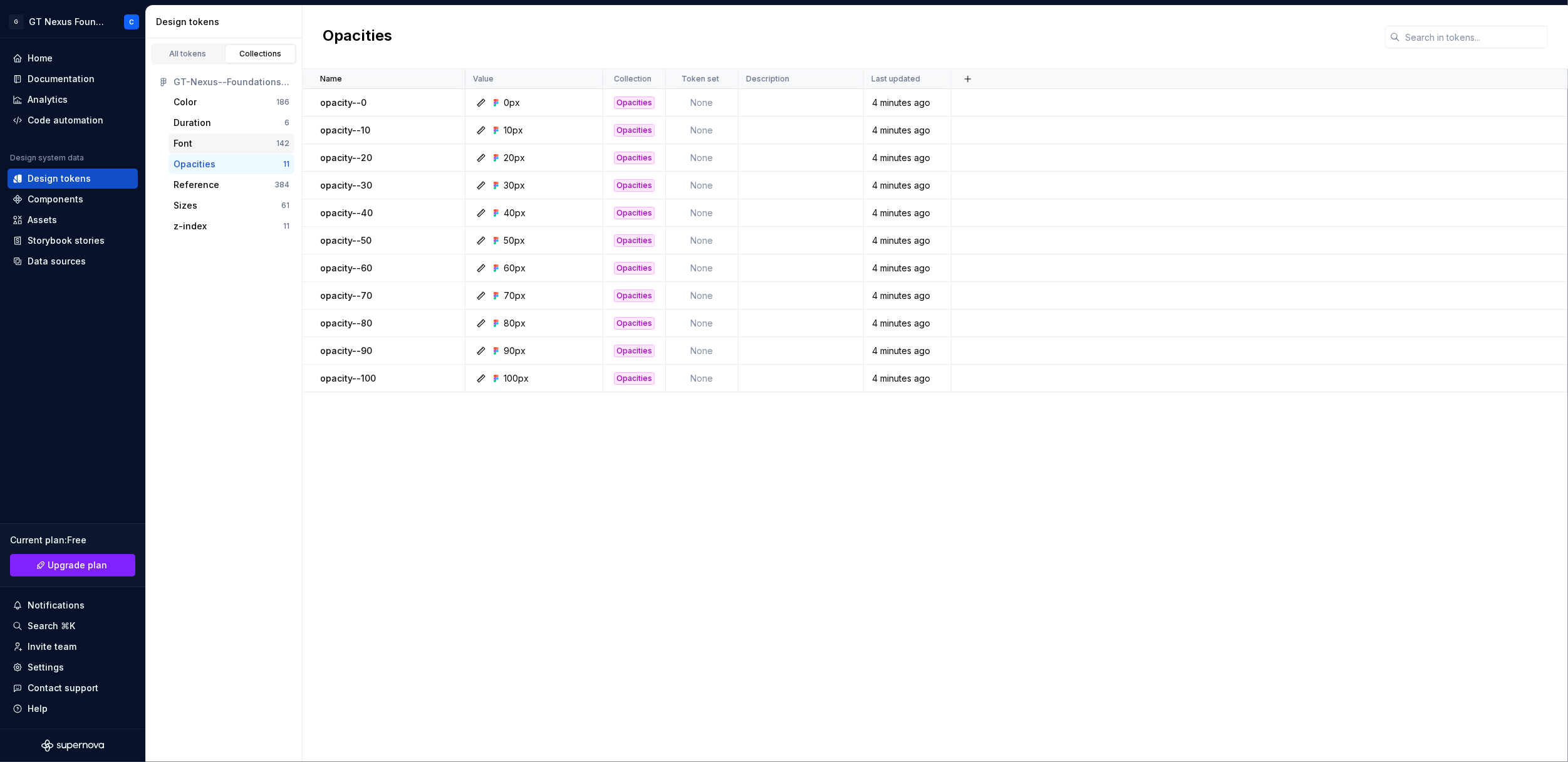
click at [213, 140] on div "Font" at bounding box center [224, 143] width 103 height 12
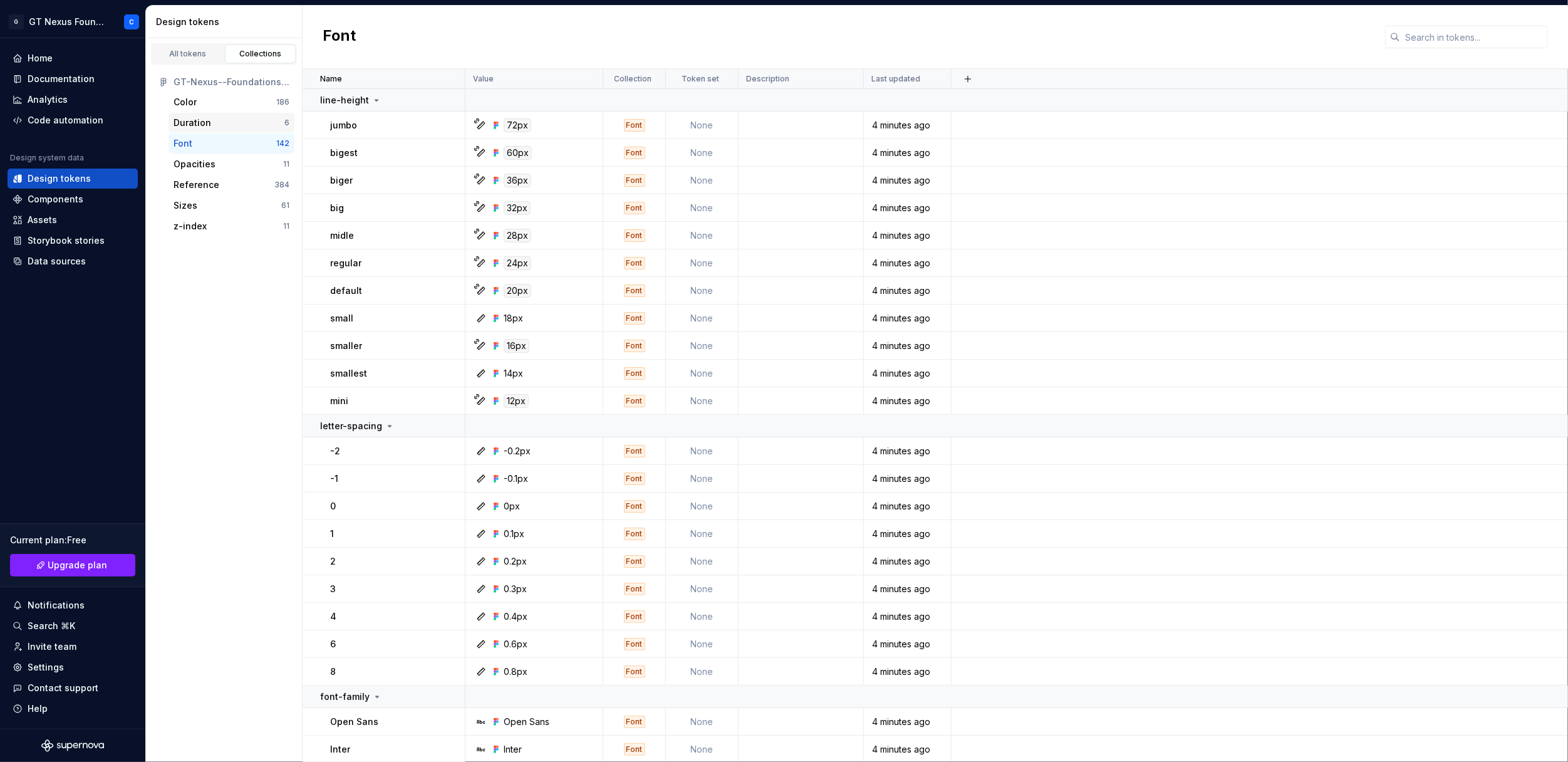
click at [213, 122] on div "Duration" at bounding box center [229, 122] width 111 height 12
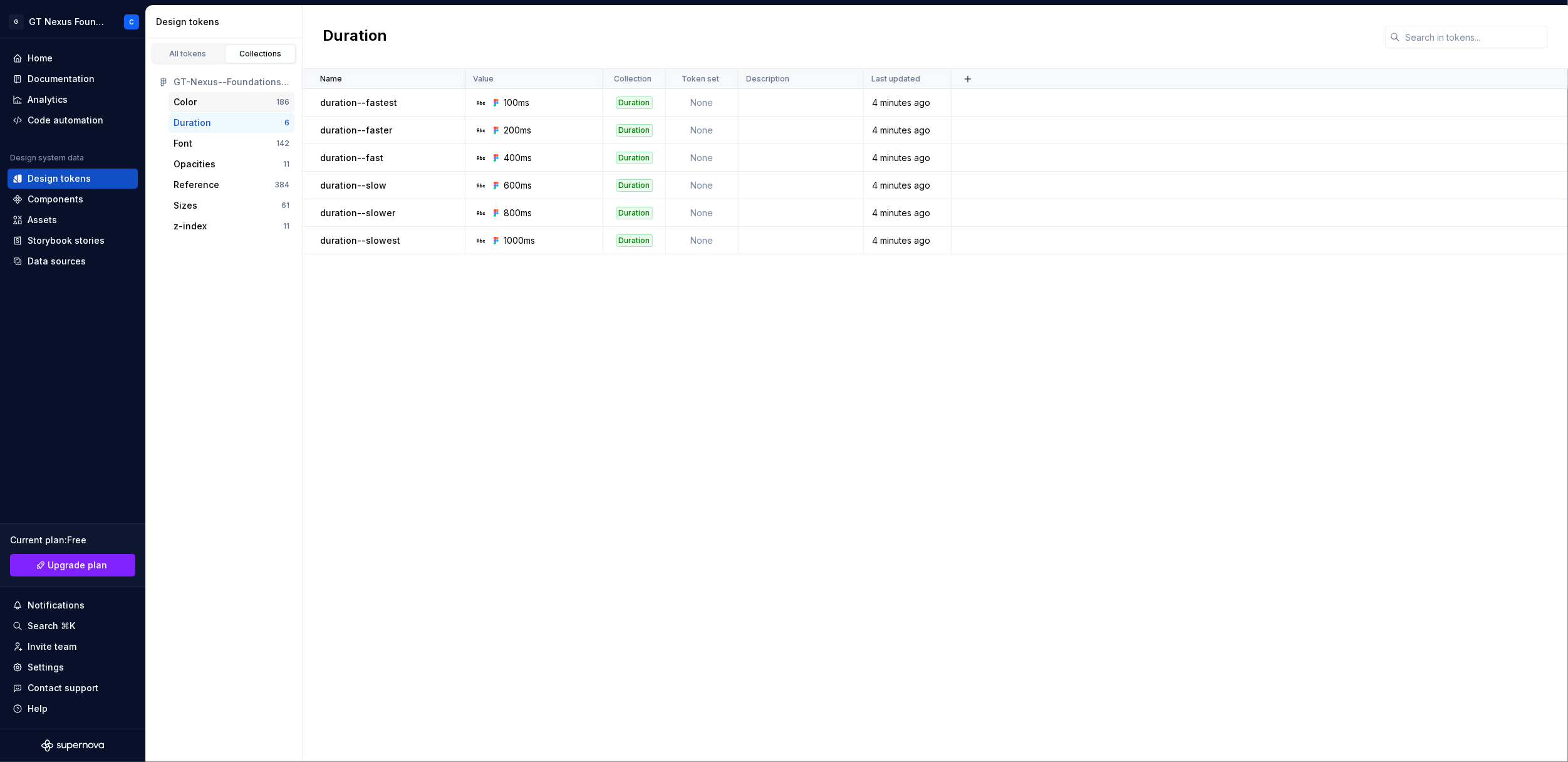
click at [213, 102] on div "Color" at bounding box center [224, 102] width 103 height 12
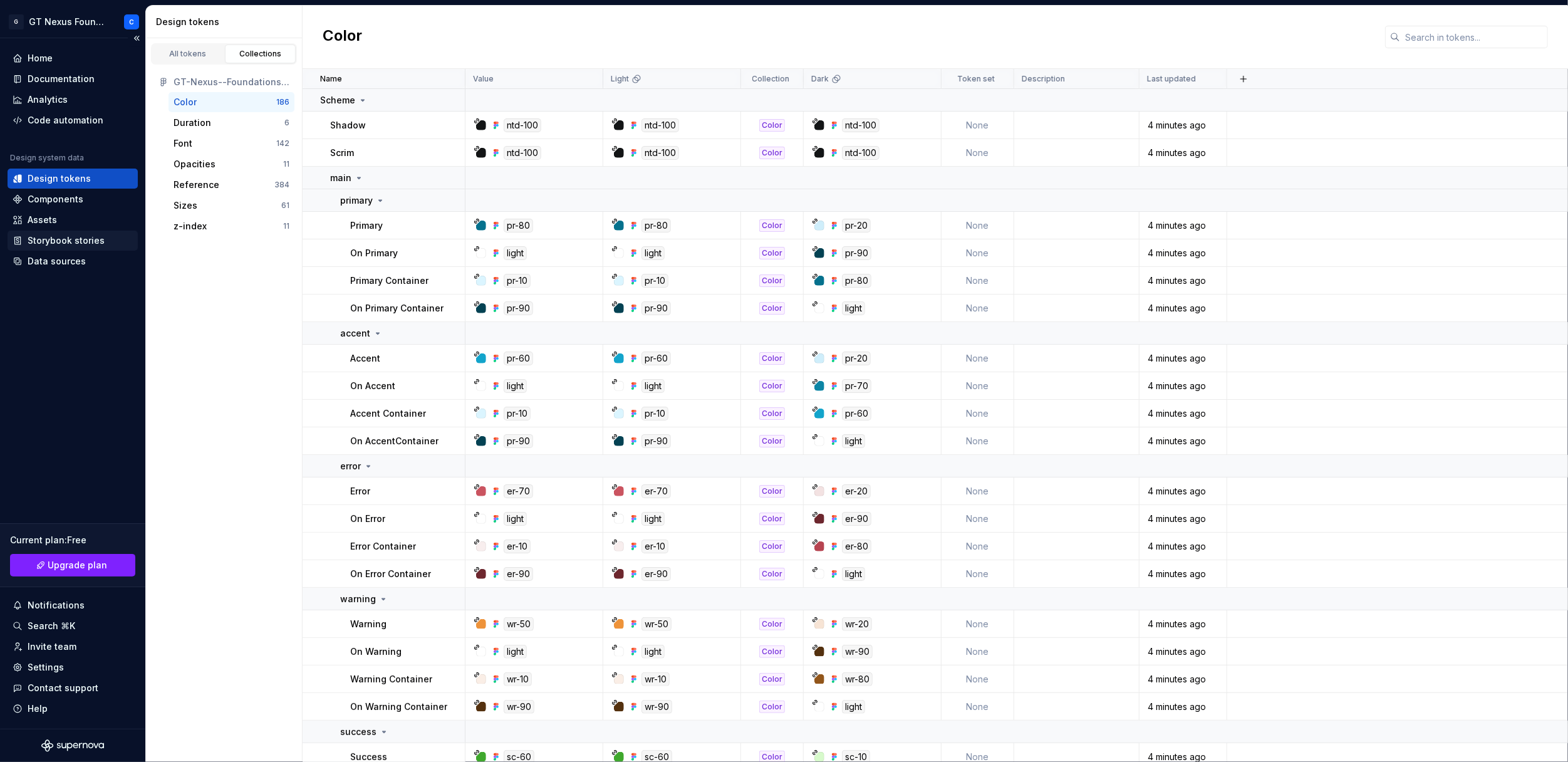
click at [53, 235] on div "Storybook stories" at bounding box center [66, 241] width 77 height 12
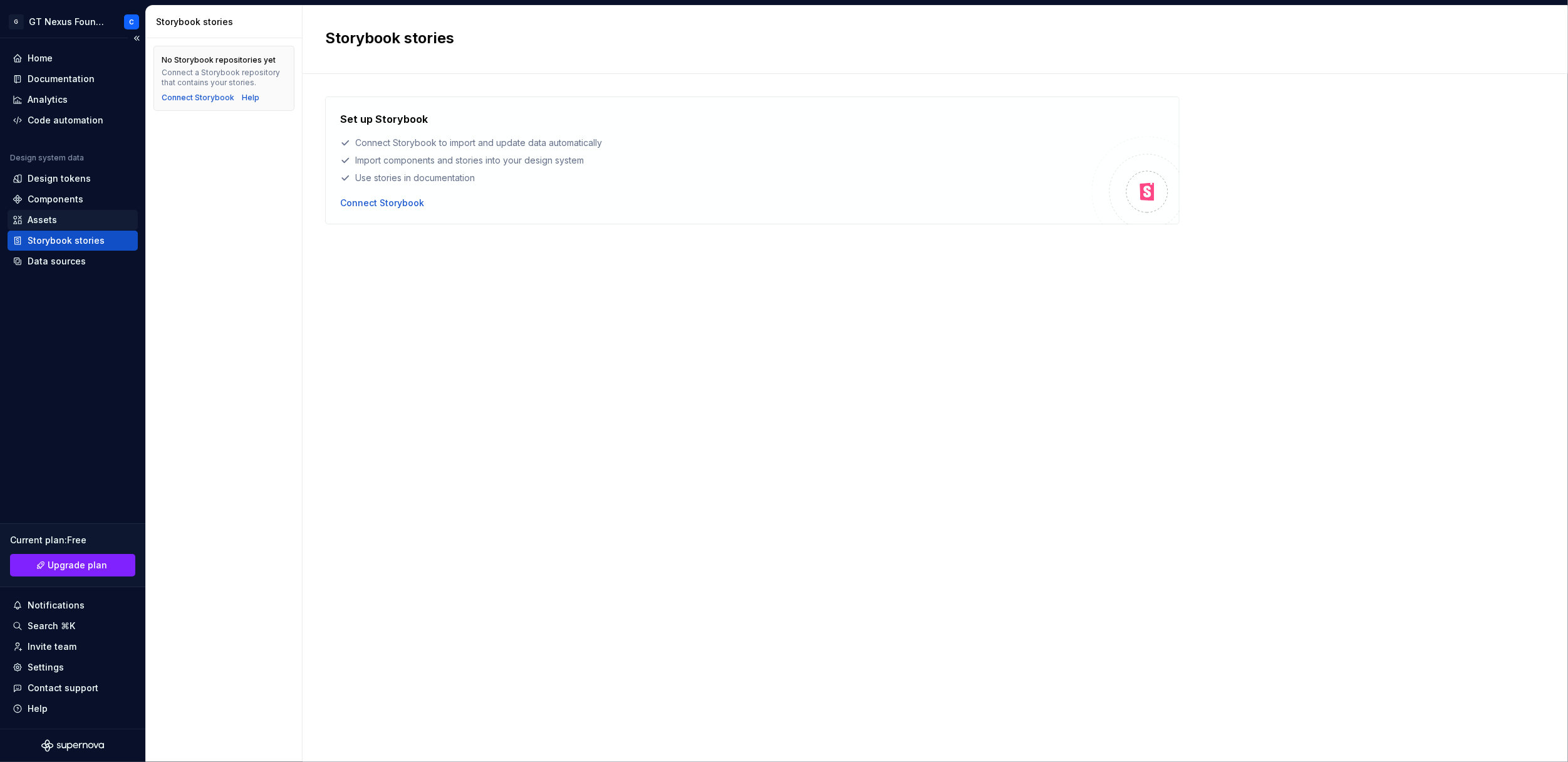
click at [45, 219] on div "Assets" at bounding box center [42, 219] width 29 height 12
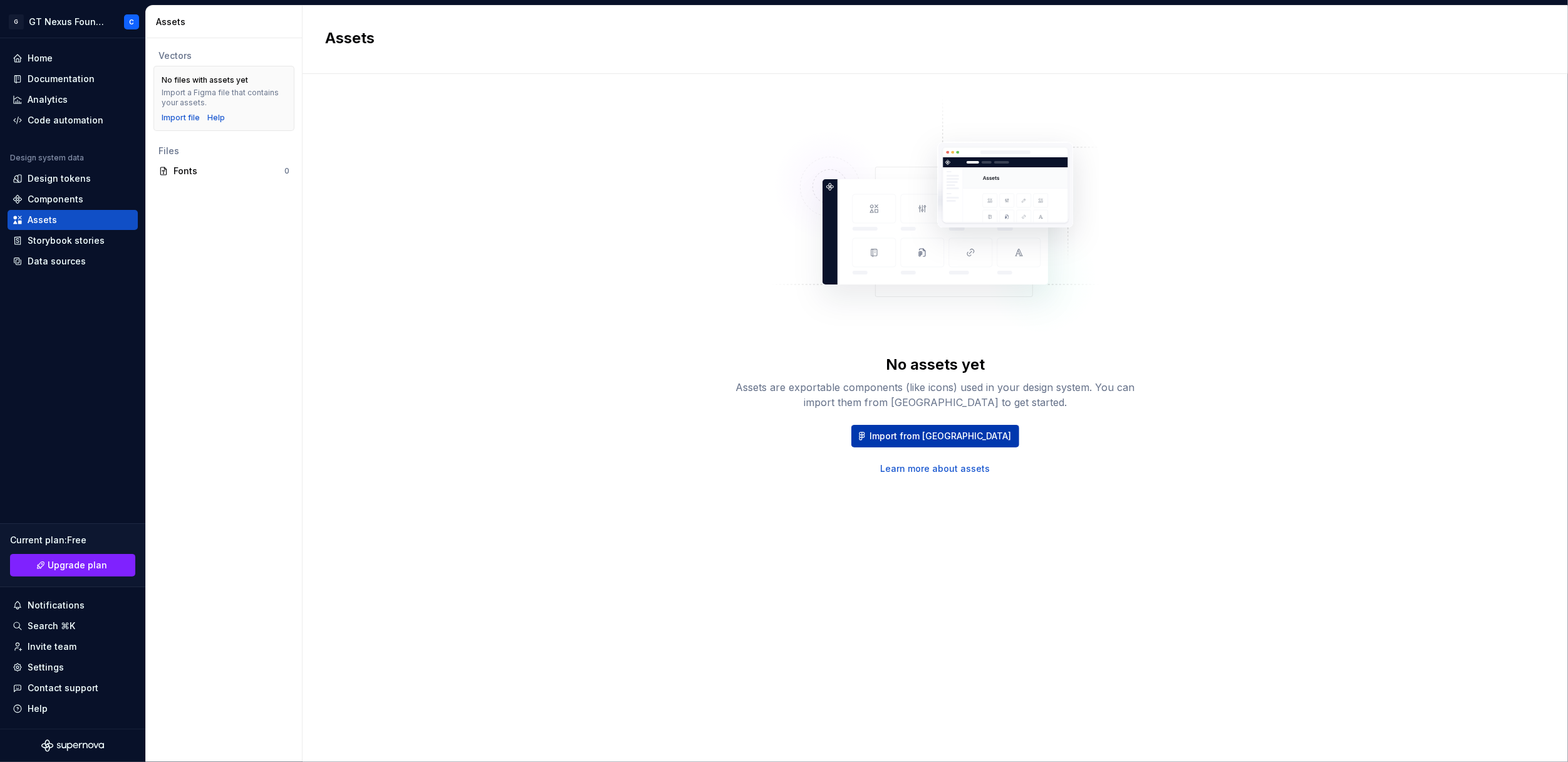
click at [907, 432] on span "Import from Figma" at bounding box center [940, 436] width 142 height 12
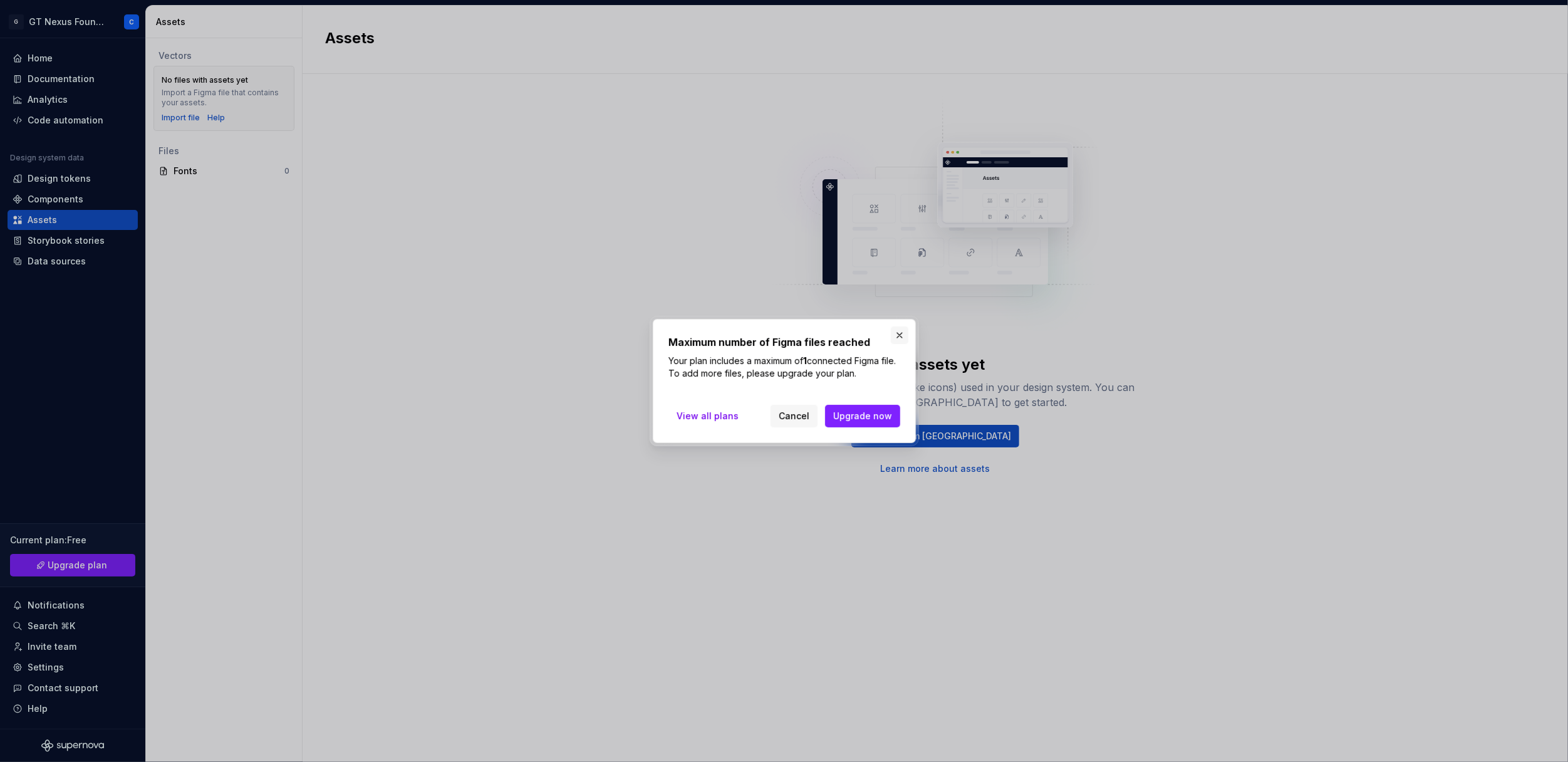
click at [900, 338] on button "button" at bounding box center [900, 335] width 18 height 18
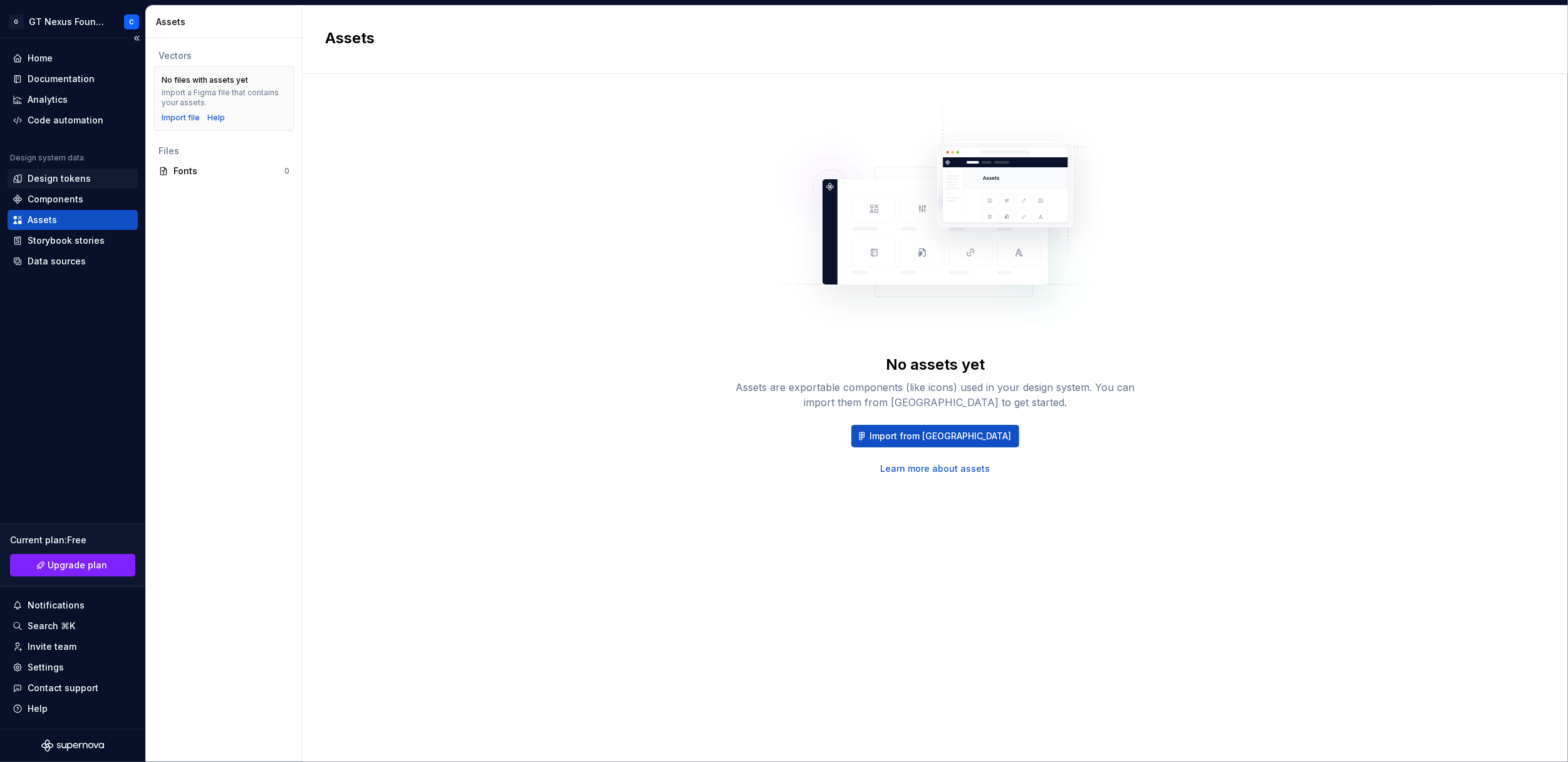
click at [44, 175] on div "Design tokens" at bounding box center [59, 178] width 64 height 12
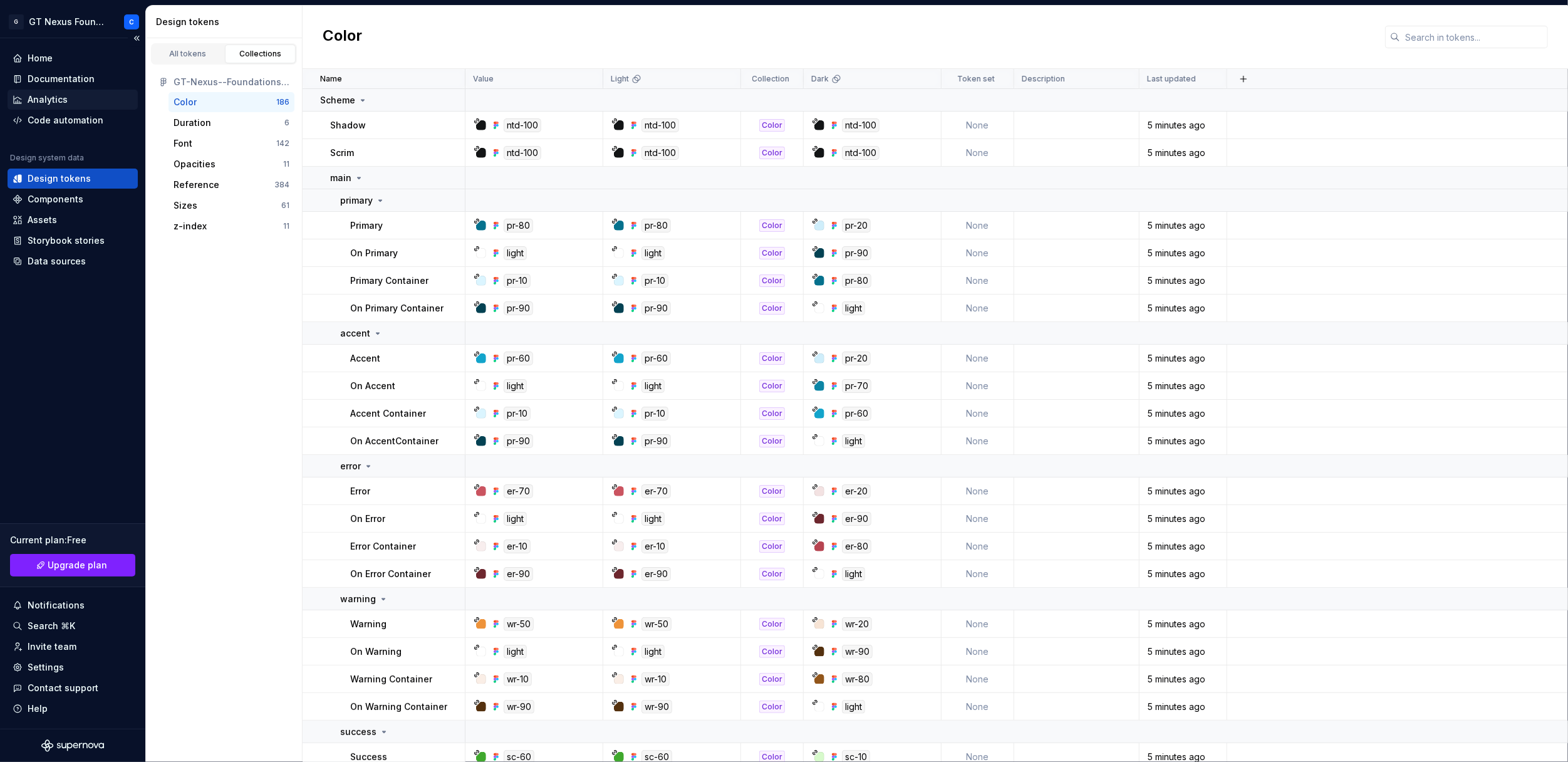
click at [53, 95] on div "Analytics" at bounding box center [48, 99] width 40 height 12
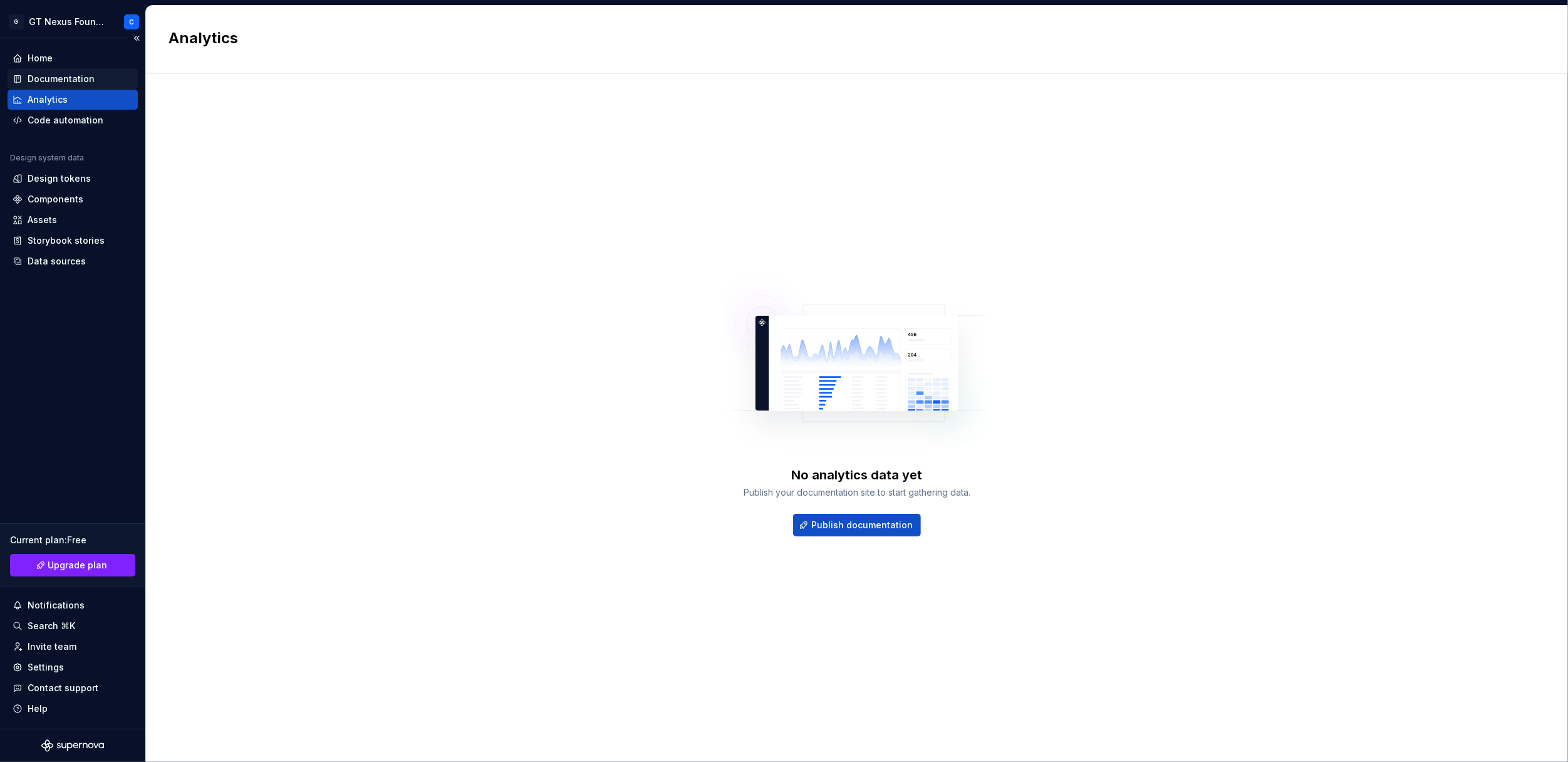
click at [50, 80] on div "Documentation" at bounding box center [61, 78] width 67 height 12
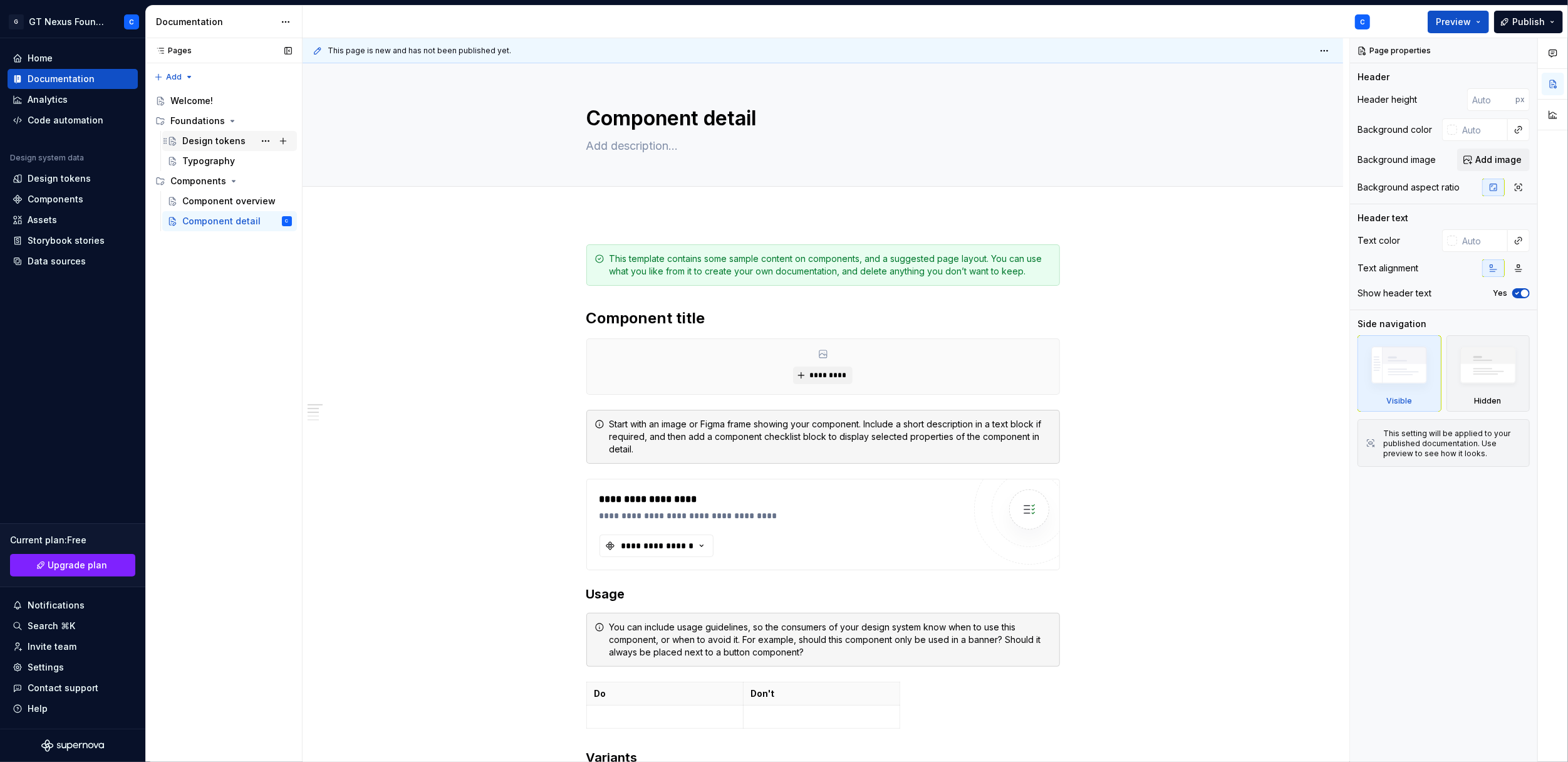
click at [183, 138] on div "Design tokens" at bounding box center [213, 140] width 64 height 12
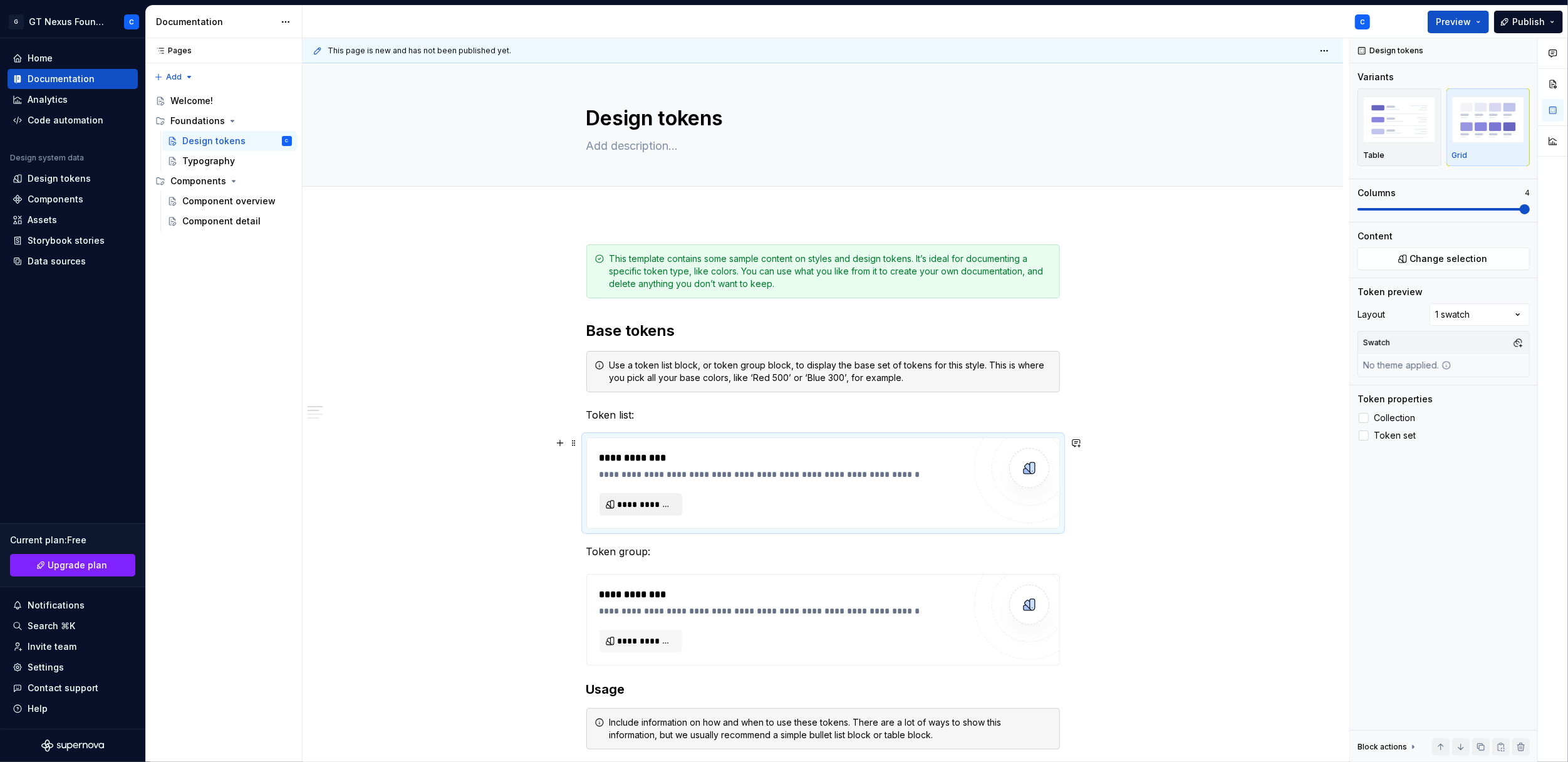
click at [654, 503] on span "**********" at bounding box center [645, 504] width 56 height 12
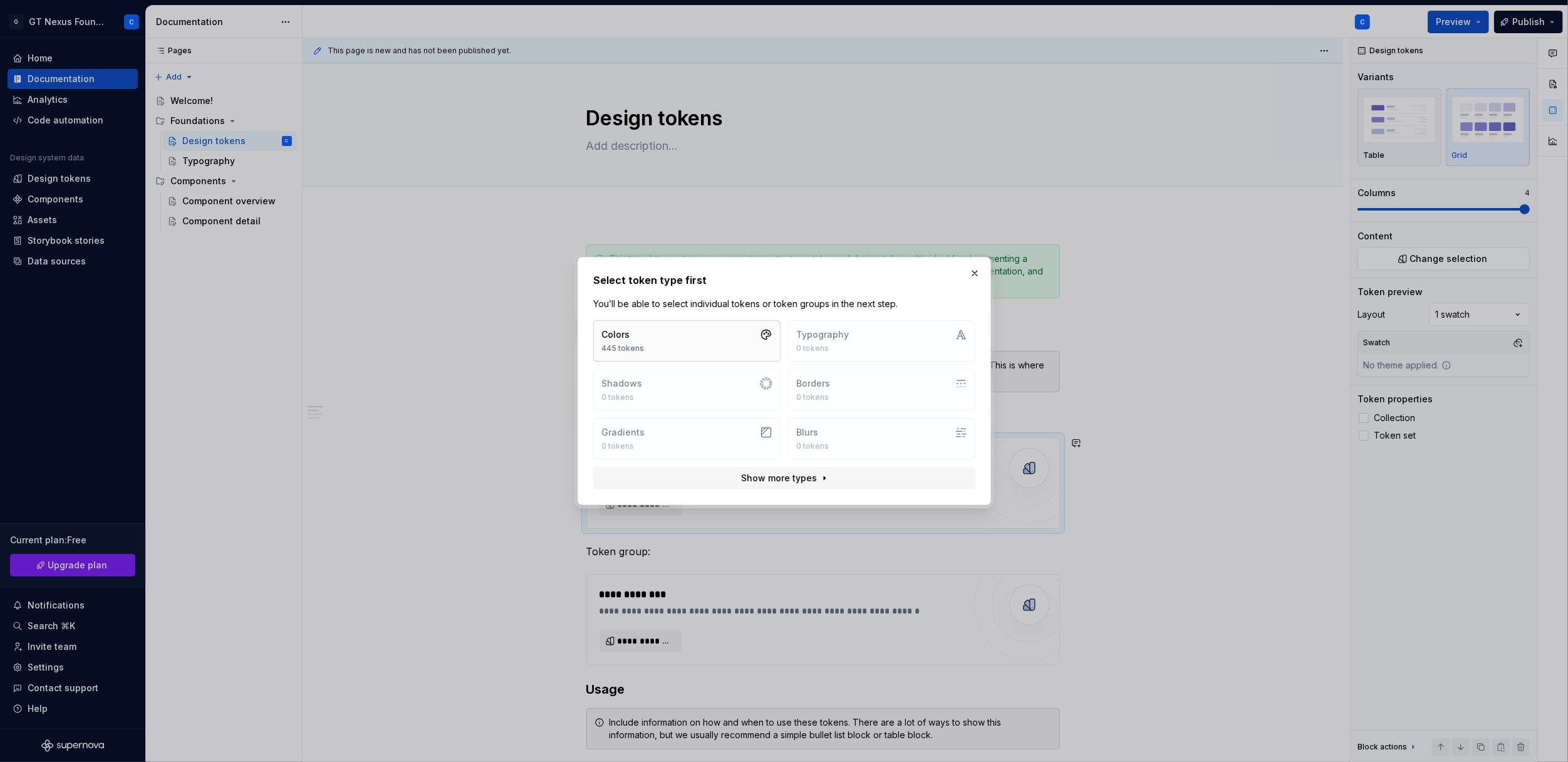
click at [638, 345] on div "445 tokens" at bounding box center [623, 349] width 42 height 10
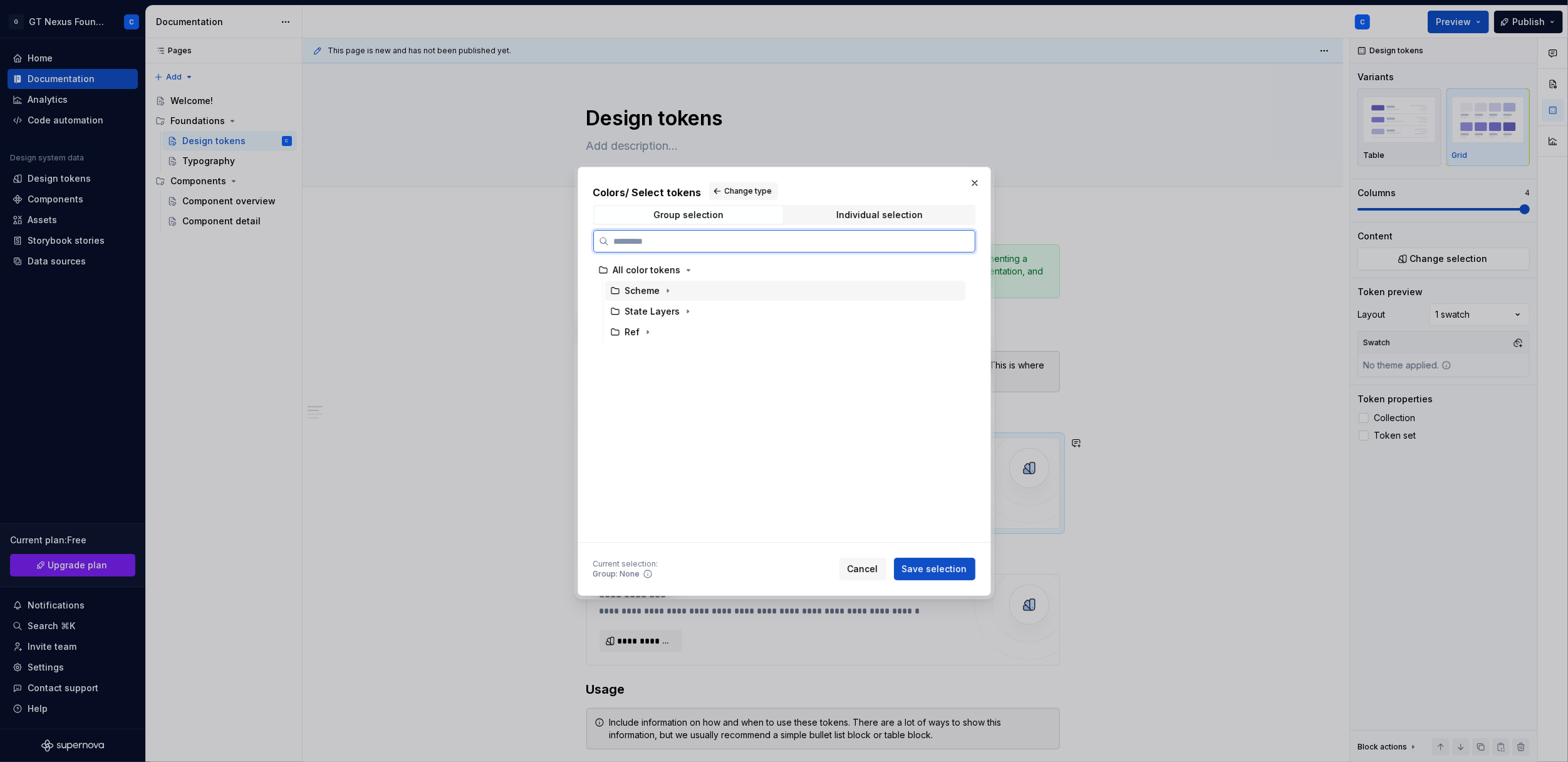
click at [634, 292] on div "Scheme" at bounding box center [643, 290] width 35 height 12
click at [643, 333] on icon "button" at bounding box center [648, 332] width 10 height 10
click at [645, 349] on div "Color" at bounding box center [649, 352] width 23 height 12
click at [939, 570] on span "Save selection" at bounding box center [934, 569] width 65 height 12
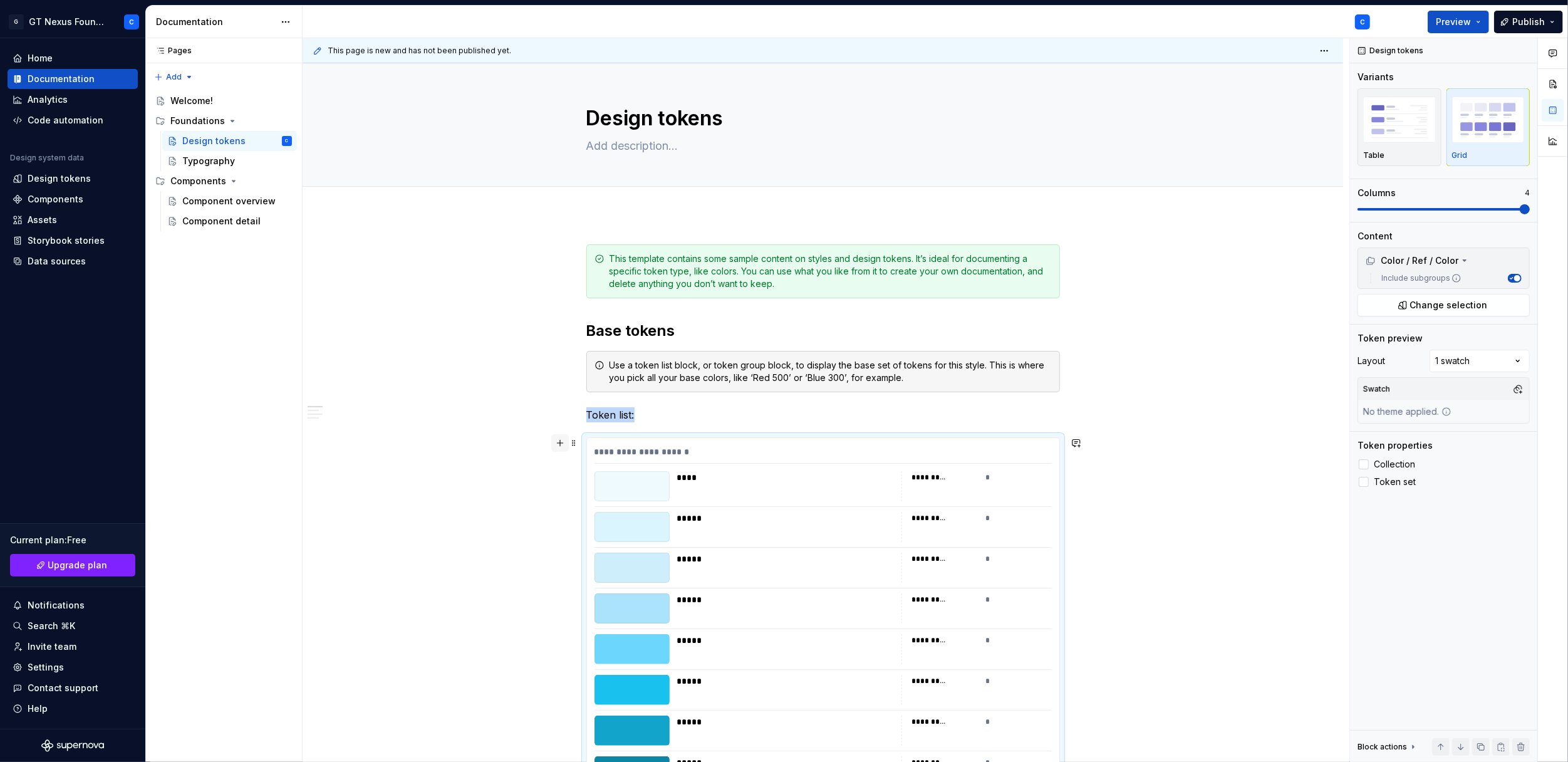
click at [559, 440] on button "button" at bounding box center [560, 443] width 18 height 18
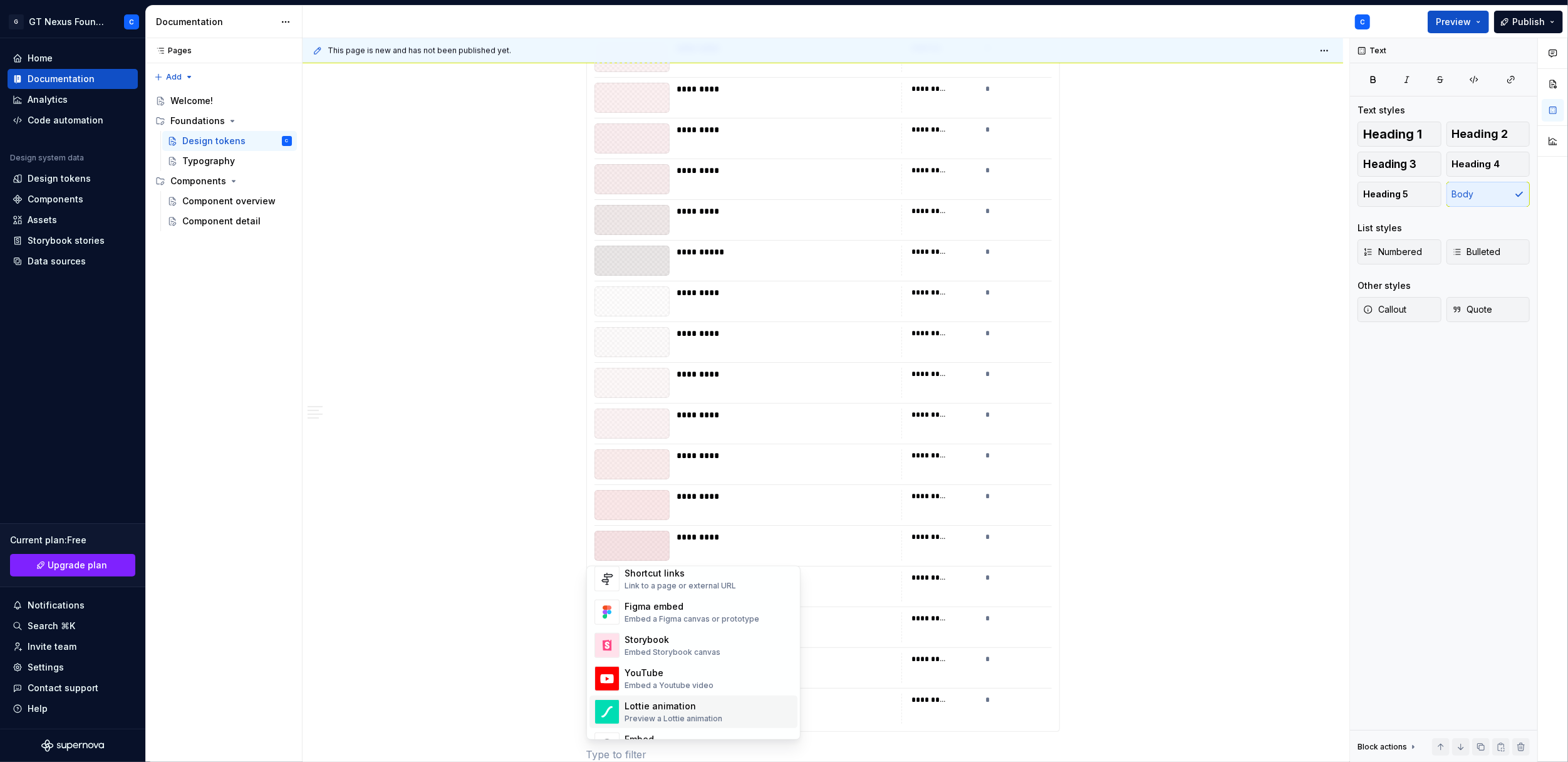
scroll to position [627, 0]
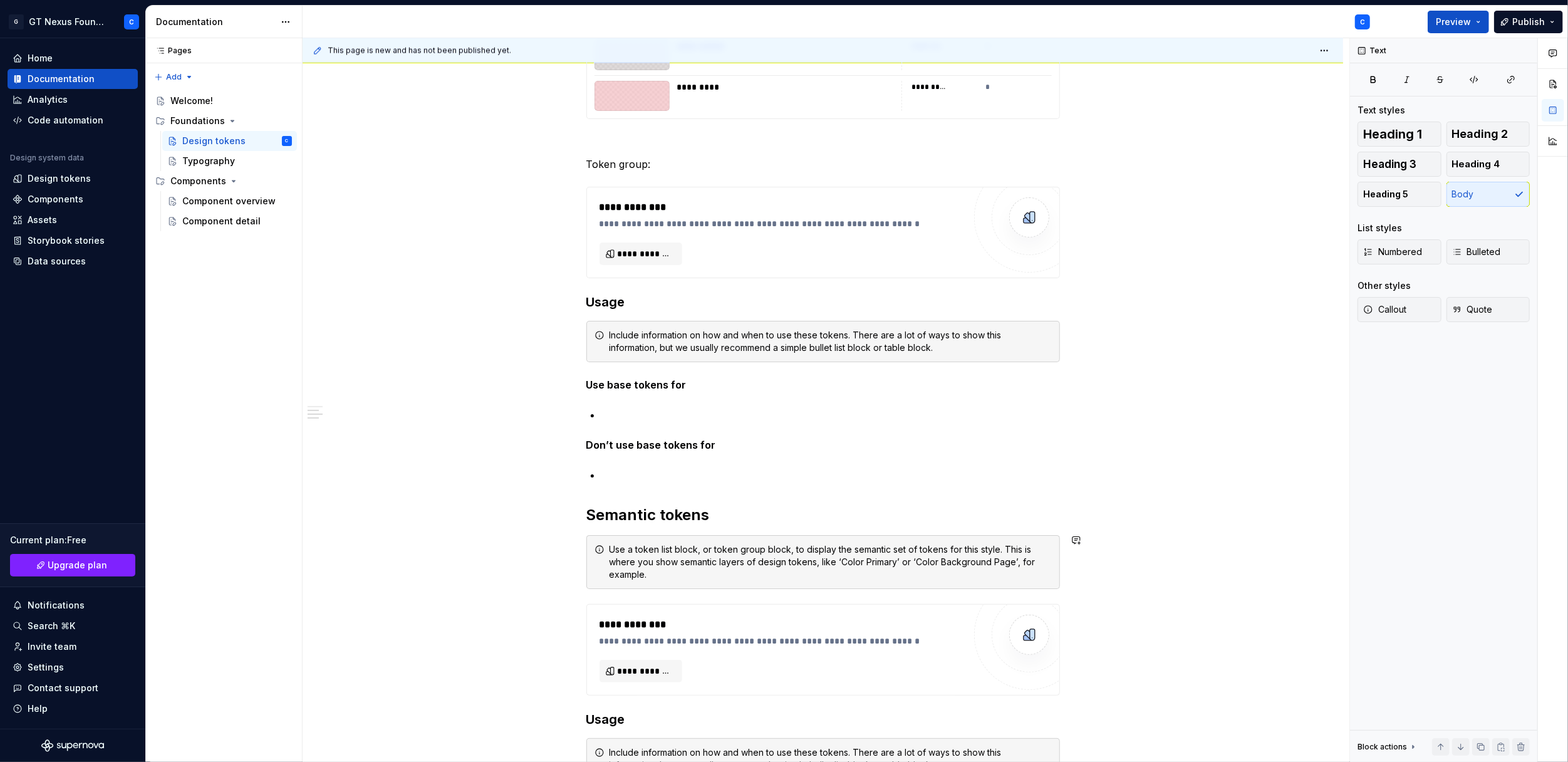
scroll to position [11195, 0]
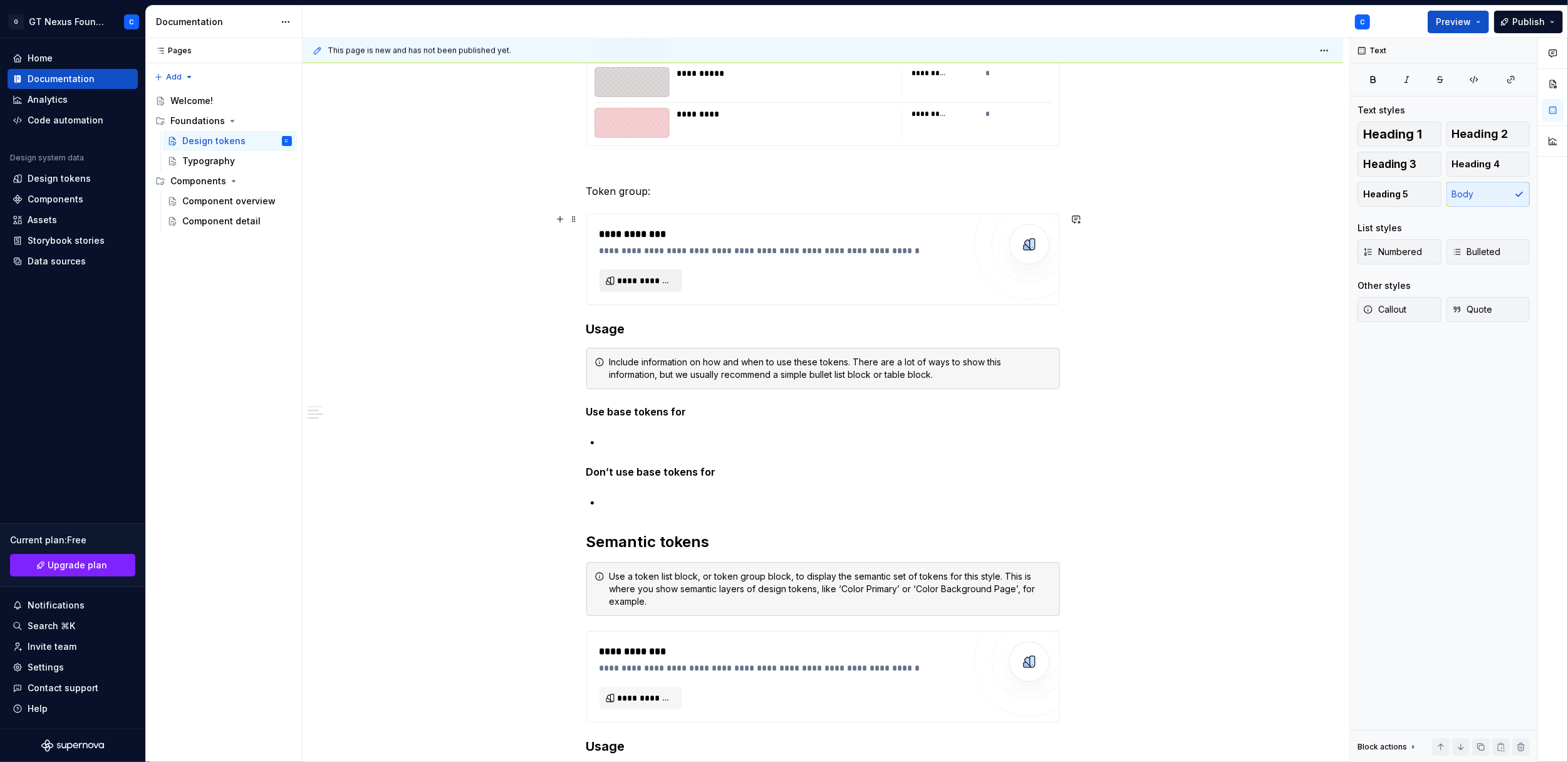
click at [644, 275] on span "**********" at bounding box center [645, 280] width 56 height 12
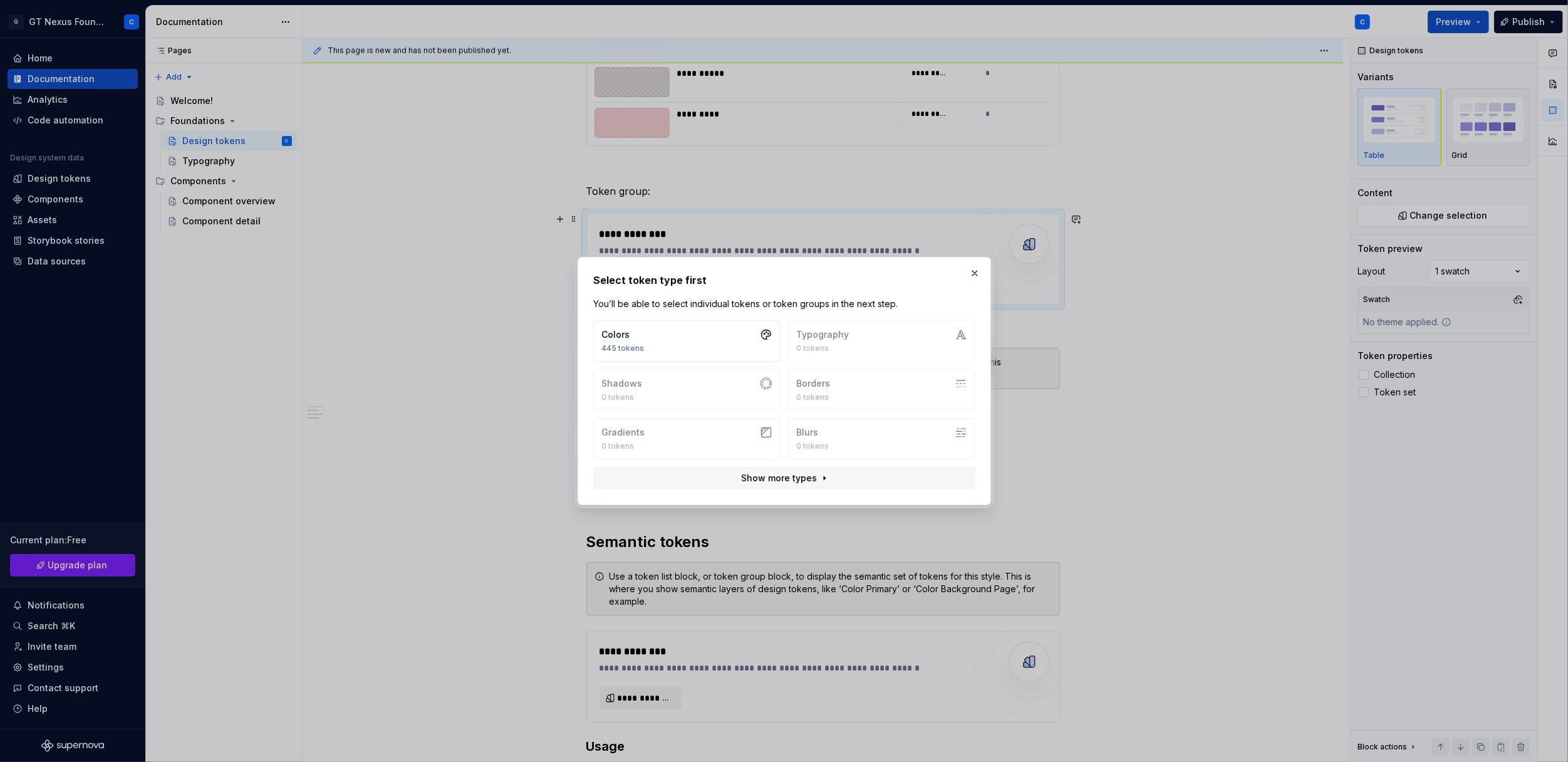
type textarea "*"
click at [666, 343] on button "Colors 445 tokens" at bounding box center [687, 341] width 187 height 42
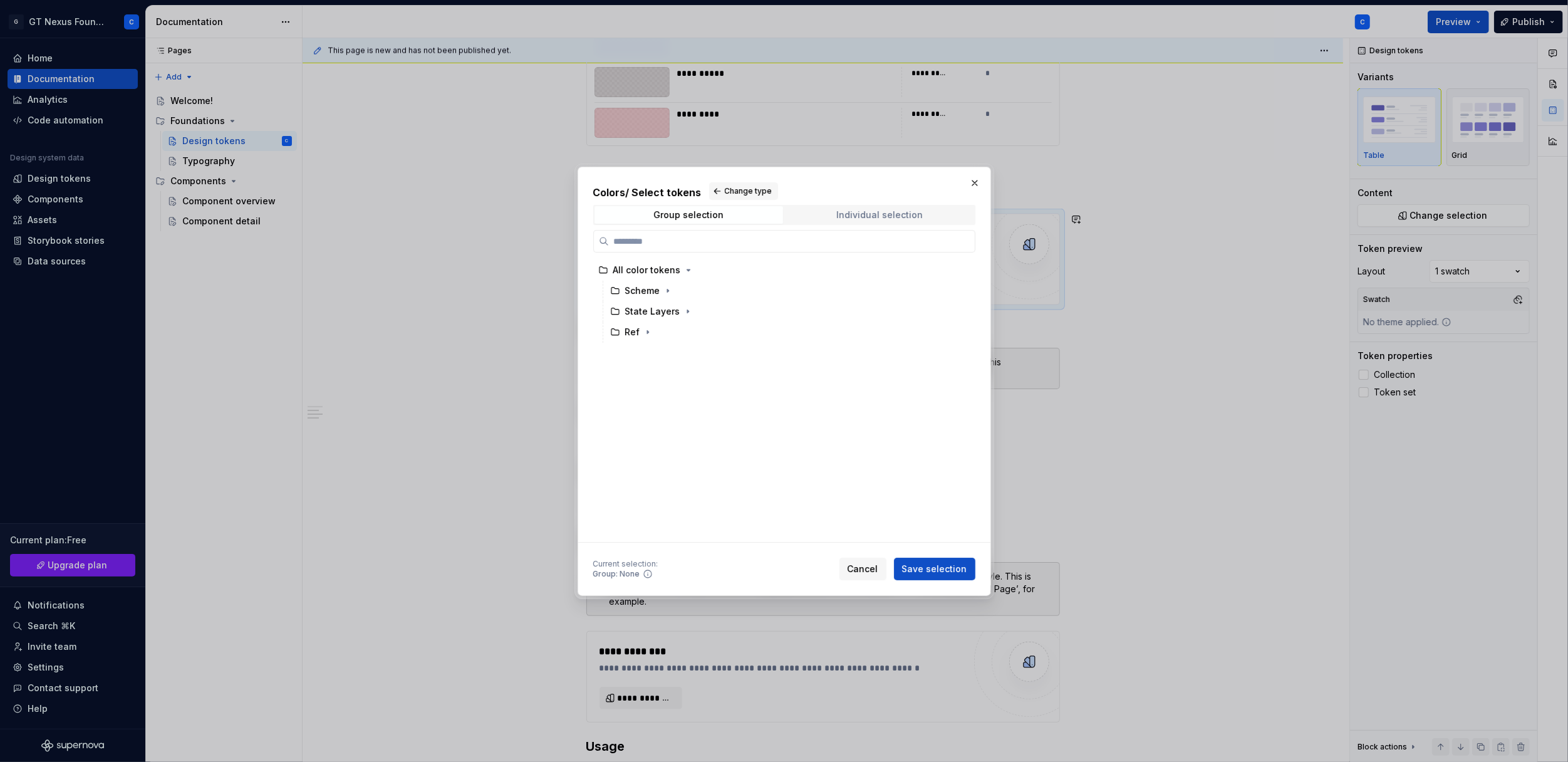
click at [826, 213] on span "Individual selection" at bounding box center [880, 215] width 189 height 18
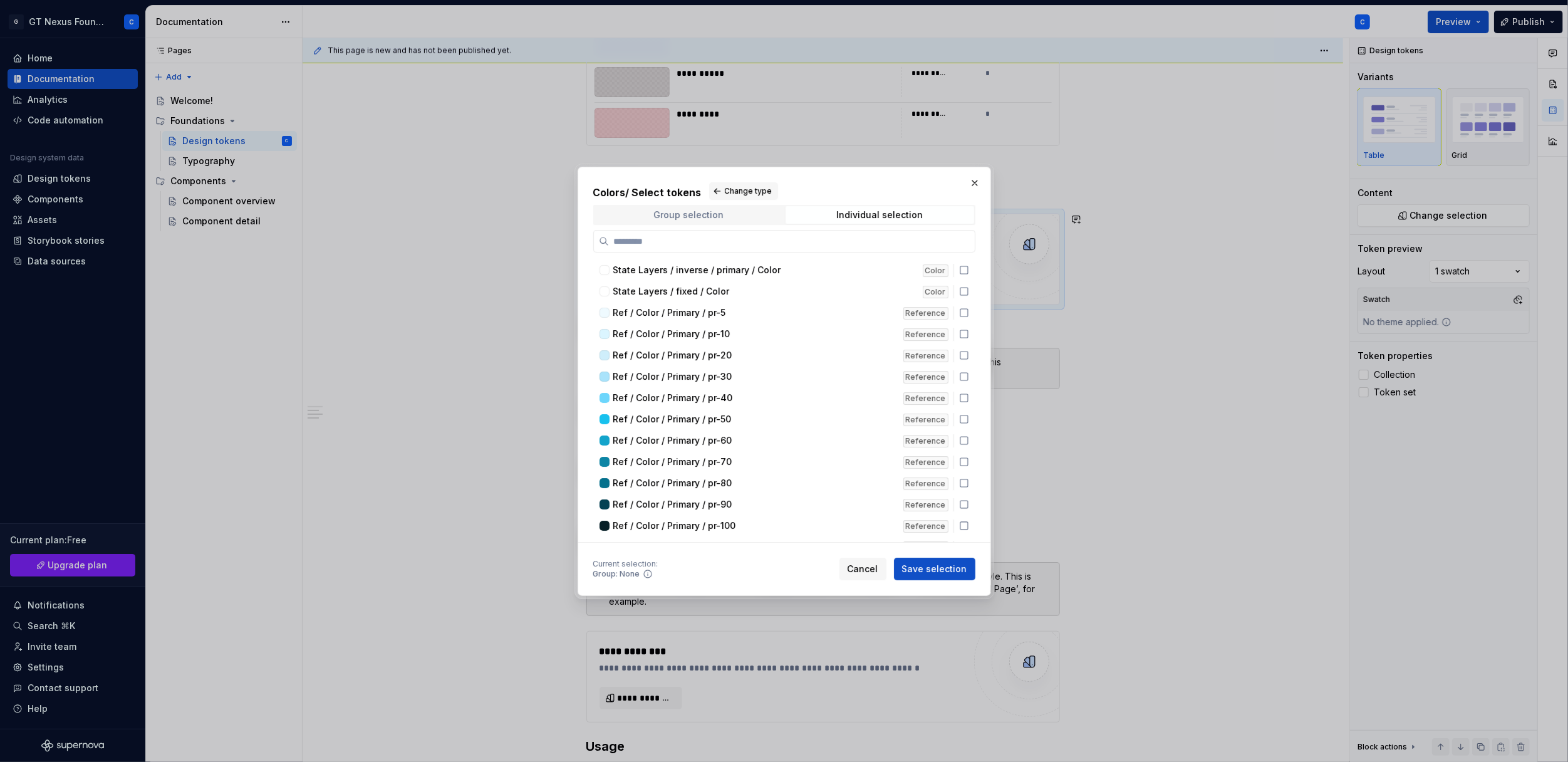
click at [730, 208] on span "Group selection" at bounding box center [689, 215] width 189 height 18
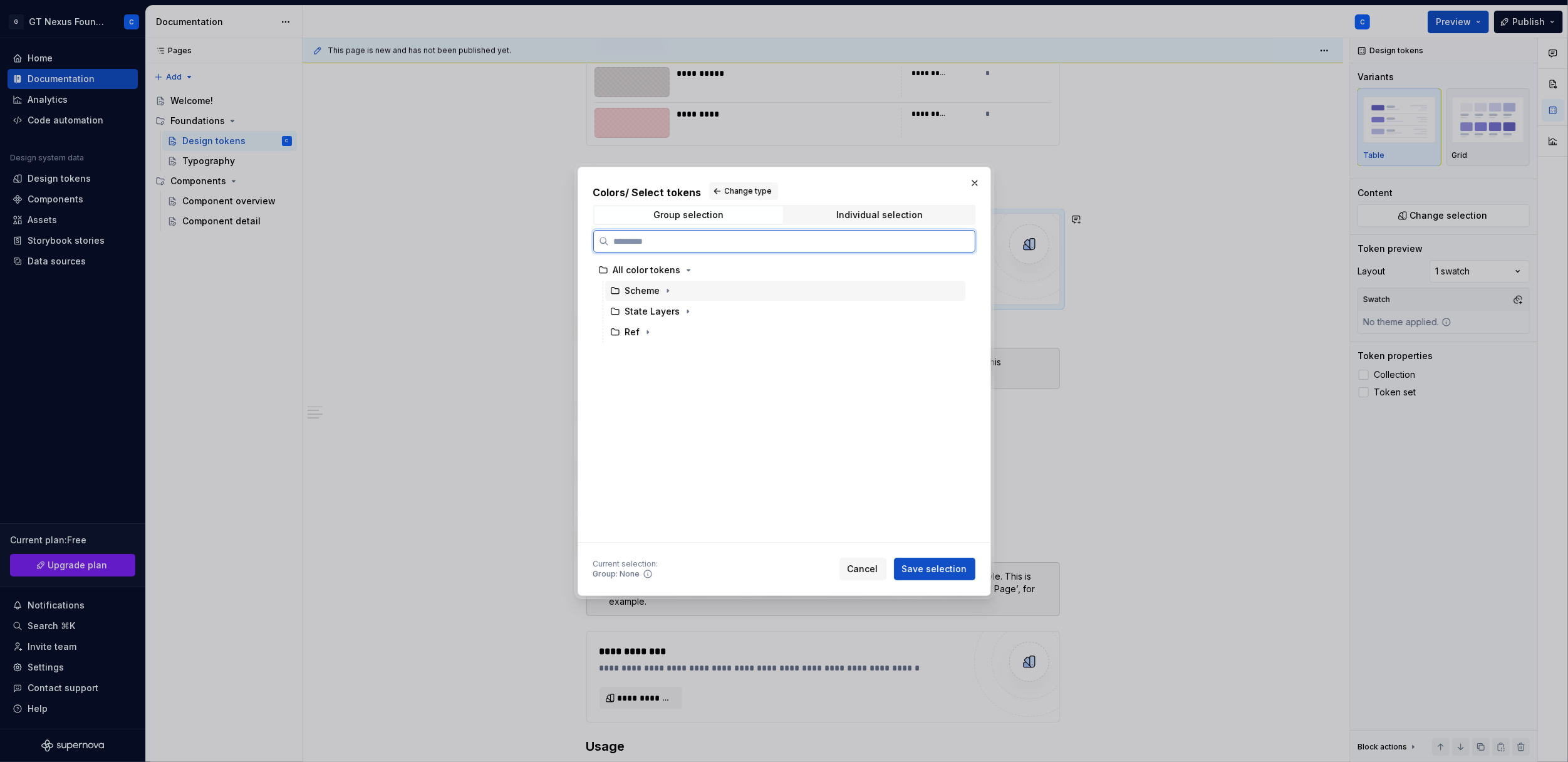
click at [632, 295] on div "Scheme" at bounding box center [643, 290] width 35 height 12
click at [942, 563] on span "Save selection" at bounding box center [934, 569] width 65 height 12
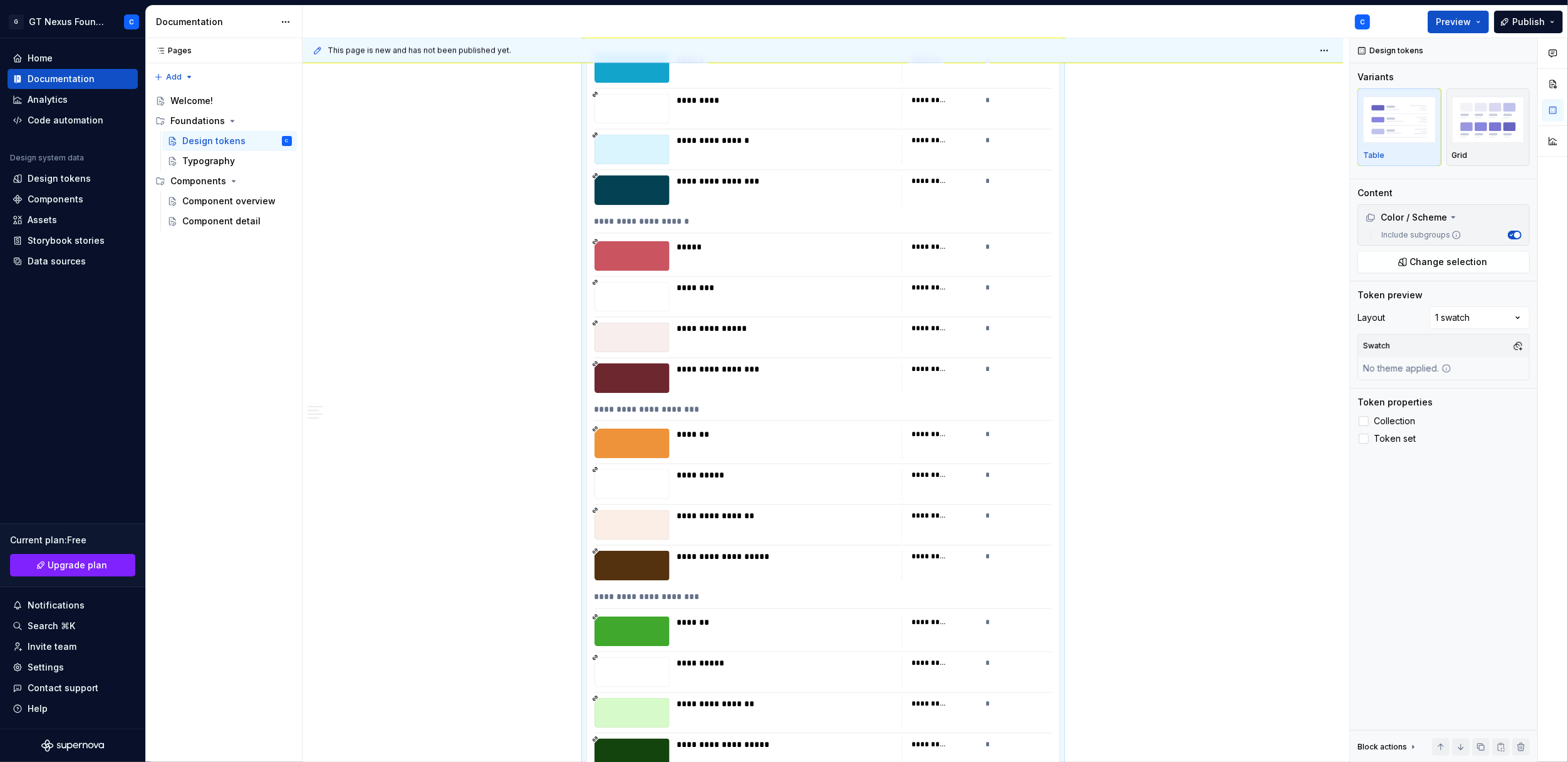
scroll to position [11621, 0]
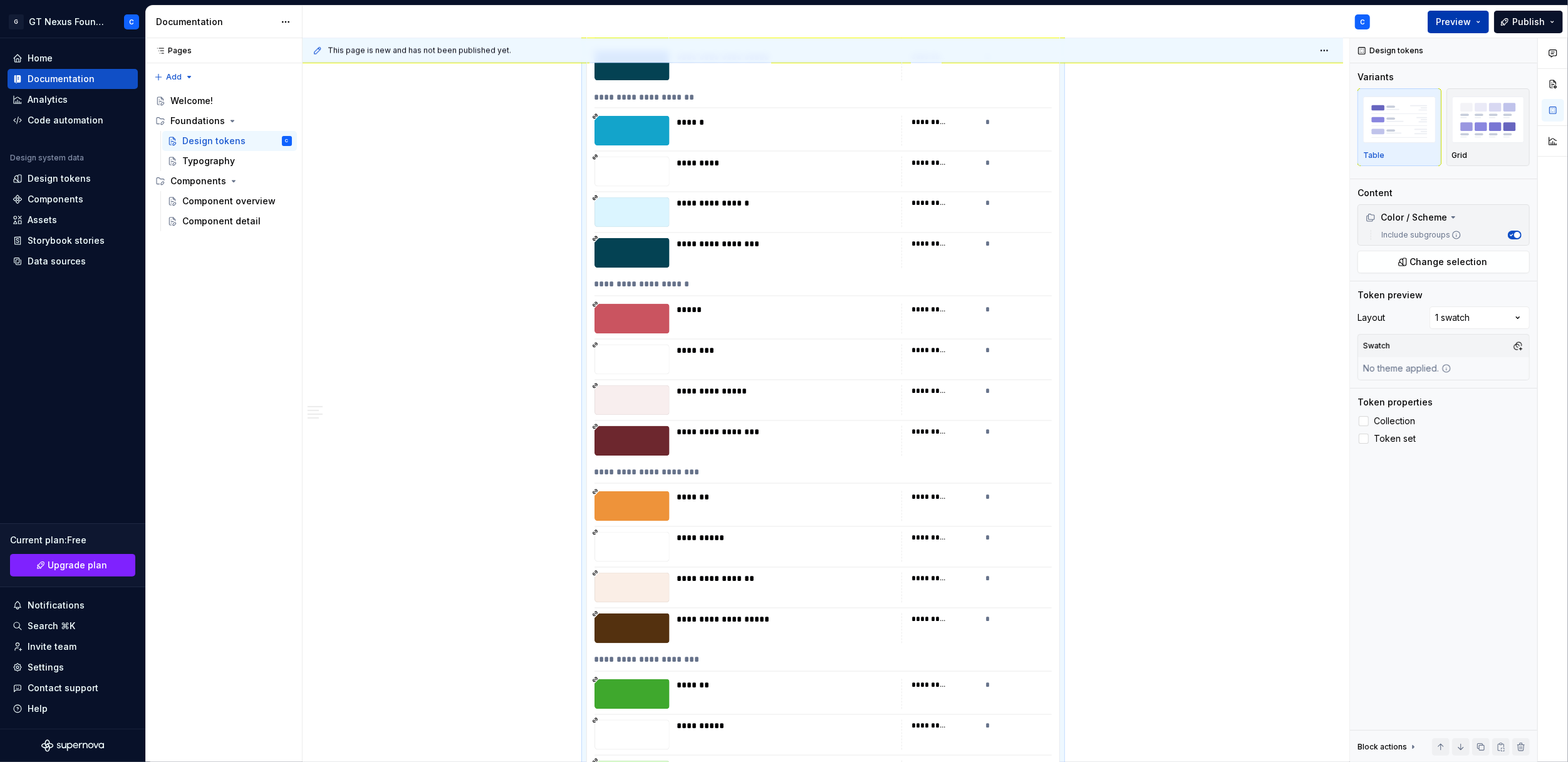
click at [1439, 23] on button "Preview" at bounding box center [1458, 22] width 61 height 23
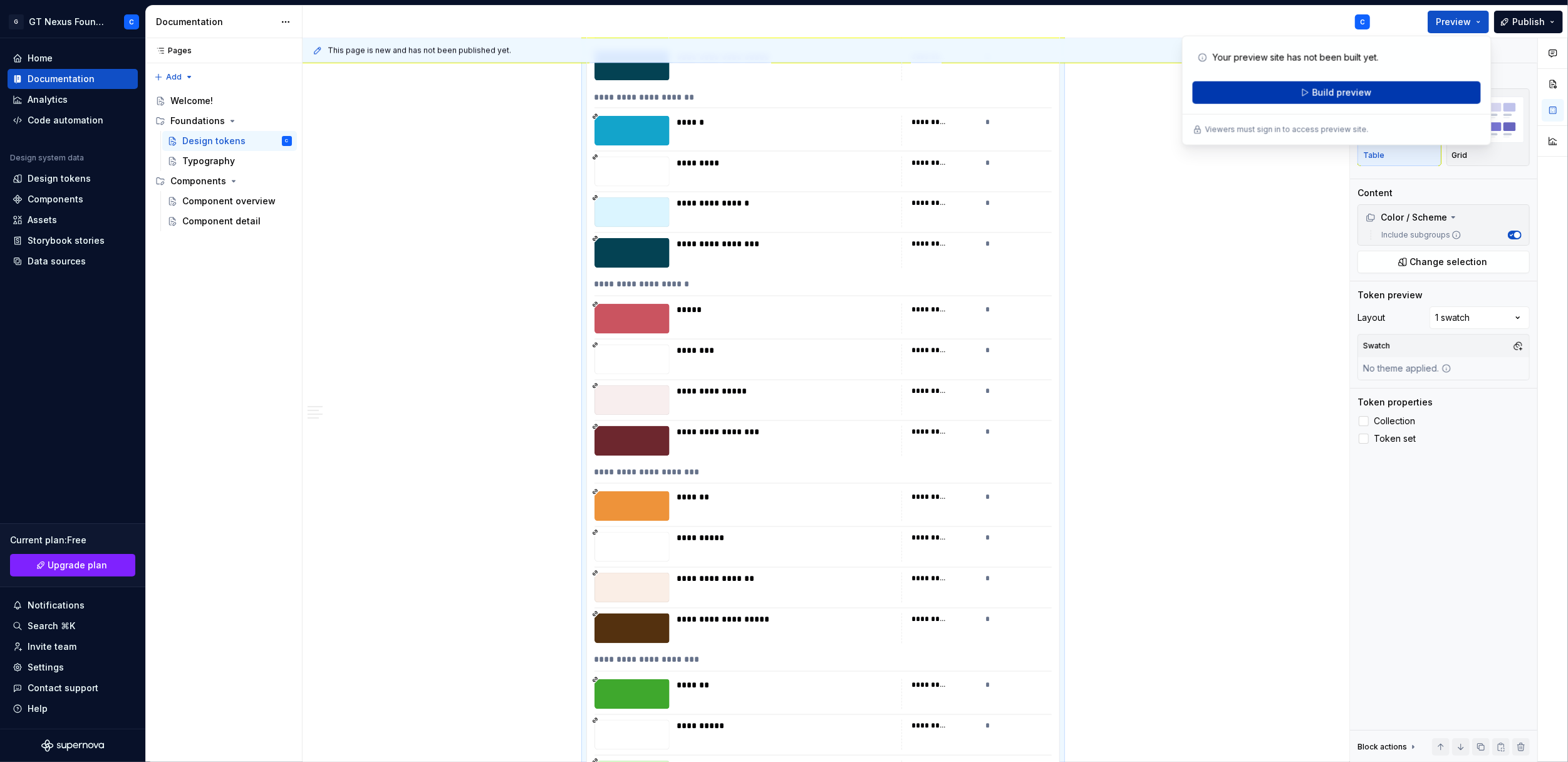
click at [1288, 92] on button "Build preview" at bounding box center [1337, 92] width 288 height 23
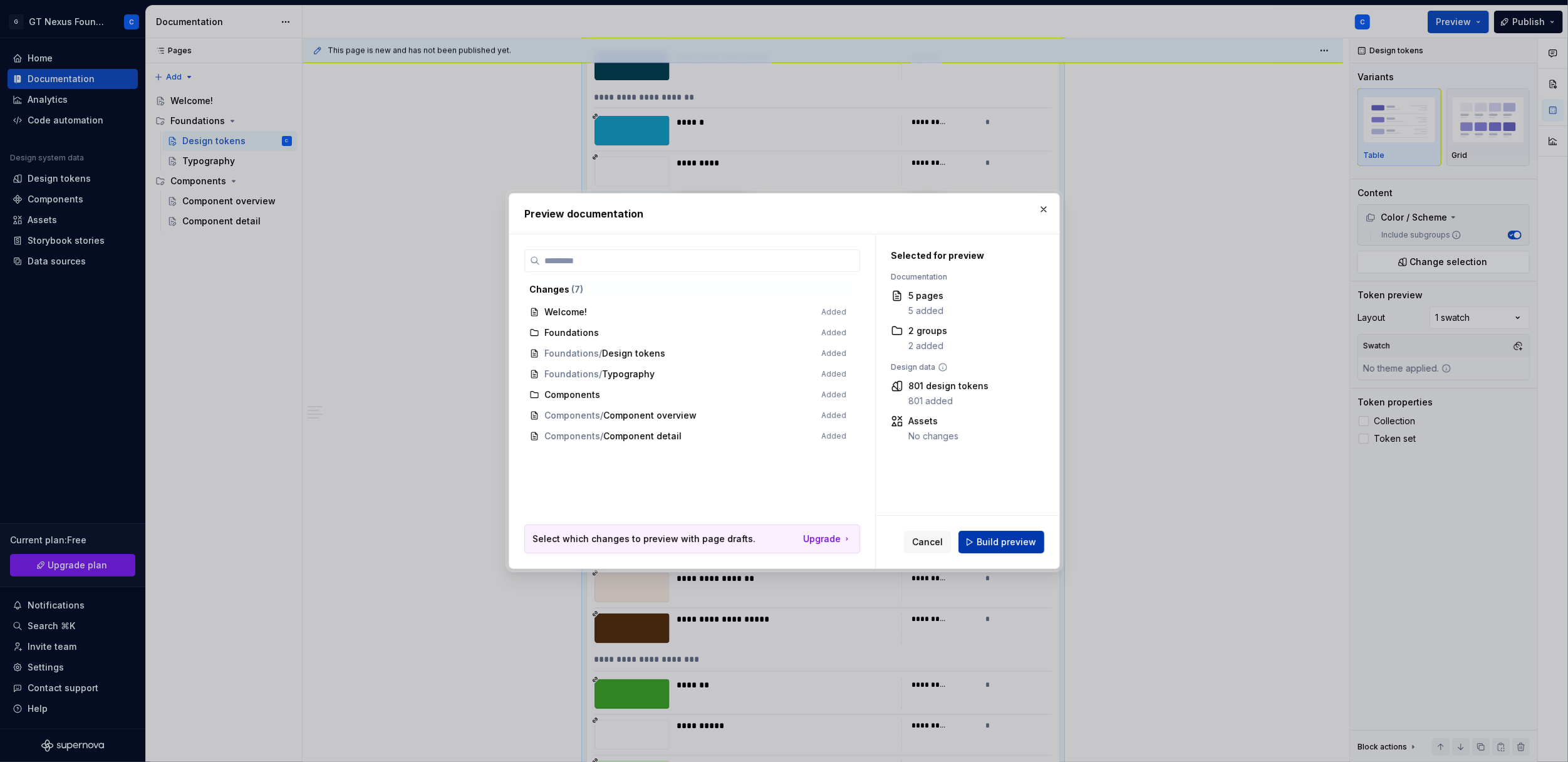
click at [1001, 537] on span "Build preview" at bounding box center [1006, 542] width 59 height 12
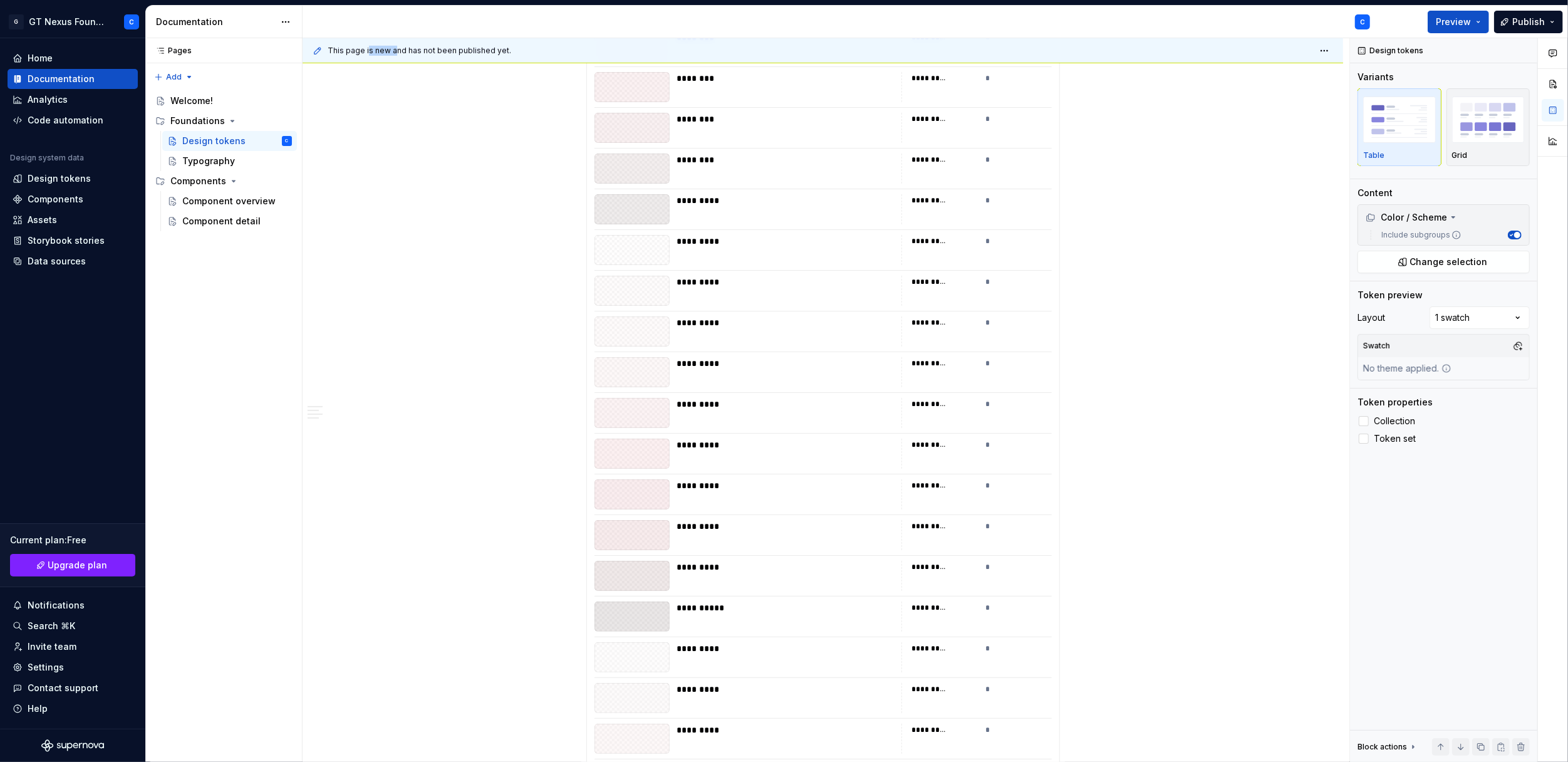
scroll to position [9879, 0]
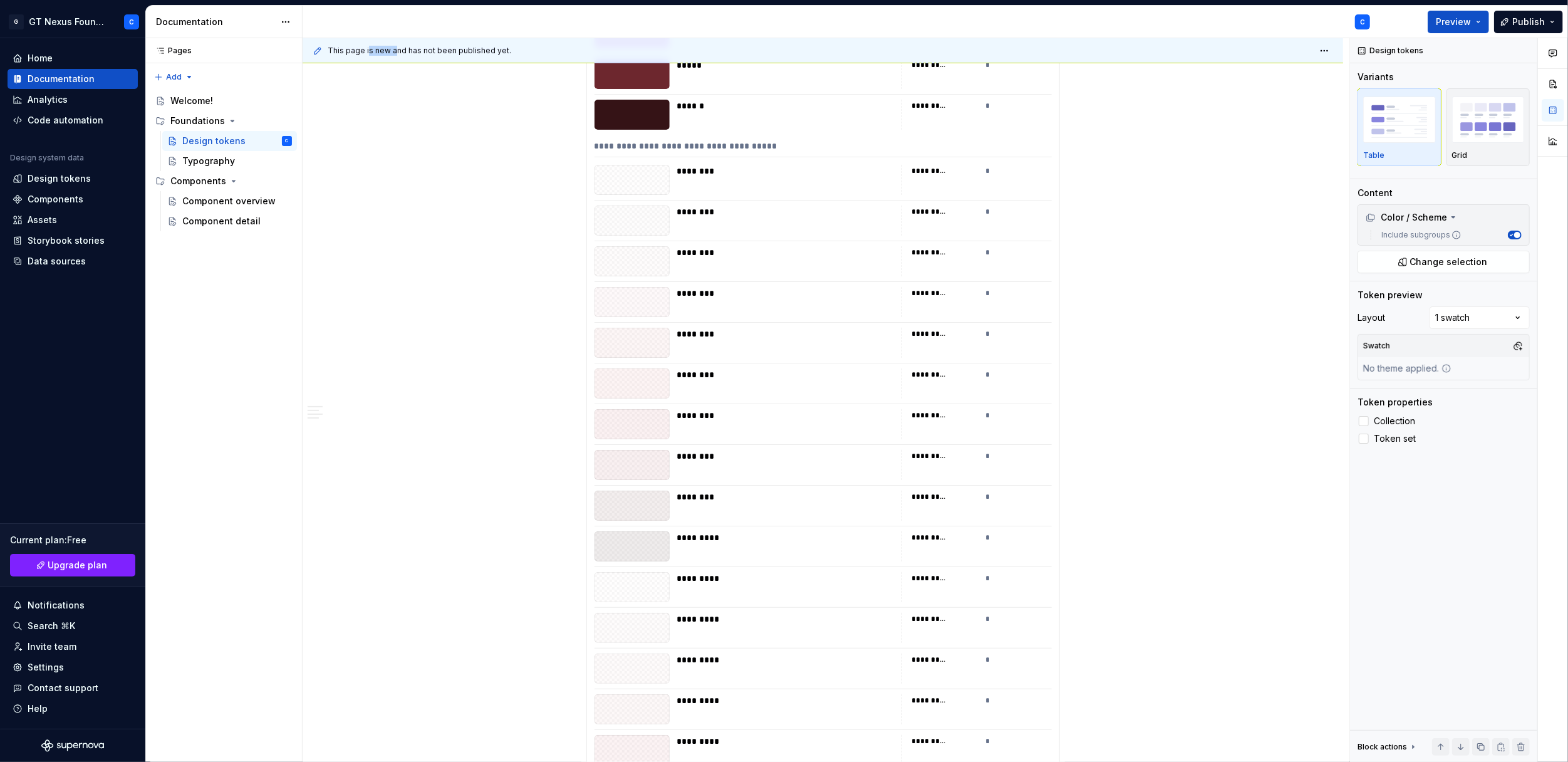
drag, startPoint x: 368, startPoint y: 53, endPoint x: 395, endPoint y: 54, distance: 27.0
click at [395, 54] on span "This page is new and has not been published yet." at bounding box center [419, 51] width 183 height 10
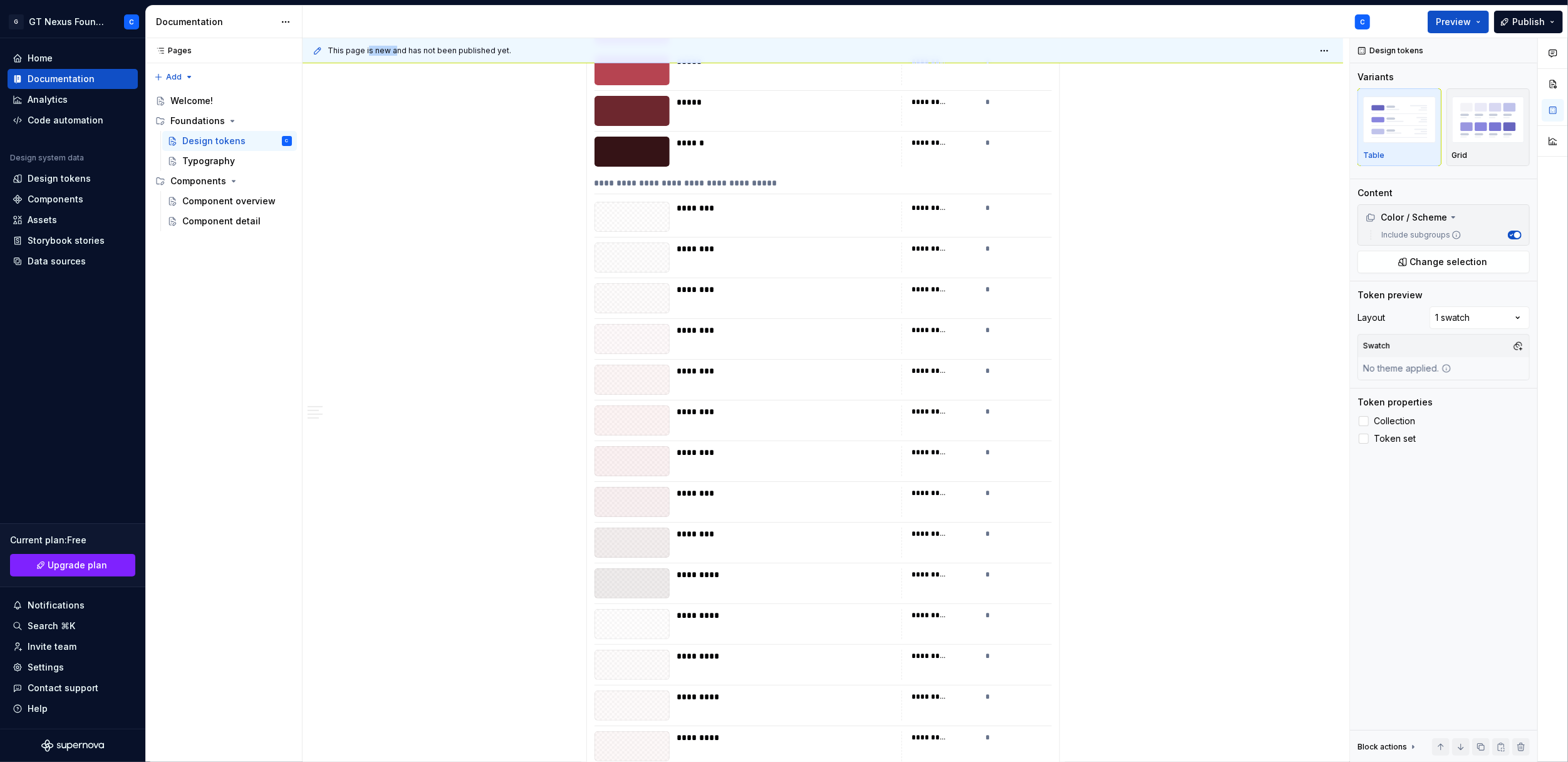
click at [370, 50] on span "This page is new and has not been published yet." at bounding box center [419, 51] width 183 height 10
click at [1486, 19] on button "Preview" at bounding box center [1458, 22] width 61 height 23
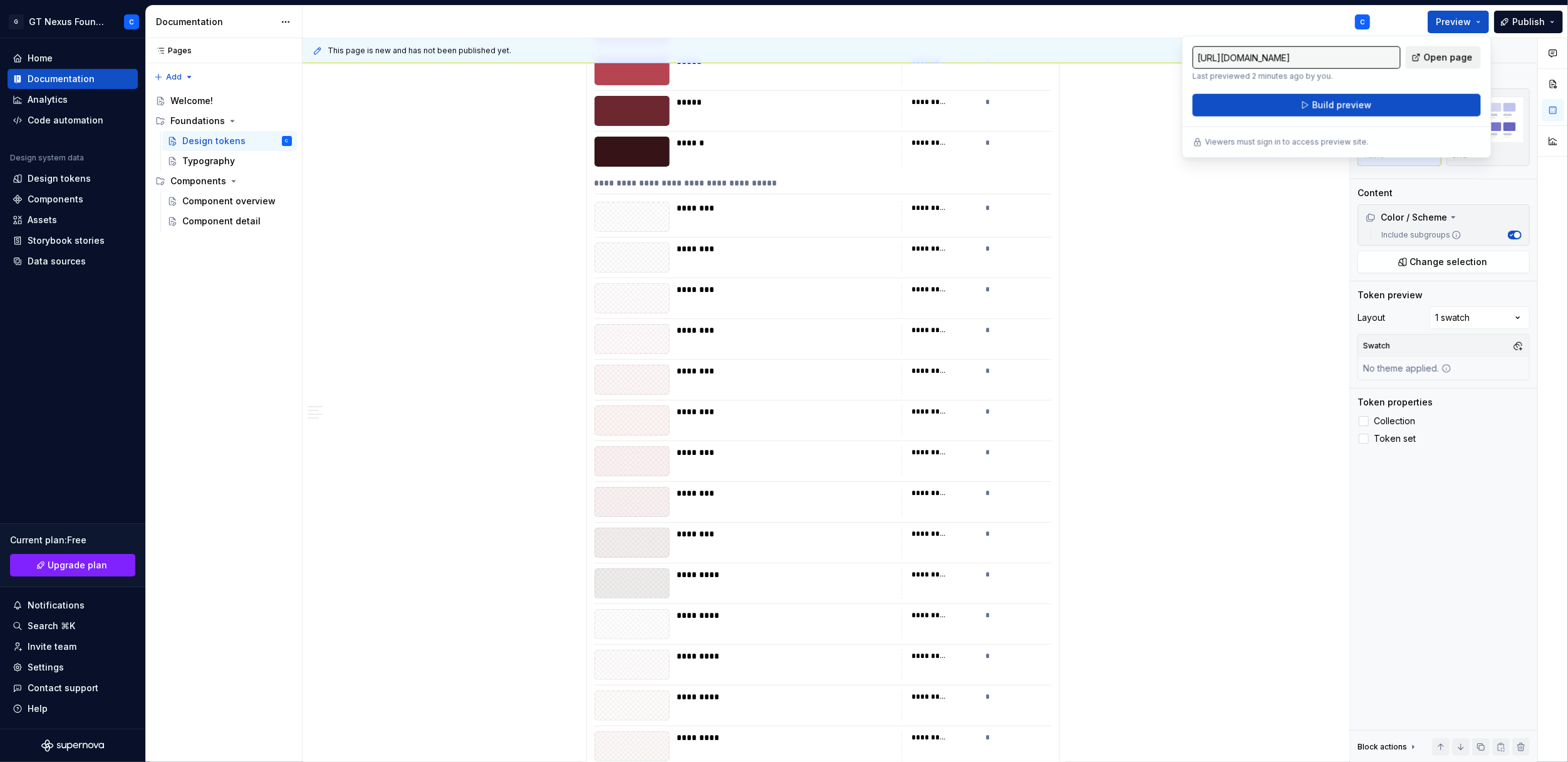
click at [1429, 55] on span "Open page" at bounding box center [1448, 57] width 49 height 12
type textarea "*"
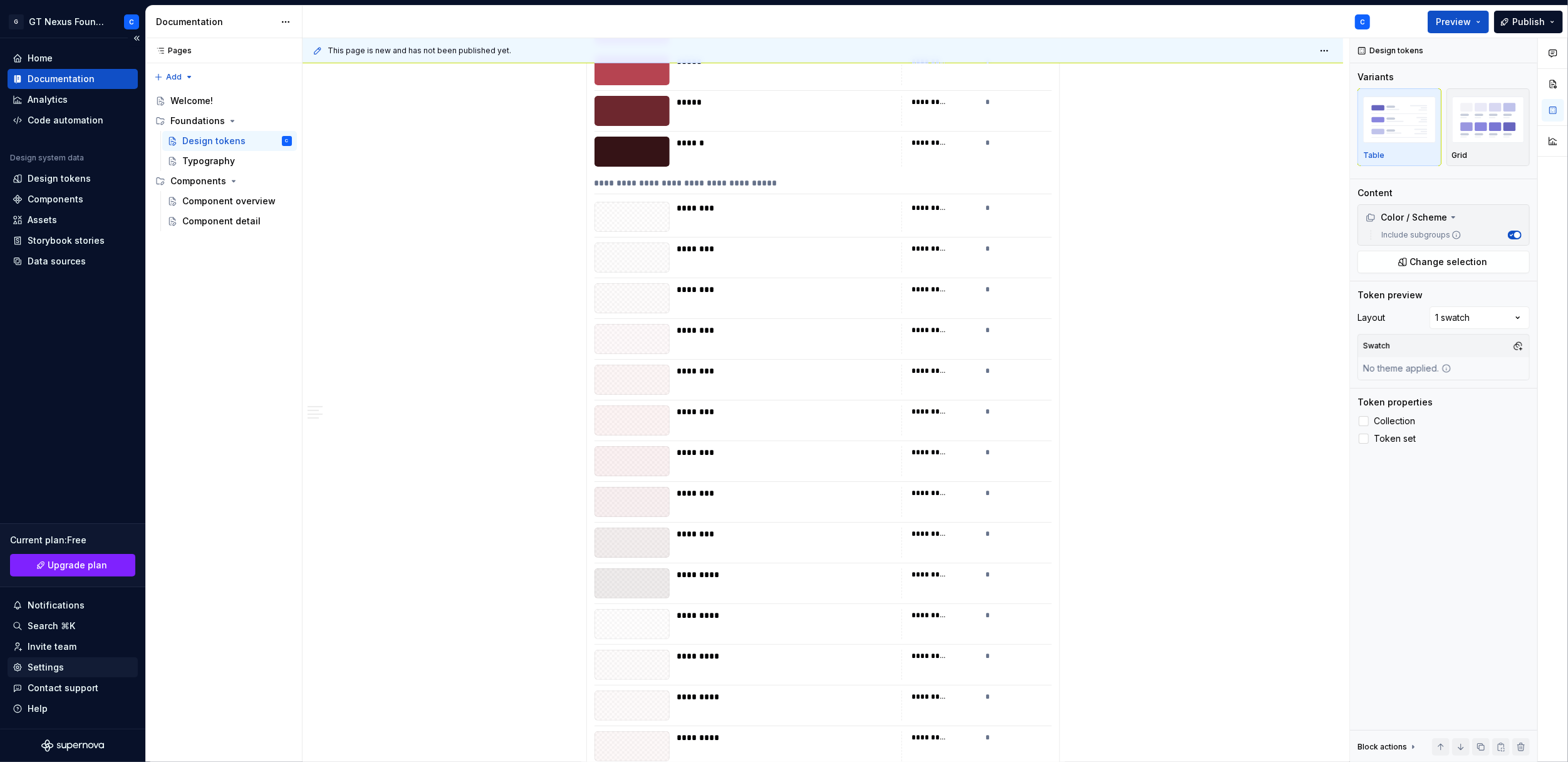
click at [44, 668] on div "Settings" at bounding box center [46, 667] width 37 height 12
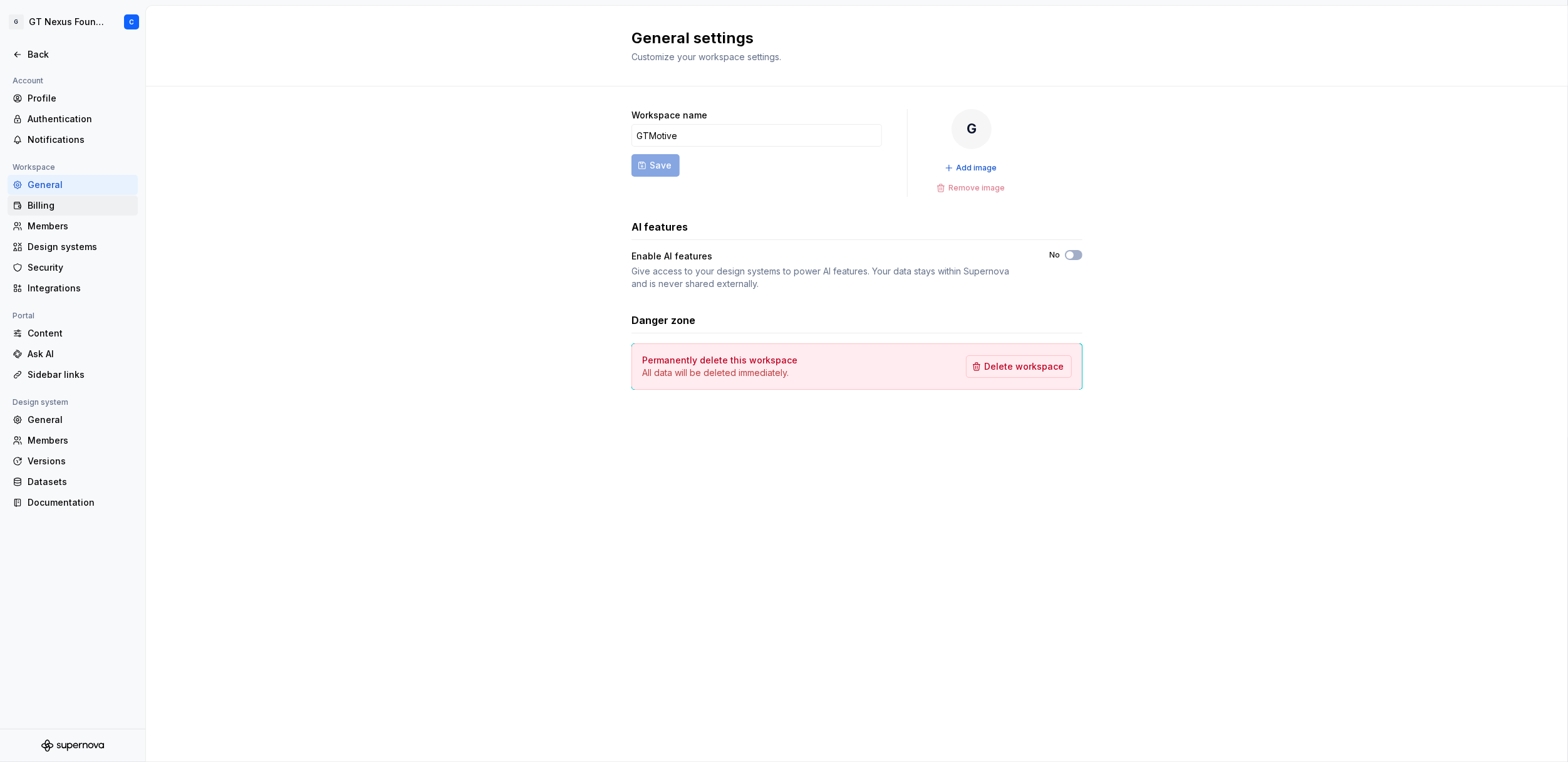
click at [45, 205] on div "Billing" at bounding box center [80, 205] width 105 height 12
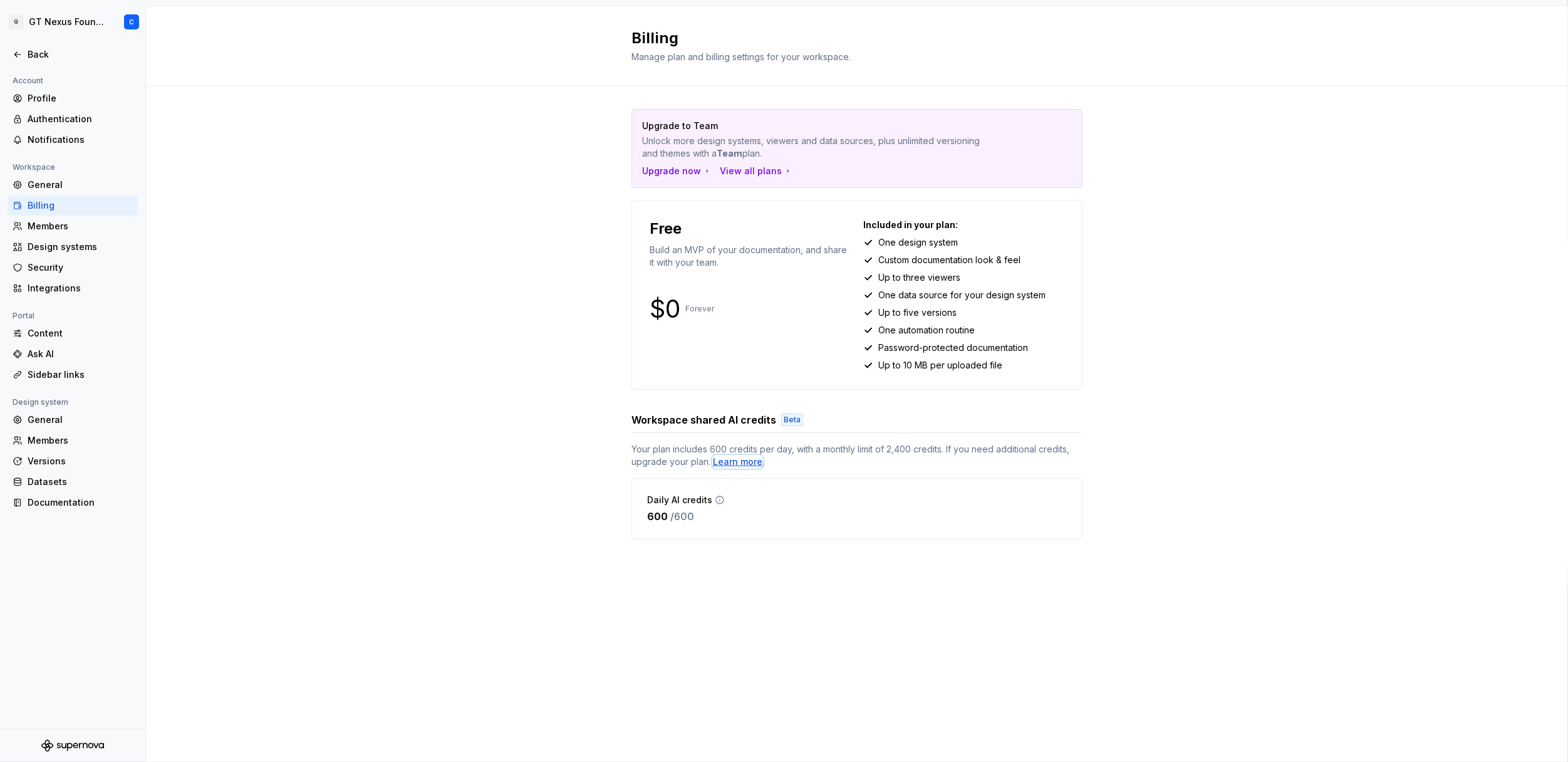
click at [731, 462] on div "Learn more" at bounding box center [738, 461] width 50 height 12
